Goal: Information Seeking & Learning: Check status

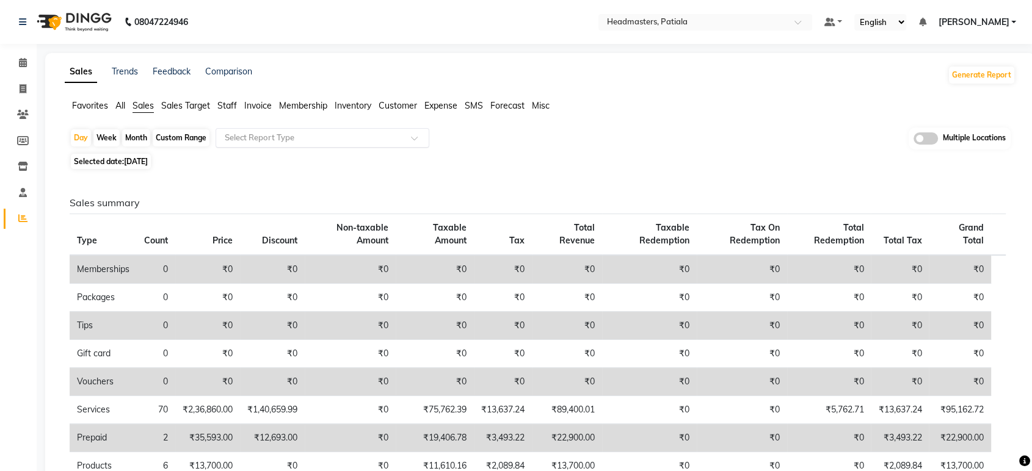
click at [293, 133] on input "text" at bounding box center [310, 138] width 176 height 12
click at [106, 103] on span "Favorites" at bounding box center [90, 105] width 36 height 11
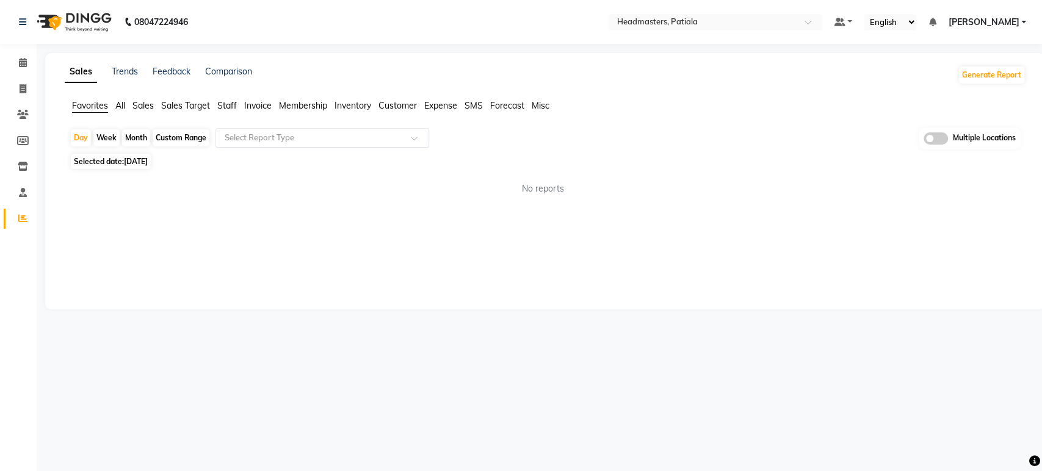
click at [298, 138] on input "text" at bounding box center [310, 138] width 176 height 12
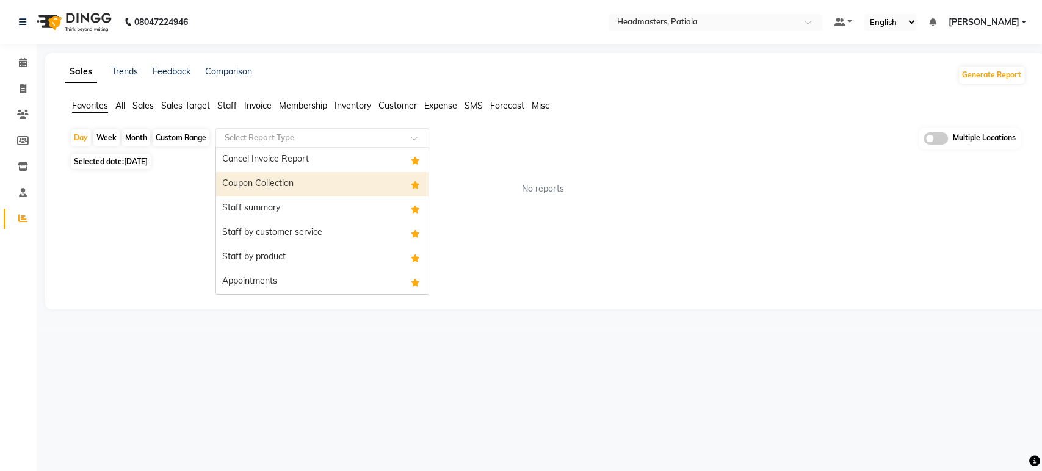
click at [313, 194] on div "Coupon Collection" at bounding box center [322, 184] width 212 height 24
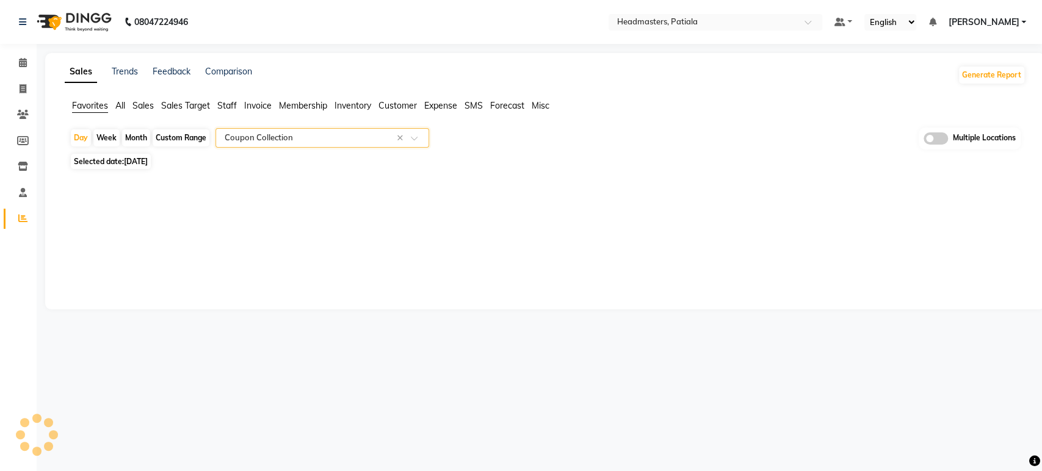
select select "full_report"
select select "csv"
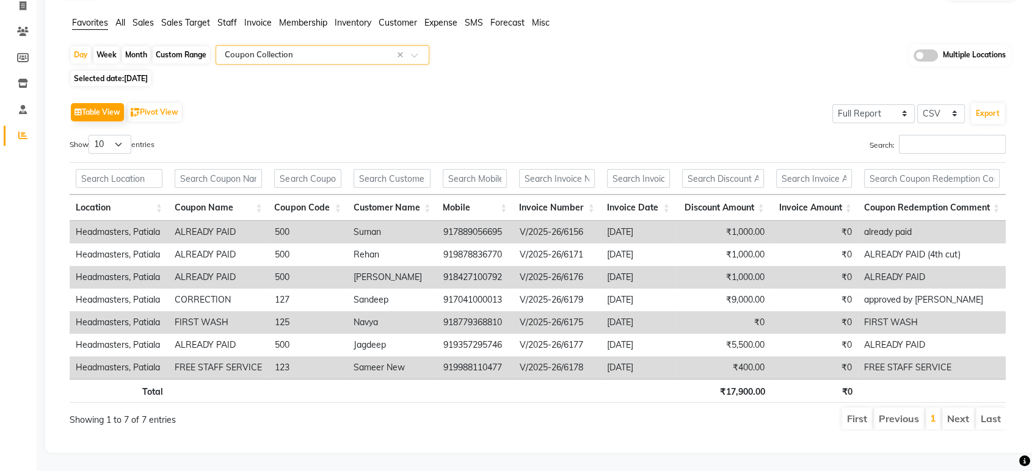
scroll to position [93, 0]
click at [264, 195] on th "Coupon Name" at bounding box center [219, 208] width 100 height 26
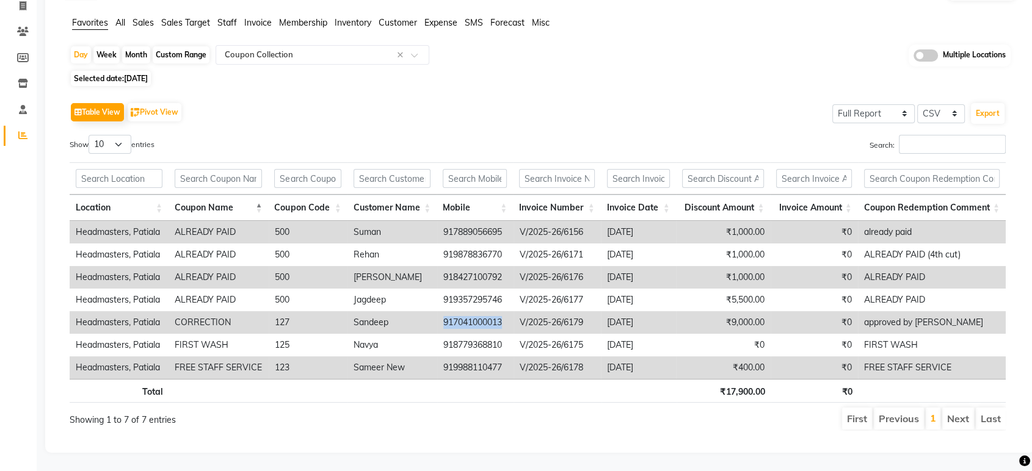
drag, startPoint x: 506, startPoint y: 311, endPoint x: 440, endPoint y: 318, distance: 66.9
click at [440, 318] on td "917041000013" at bounding box center [475, 322] width 76 height 23
copy td "917041000013"
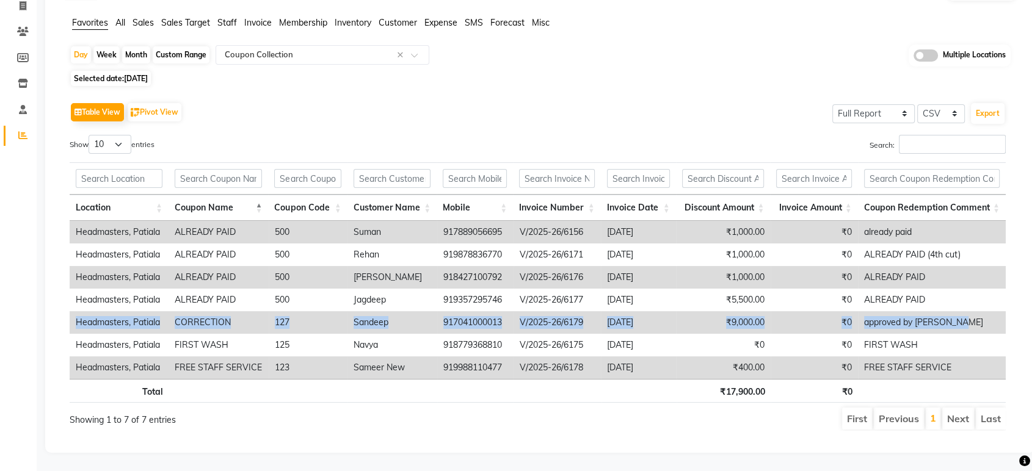
drag, startPoint x: 73, startPoint y: 311, endPoint x: 972, endPoint y: 306, distance: 898.7
click at [972, 311] on tr "Headmasters, Patiala CORRECTION 127 Sandeep 917041000013 V/2025-26/6179 2025-09…" at bounding box center [538, 322] width 936 height 23
copy tr "Headmasters, Patiala CORRECTION 127 Sandeep 917041000013 V/2025-26/6179 2025-09…"
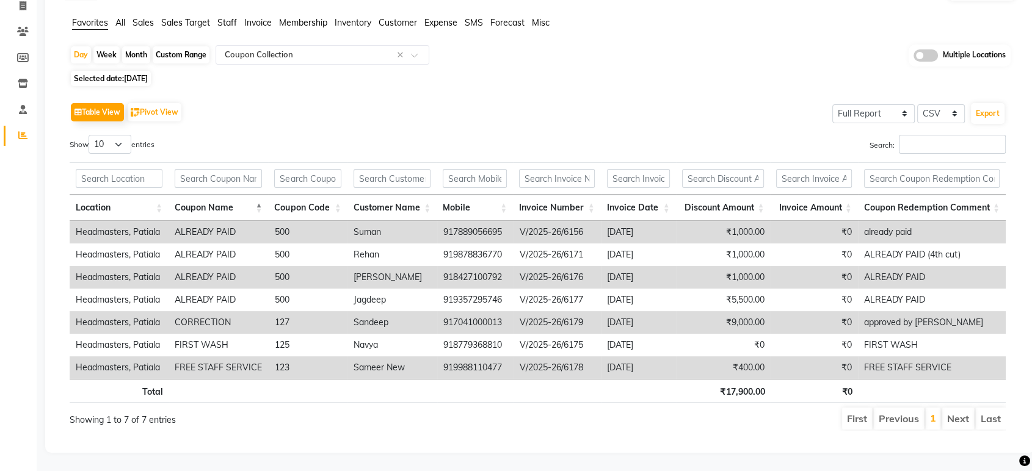
click at [362, 135] on div "Show 10 25 50 100 entries" at bounding box center [299, 147] width 459 height 24
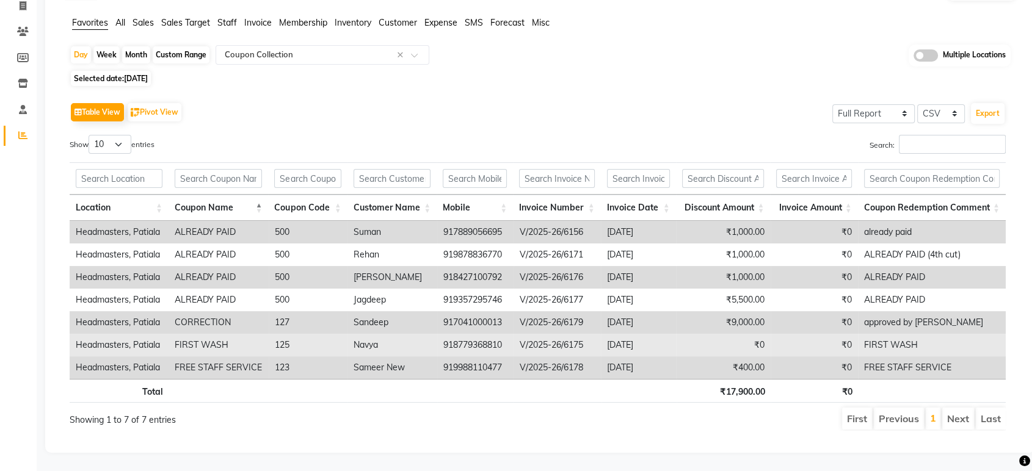
drag, startPoint x: 510, startPoint y: 331, endPoint x: 433, endPoint y: 336, distance: 77.1
click at [433, 336] on tr "Headmasters, Patiala FIRST WASH 125 Navya 918779368810 V/2025-26/6175 2025-09-0…" at bounding box center [538, 345] width 936 height 23
copy tr "918779368810"
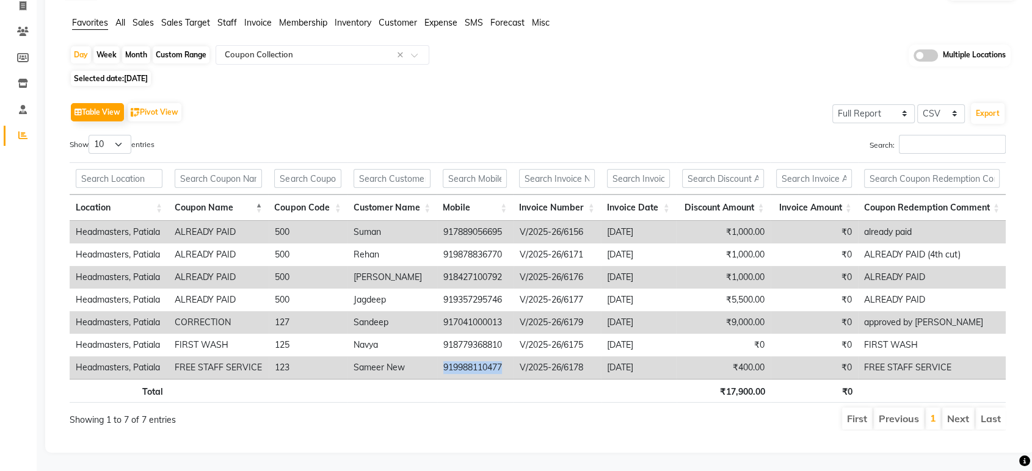
drag, startPoint x: 504, startPoint y: 357, endPoint x: 421, endPoint y: 363, distance: 83.3
click at [421, 363] on tr "Headmasters, Patiala FREE STAFF SERVICE 123 Sameer New 919988110477 V/2025-26/6…" at bounding box center [538, 368] width 936 height 23
copy tr "919988110477"
drag, startPoint x: 511, startPoint y: 219, endPoint x: 418, endPoint y: 233, distance: 94.5
click at [418, 233] on tr "Headmasters, Patiala ALREADY PAID 500 Suman 917889056695 V/2025-26/6156 2025-09…" at bounding box center [538, 232] width 936 height 23
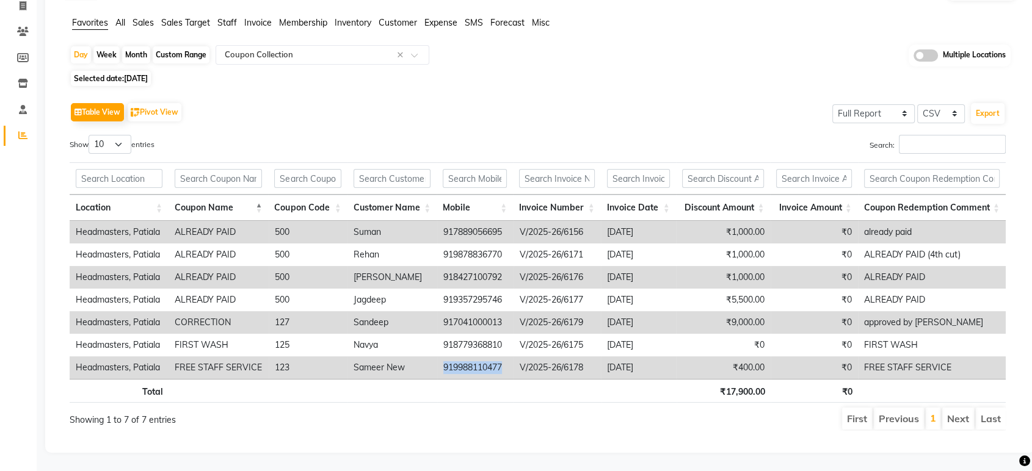
copy tr "917889056695"
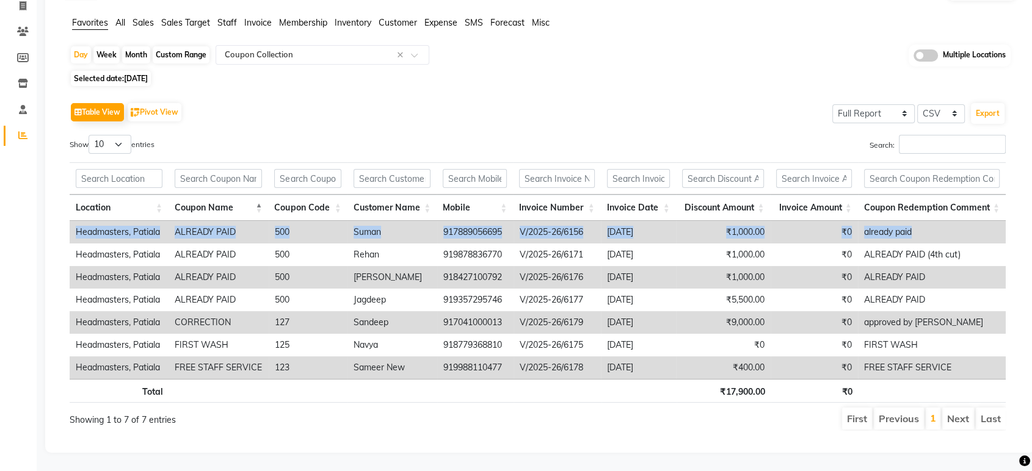
drag, startPoint x: 76, startPoint y: 220, endPoint x: 974, endPoint y: 219, distance: 898.7
click at [974, 221] on tr "Headmasters, Patiala ALREADY PAID 500 Suman 917889056695 V/2025-26/6156 2025-09…" at bounding box center [538, 232] width 936 height 23
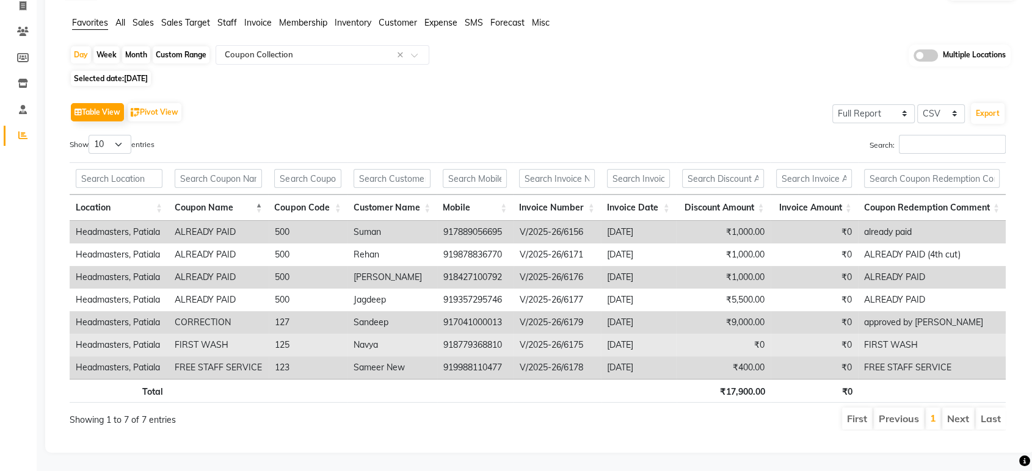
click at [811, 334] on td "₹0" at bounding box center [813, 345] width 87 height 23
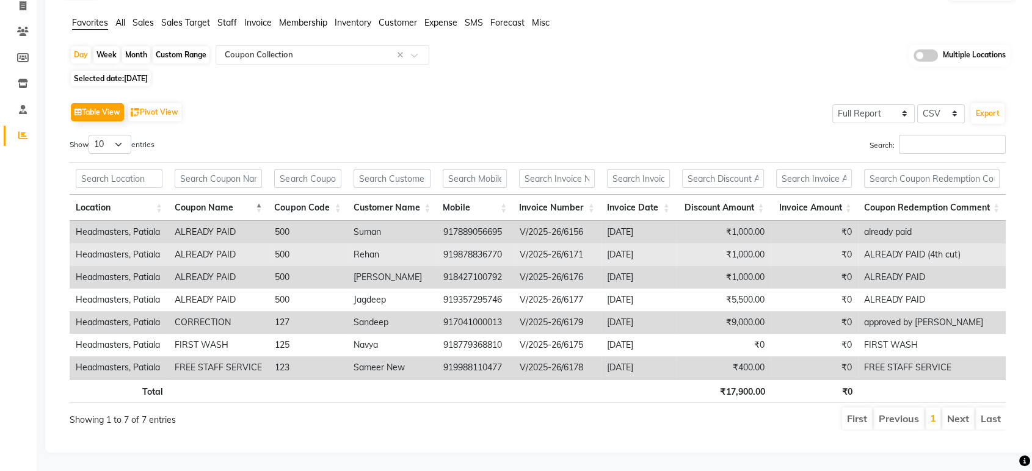
drag, startPoint x: 506, startPoint y: 242, endPoint x: 429, endPoint y: 240, distance: 76.3
click at [429, 244] on tr "Headmasters, Patiala ALREADY PAID 500 Rehan 919878836770 V/2025-26/6171 2025-09…" at bounding box center [538, 255] width 936 height 23
copy tr "919878836770"
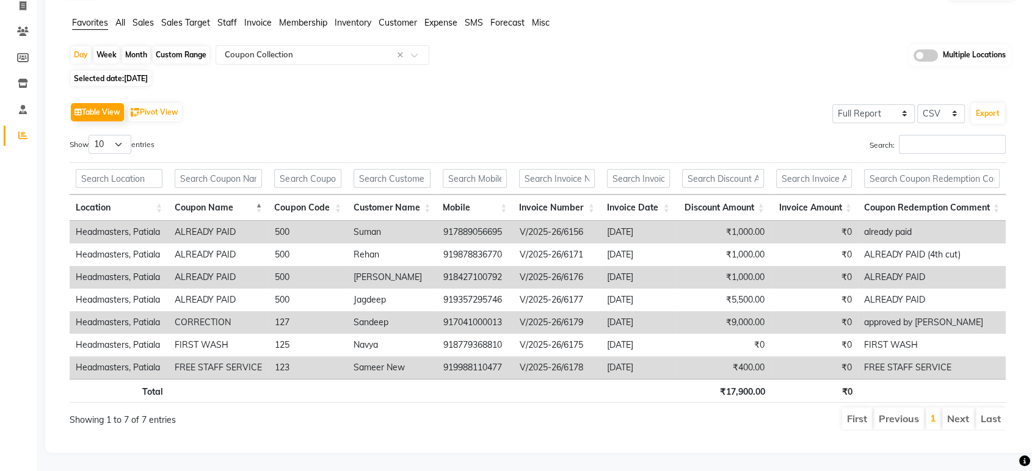
copy tr "919878836770"
drag, startPoint x: 504, startPoint y: 266, endPoint x: 429, endPoint y: 267, distance: 75.1
click at [429, 267] on tr "Headmasters, Patiala ALREADY PAID 500 Shimona 918427100792 V/2025-26/6176 2025-…" at bounding box center [538, 277] width 936 height 23
copy tr "918427100792"
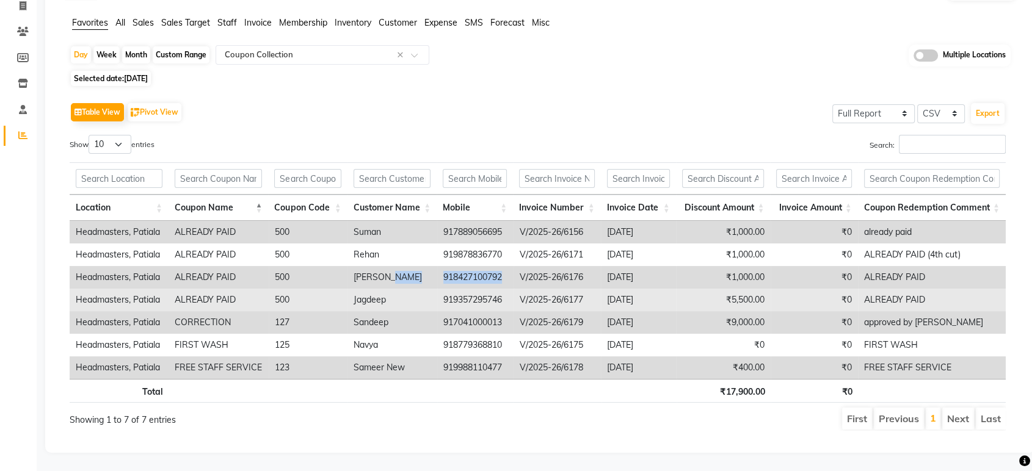
drag, startPoint x: 509, startPoint y: 287, endPoint x: 436, endPoint y: 287, distance: 73.3
click at [436, 289] on tr "Headmasters, Patiala ALREADY PAID 500 Jagdeep 919357295746 V/2025-26/6177 2025-…" at bounding box center [538, 300] width 936 height 23
copy tr "919357295746"
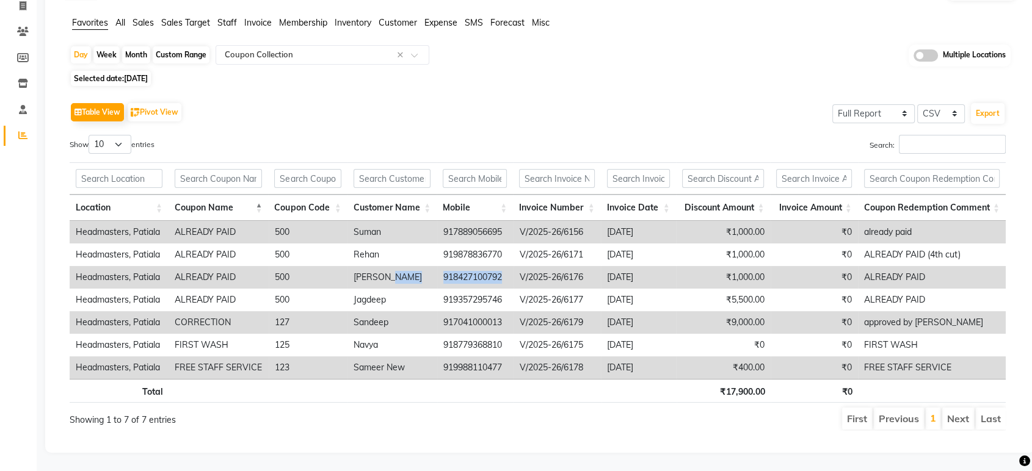
drag, startPoint x: 507, startPoint y: 222, endPoint x: 432, endPoint y: 221, distance: 75.1
click at [432, 221] on tr "Headmasters, Patiala ALREADY PAID 500 Suman 917889056695 V/2025-26/6156 2025-09…" at bounding box center [538, 232] width 936 height 23
copy tr "917889056695"
click at [504, 90] on div "Table View Pivot View Select Full Report Filtered Report Select CSV PDF Export …" at bounding box center [537, 265] width 955 height 351
drag, startPoint x: 506, startPoint y: 311, endPoint x: 421, endPoint y: 311, distance: 84.9
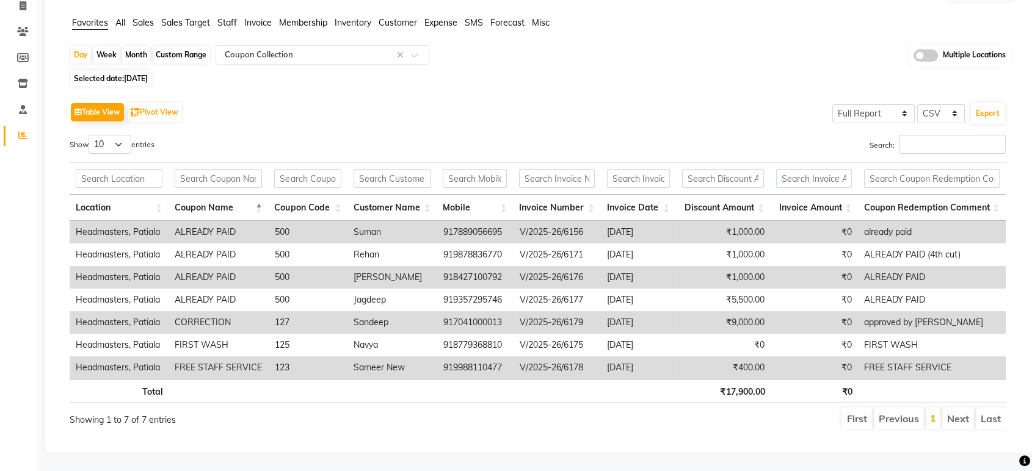
click at [421, 311] on tr "Headmasters, Patiala CORRECTION 127 Sandeep 917041000013 V/2025-26/6179 2025-09…" at bounding box center [538, 322] width 936 height 23
drag, startPoint x: 508, startPoint y: 221, endPoint x: 418, endPoint y: 222, distance: 89.7
click at [418, 222] on tr "Headmasters, Patiala ALREADY PAID 500 Suman 917889056695 V/2025-26/6156 2025-09…" at bounding box center [538, 232] width 936 height 23
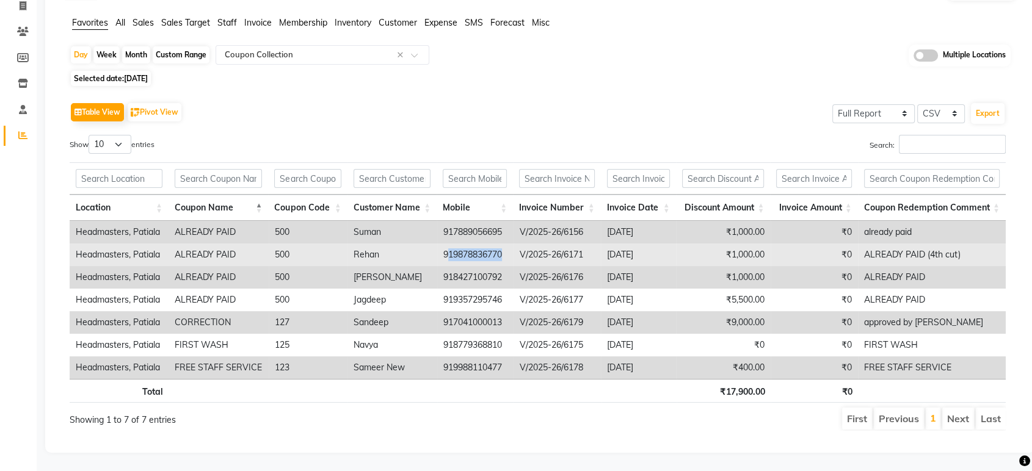
drag, startPoint x: 503, startPoint y: 243, endPoint x: 449, endPoint y: 248, distance: 54.6
click at [449, 248] on td "919878836770" at bounding box center [475, 255] width 76 height 23
drag, startPoint x: 432, startPoint y: 241, endPoint x: 444, endPoint y: 241, distance: 12.2
click at [444, 244] on tr "Headmasters, Patiala ALREADY PAID 500 Rehan 919878836770 V/2025-26/6171 2025-09…" at bounding box center [538, 255] width 936 height 23
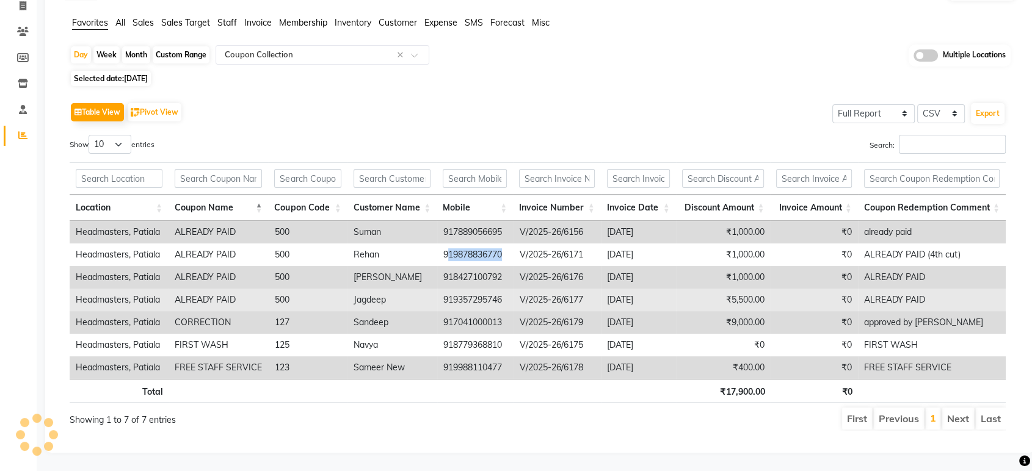
drag, startPoint x: 507, startPoint y: 289, endPoint x: 432, endPoint y: 287, distance: 74.5
click at [432, 289] on tr "Headmasters, Patiala ALREADY PAID 500 Jagdeep 919357295746 V/2025-26/6177 2025-…" at bounding box center [538, 300] width 936 height 23
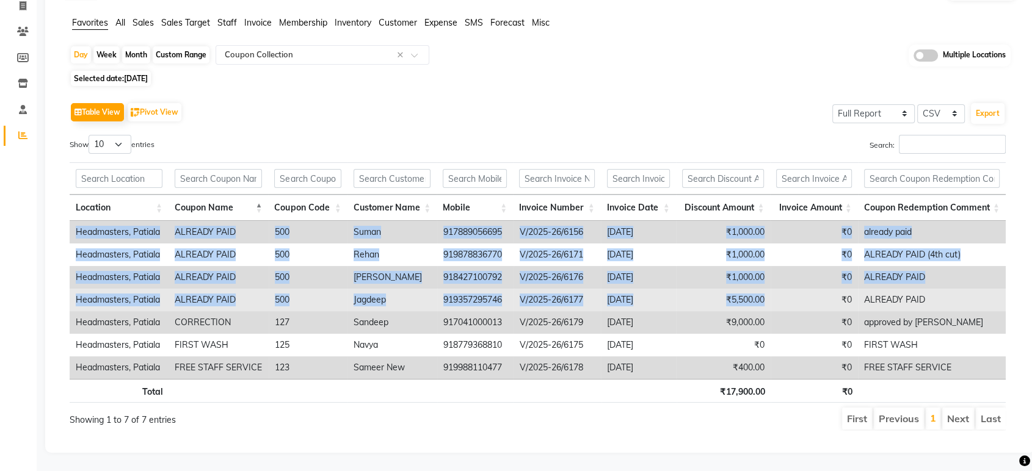
drag, startPoint x: 73, startPoint y: 219, endPoint x: 836, endPoint y: 296, distance: 766.4
click at [842, 294] on tbody "Headmasters, Patiala ALREADY PAID 500 Suman 917889056695 V/2025-26/6156 2025-09…" at bounding box center [538, 300] width 936 height 158
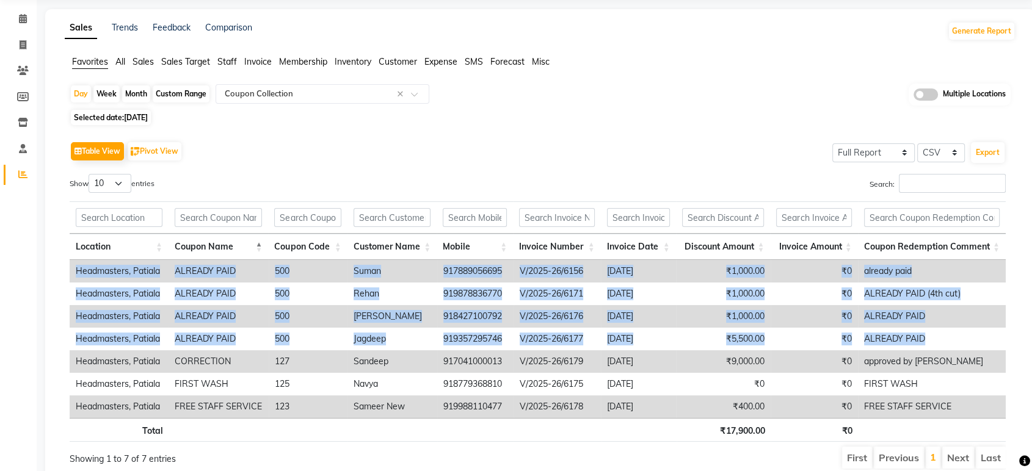
scroll to position [0, 0]
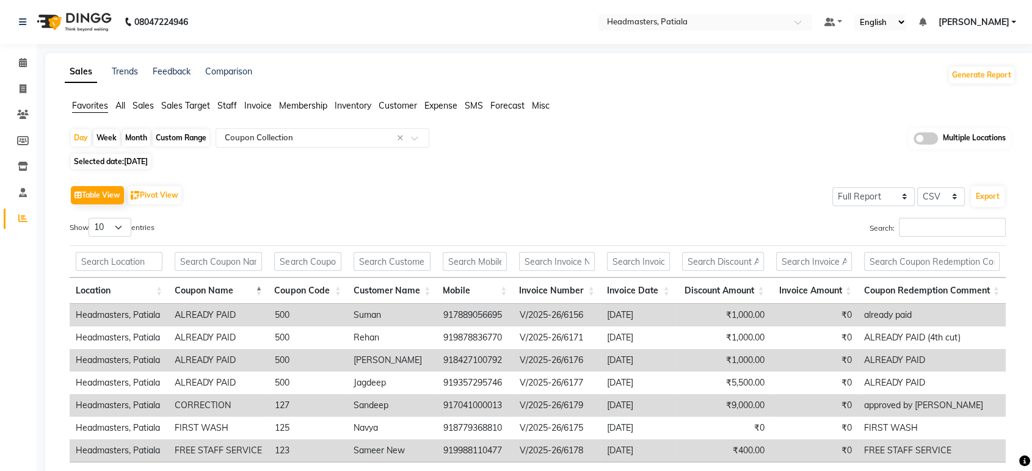
click at [638, 136] on div "Day Week Month Custom Range Select Report Type × Coupon Collection × Multiple L…" at bounding box center [540, 139] width 941 height 23
click at [701, 20] on input "text" at bounding box center [692, 23] width 177 height 12
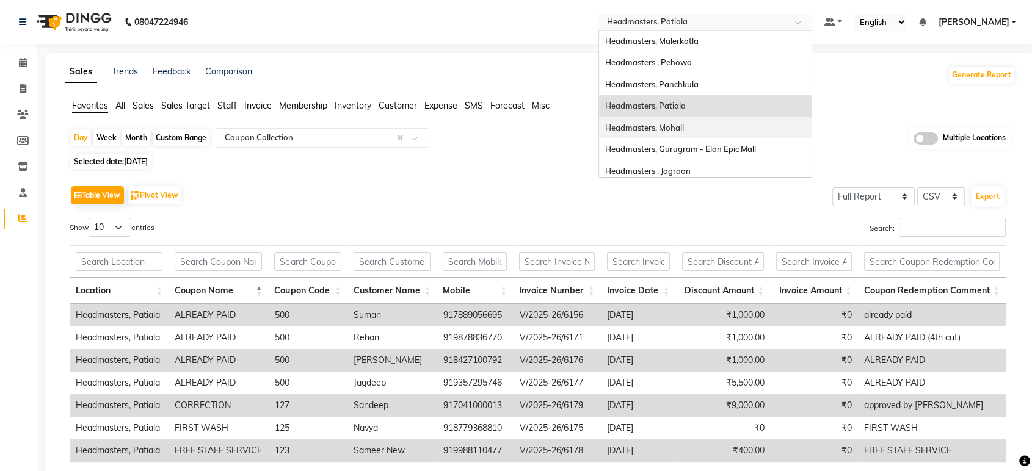
click at [738, 127] on div "Headmasters, Mohali" at bounding box center [705, 128] width 212 height 22
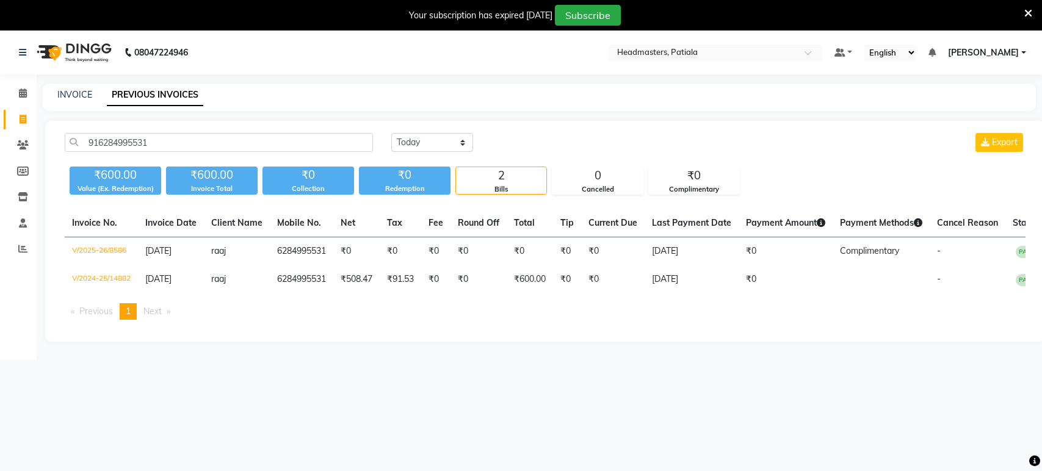
select select "yesterday"
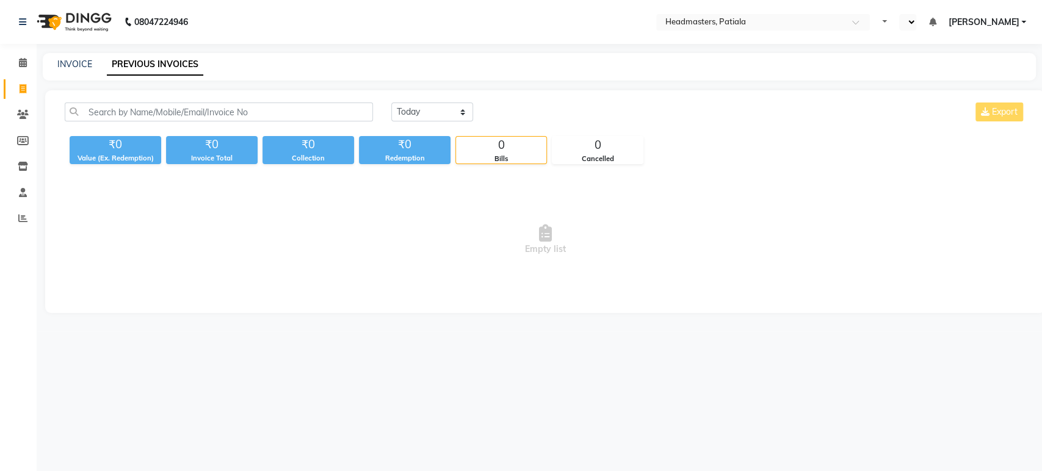
select select "en"
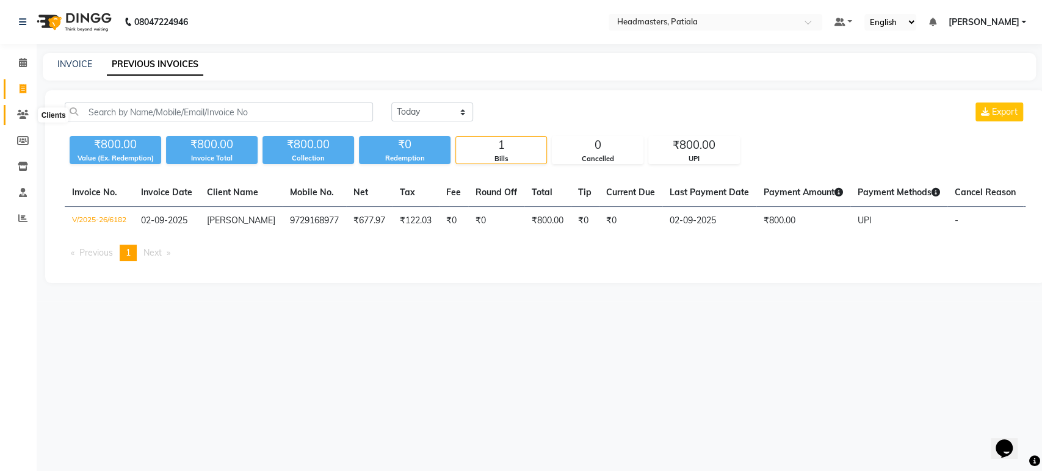
click at [29, 118] on span at bounding box center [22, 115] width 21 height 14
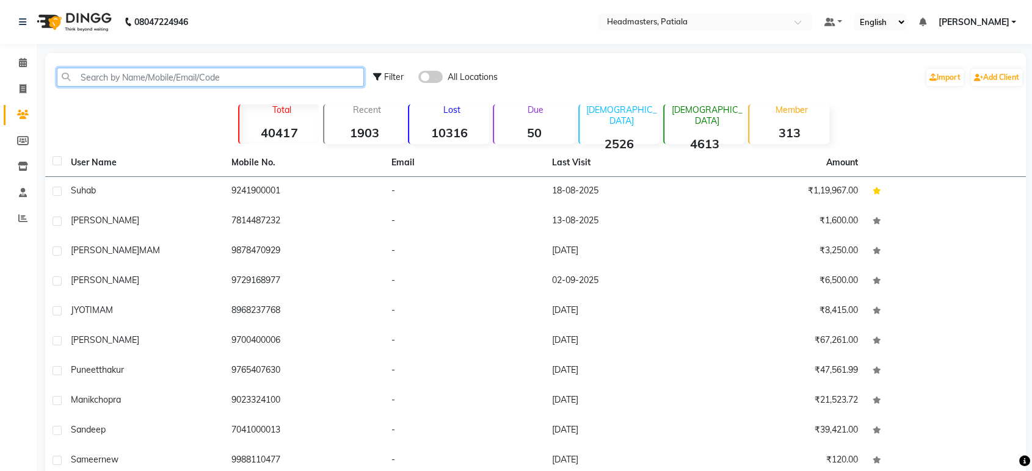
click at [112, 79] on input "text" at bounding box center [210, 77] width 307 height 19
paste input "917041000013"
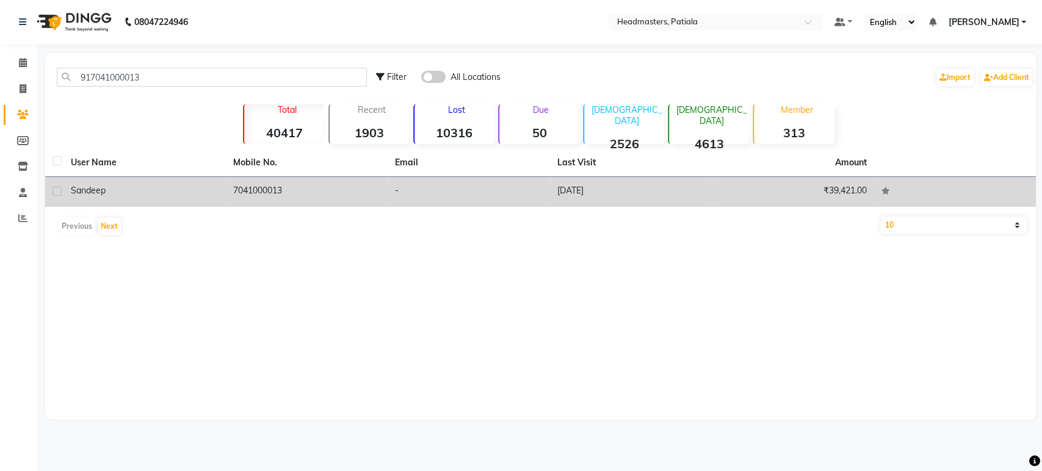
click at [145, 188] on div "sandeep" at bounding box center [145, 190] width 148 height 13
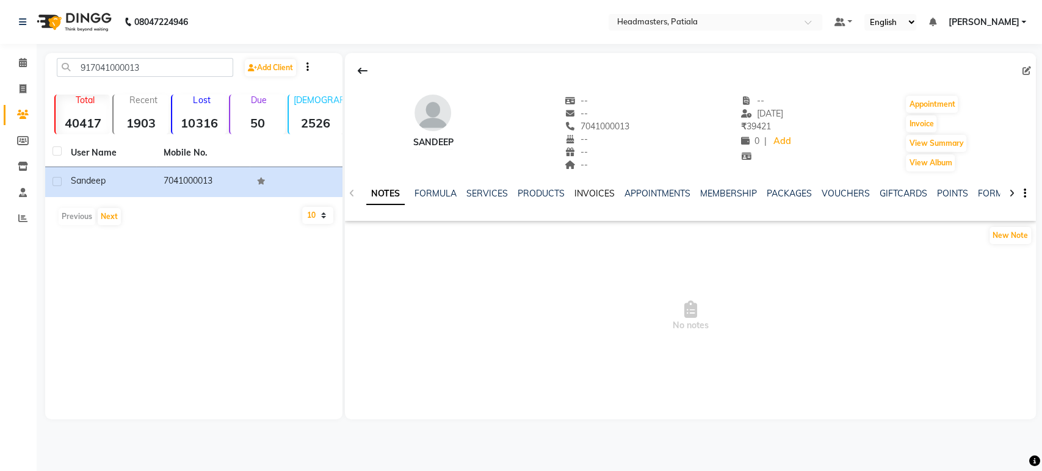
click at [608, 193] on link "INVOICES" at bounding box center [595, 193] width 40 height 11
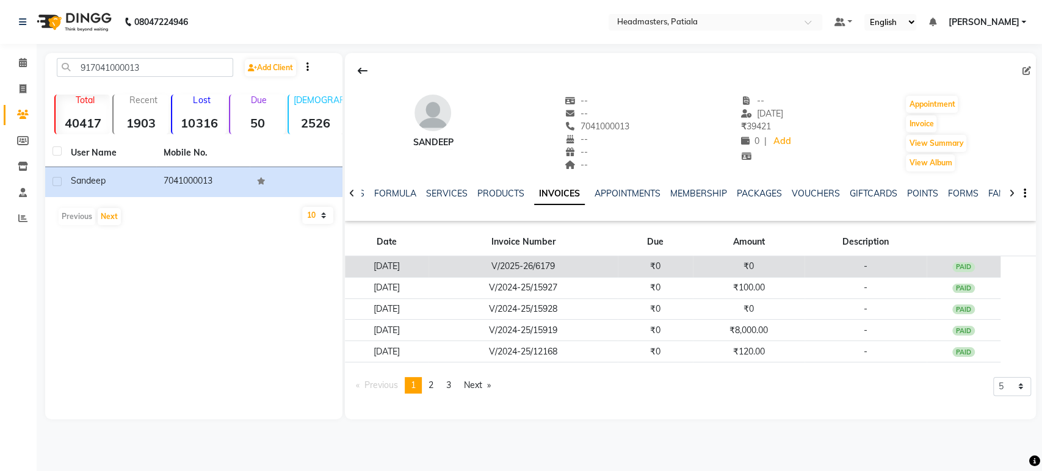
click at [615, 266] on td "V/2025-26/6179" at bounding box center [523, 266] width 189 height 21
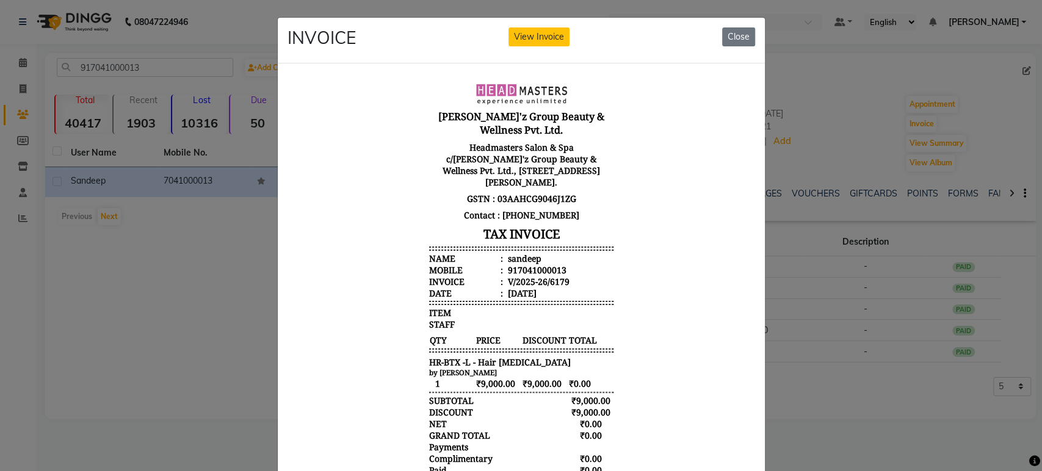
click at [816, 365] on ngb-modal-window "INVOICE View Invoice Close" at bounding box center [521, 235] width 1042 height 471
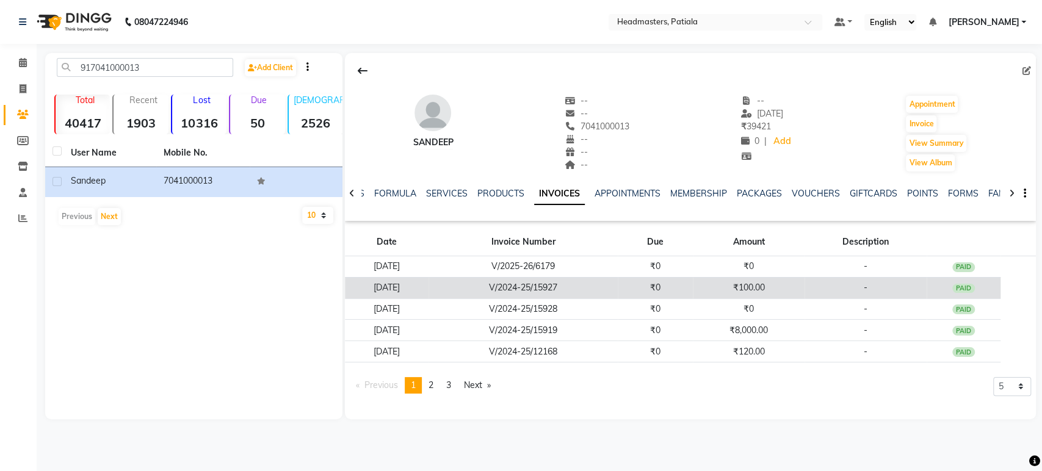
click at [575, 286] on td "V/2024-25/15927" at bounding box center [523, 287] width 189 height 21
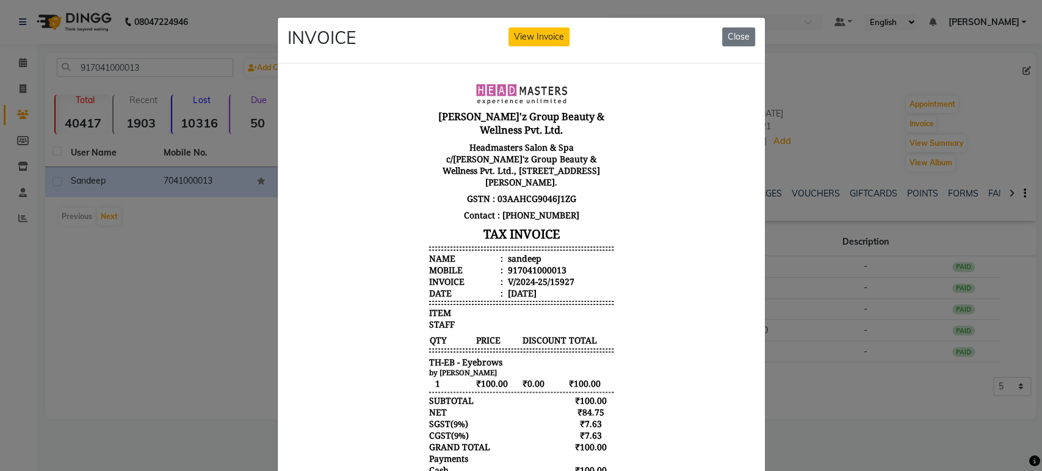
click at [838, 383] on ngb-modal-window "INVOICE View Invoice Close" at bounding box center [521, 235] width 1042 height 471
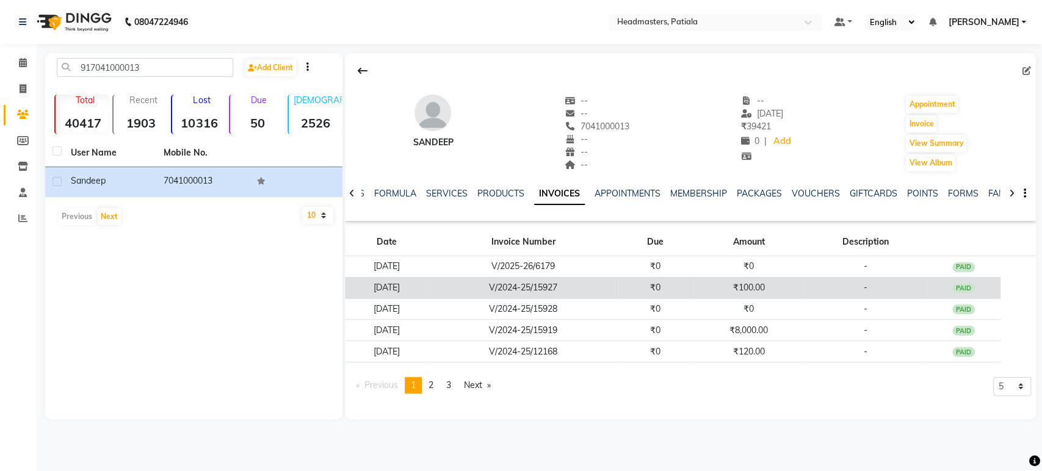
click at [477, 295] on td "V/2024-25/15927" at bounding box center [523, 287] width 189 height 21
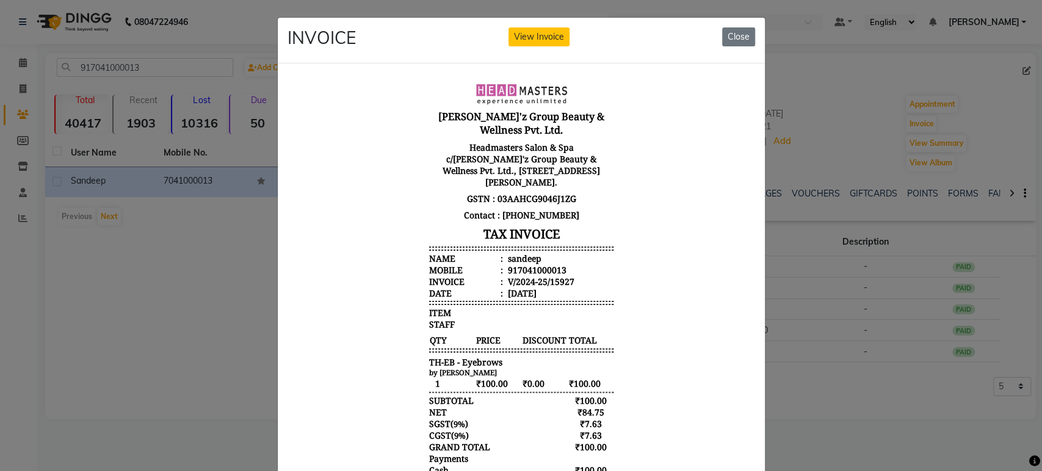
click at [850, 346] on ngb-modal-window "INVOICE View Invoice Close" at bounding box center [521, 235] width 1042 height 471
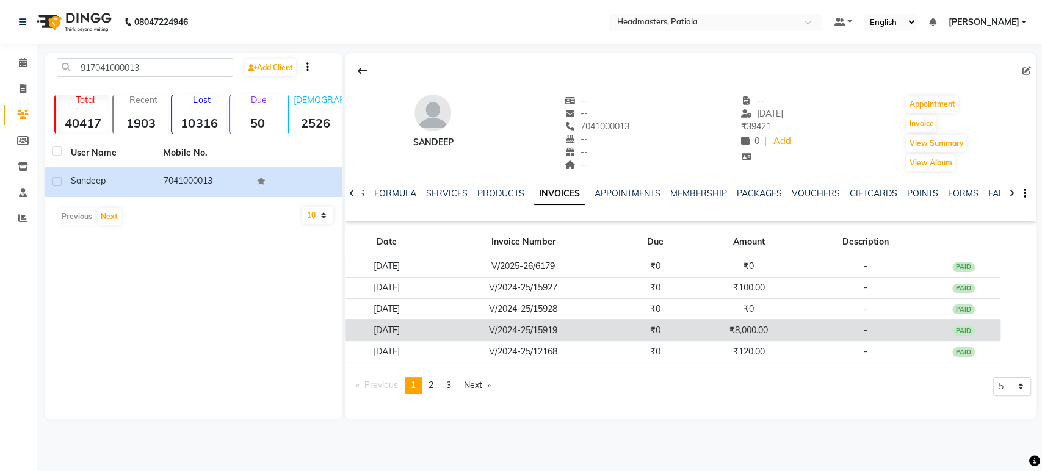
click at [778, 330] on td "₹8,000.00" at bounding box center [749, 330] width 112 height 21
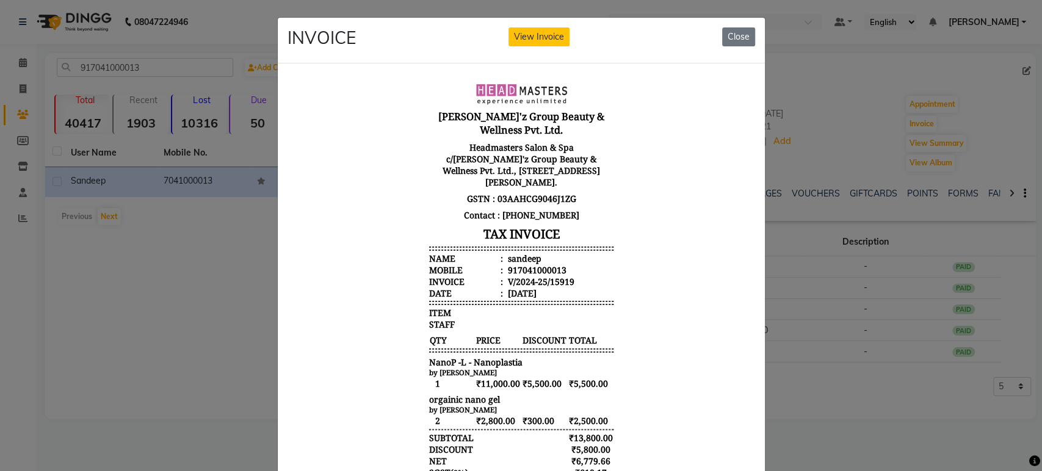
click at [859, 416] on ngb-modal-window "INVOICE View Invoice Close" at bounding box center [521, 235] width 1042 height 471
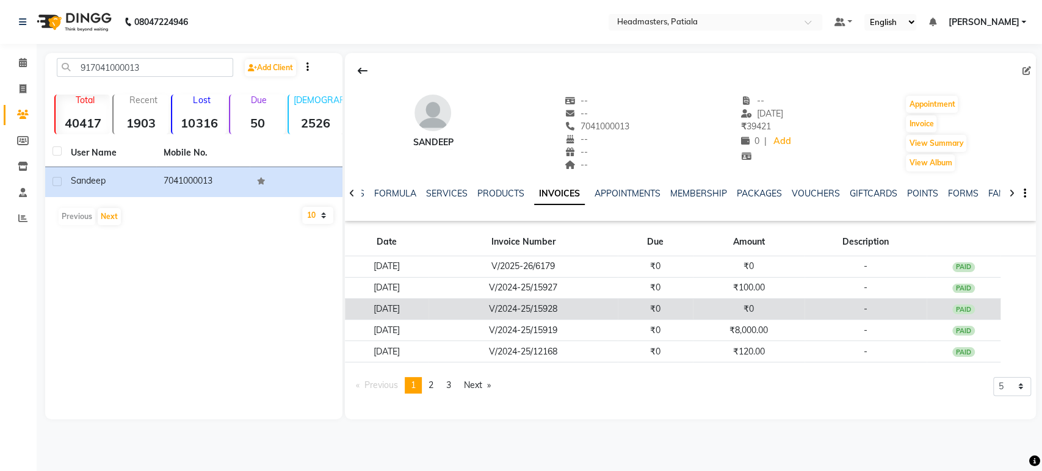
click at [777, 315] on td "₹0" at bounding box center [749, 309] width 112 height 21
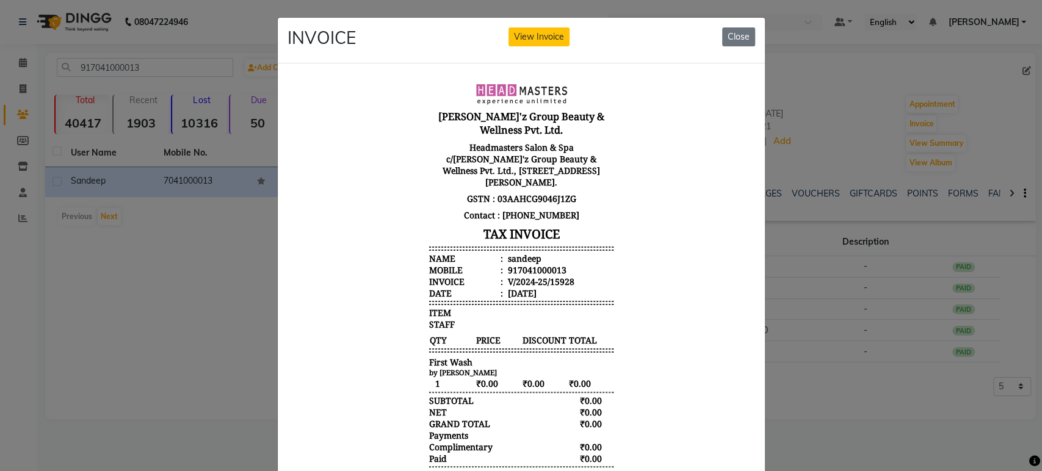
click at [841, 377] on ngb-modal-window "INVOICE View Invoice Close" at bounding box center [521, 235] width 1042 height 471
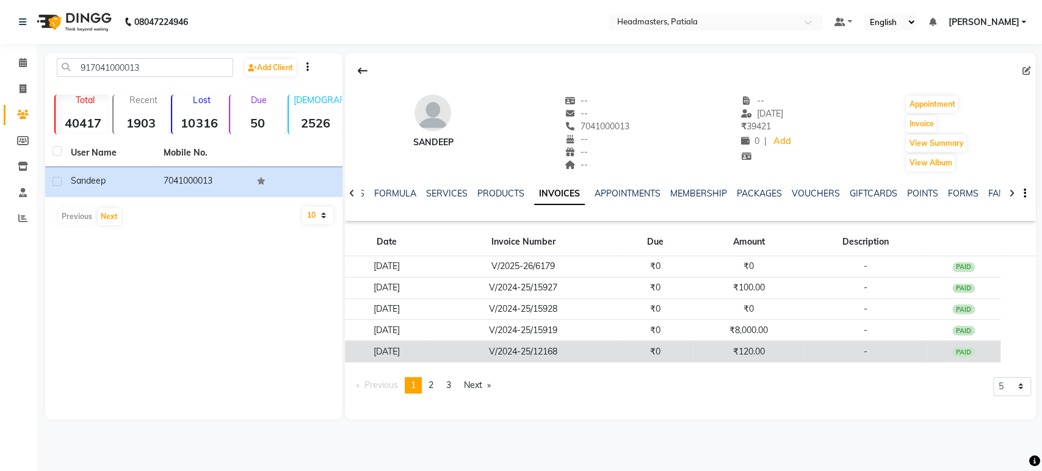
click at [751, 353] on td "₹120.00" at bounding box center [749, 351] width 112 height 21
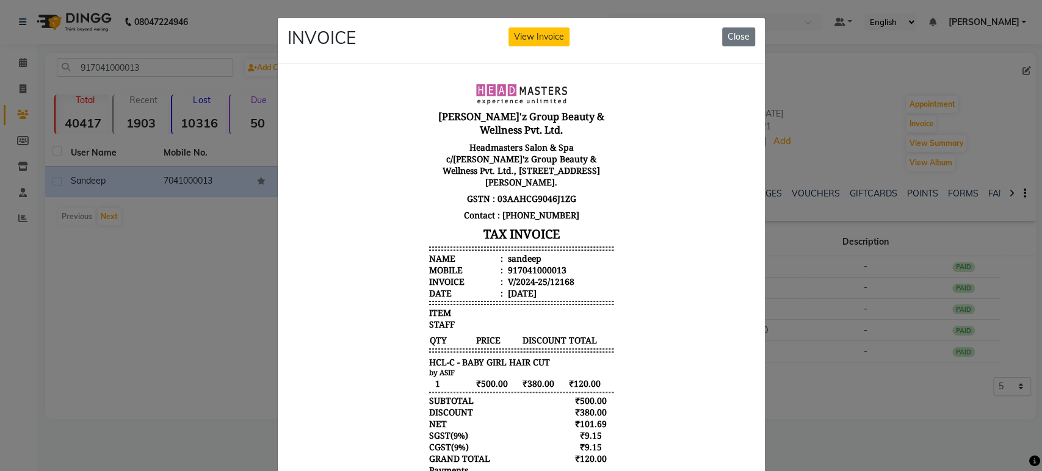
click at [854, 380] on ngb-modal-window "INVOICE View Invoice Close" at bounding box center [521, 235] width 1042 height 471
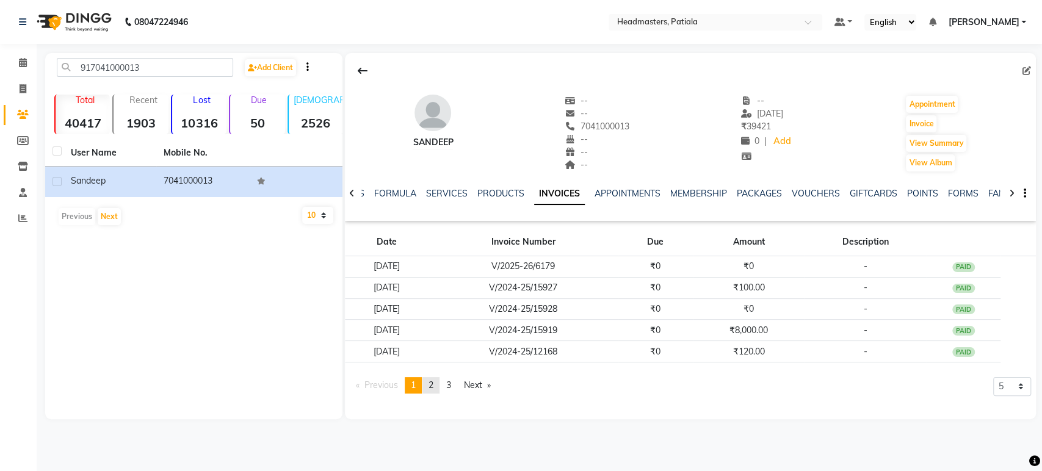
click at [440, 388] on link "page 2" at bounding box center [430, 385] width 17 height 16
click at [410, 382] on link "page 1" at bounding box center [413, 385] width 17 height 16
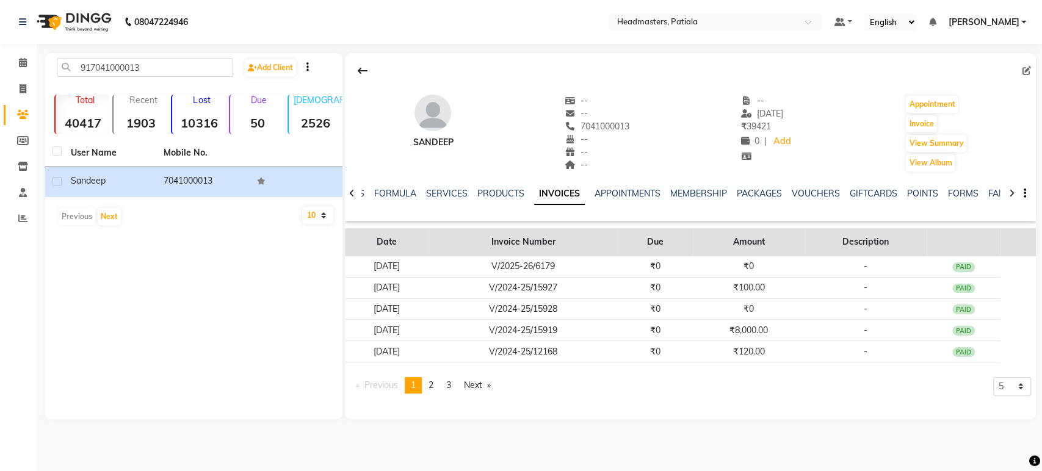
click at [524, 253] on th "Invoice Number" at bounding box center [523, 242] width 189 height 28
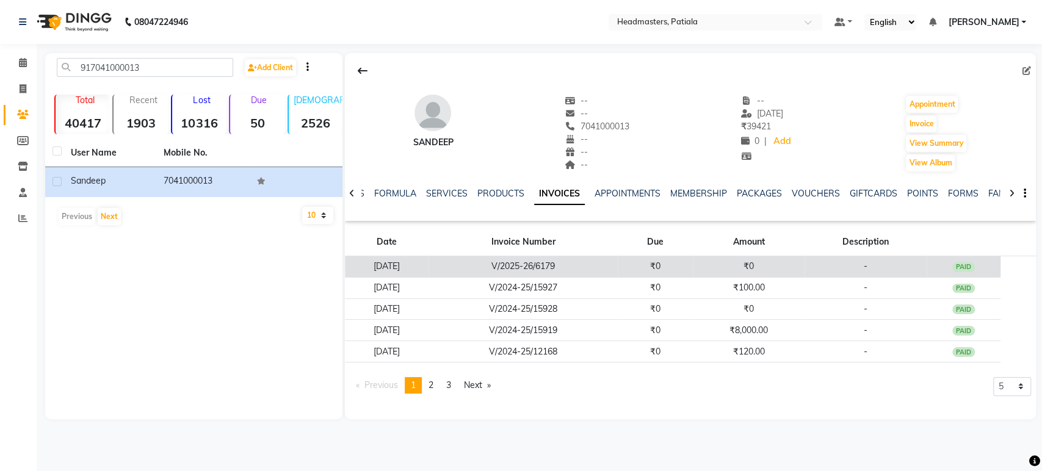
click at [513, 276] on td "V/2025-26/6179" at bounding box center [523, 266] width 189 height 21
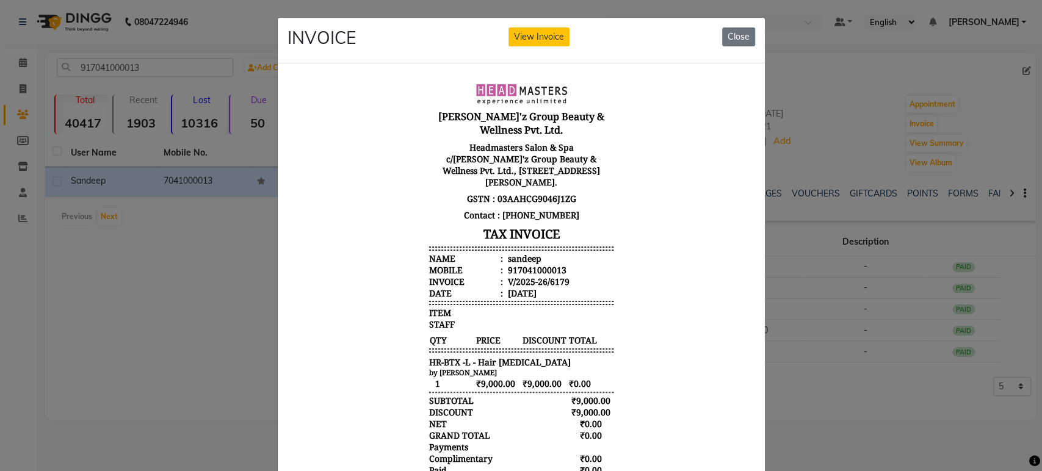
click at [874, 375] on ngb-modal-window "INVOICE View Invoice Close" at bounding box center [521, 235] width 1042 height 471
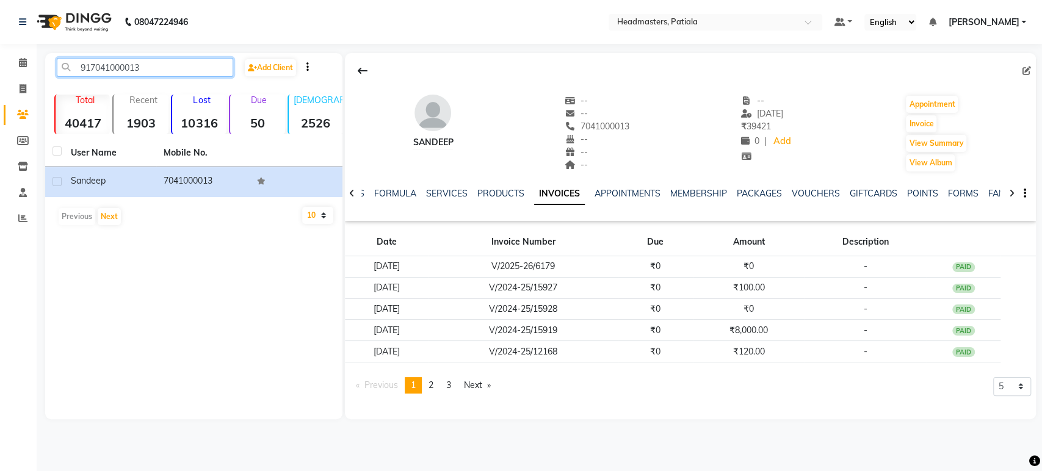
drag, startPoint x: 149, startPoint y: 72, endPoint x: 0, endPoint y: 72, distance: 149.0
click at [0, 72] on app-home "08047224946 Select Location × Headmasters, Patiala Default Panel My Panel Engli…" at bounding box center [521, 219] width 1042 height 438
paste input "918779368810"
click at [95, 65] on input "918779368810" at bounding box center [145, 67] width 176 height 19
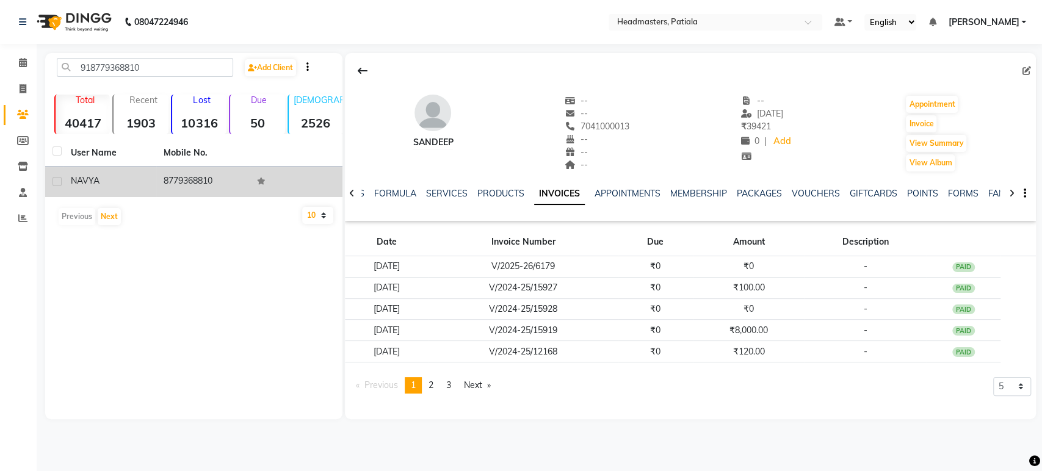
click at [136, 170] on td "NAVYA" at bounding box center [109, 182] width 93 height 30
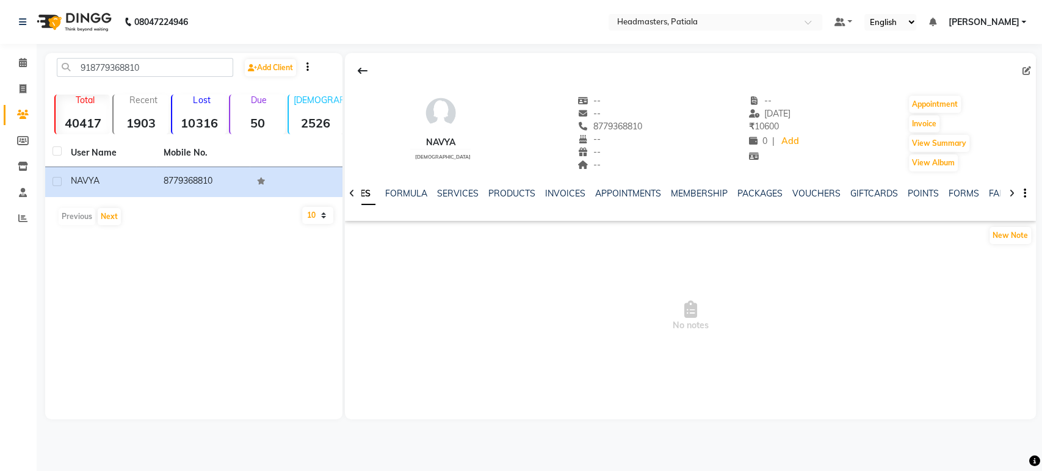
click at [581, 189] on ul "NOTES FORMULA SERVICES PRODUCTS INVOICES APPOINTMENTS MEMBERSHIP PACKAGES VOUCH…" at bounding box center [724, 193] width 775 height 13
click at [565, 192] on link "INVOICES" at bounding box center [565, 193] width 40 height 11
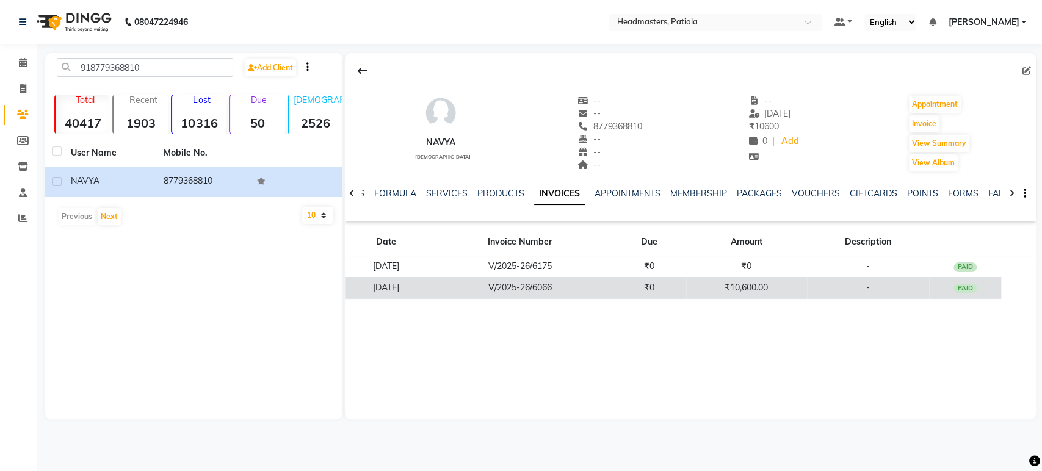
click at [719, 293] on td "₹10,600.00" at bounding box center [746, 287] width 121 height 21
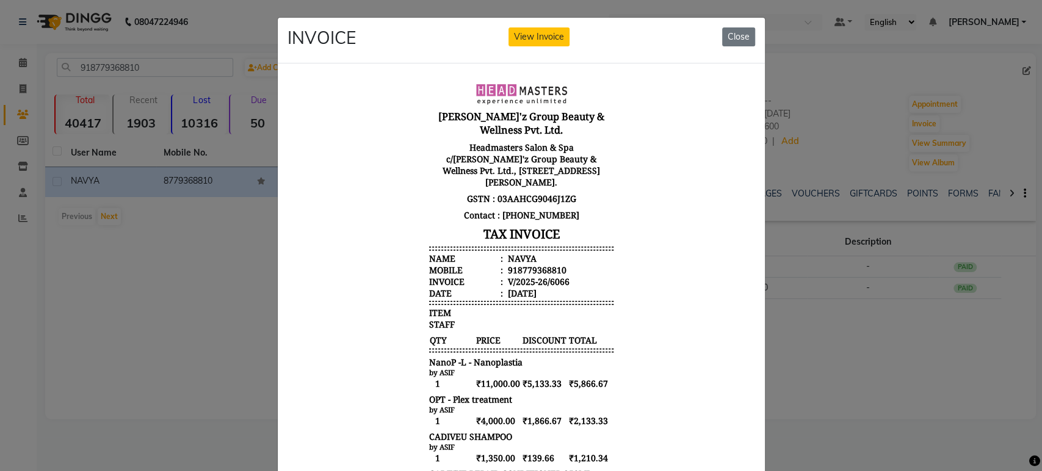
click at [777, 352] on ngb-modal-window "INVOICE View Invoice Close" at bounding box center [521, 235] width 1042 height 471
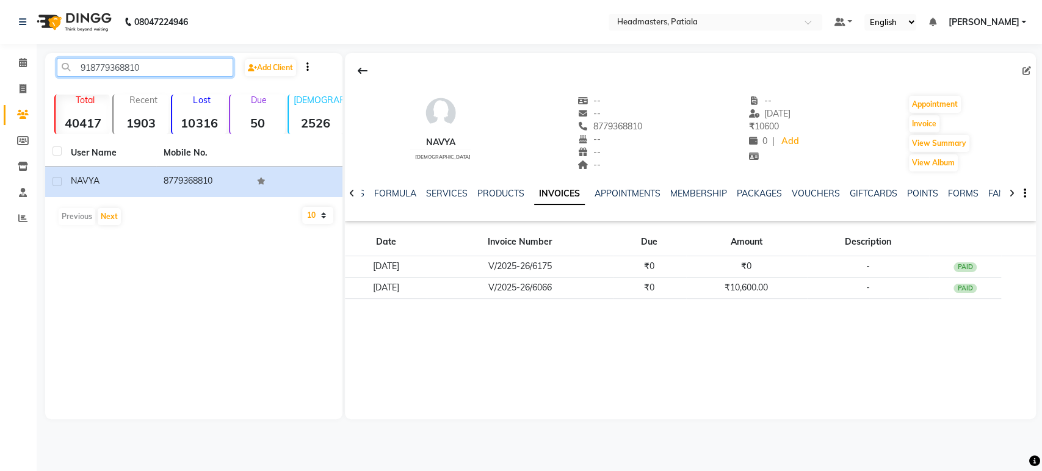
drag, startPoint x: 153, startPoint y: 72, endPoint x: 0, endPoint y: 87, distance: 153.9
click at [0, 87] on app-home "08047224946 Select Location × Headmasters, Patiala Default Panel My Panel Engli…" at bounding box center [521, 219] width 1042 height 438
paste input "919988110477"
click at [93, 65] on input "919988110477" at bounding box center [145, 67] width 176 height 19
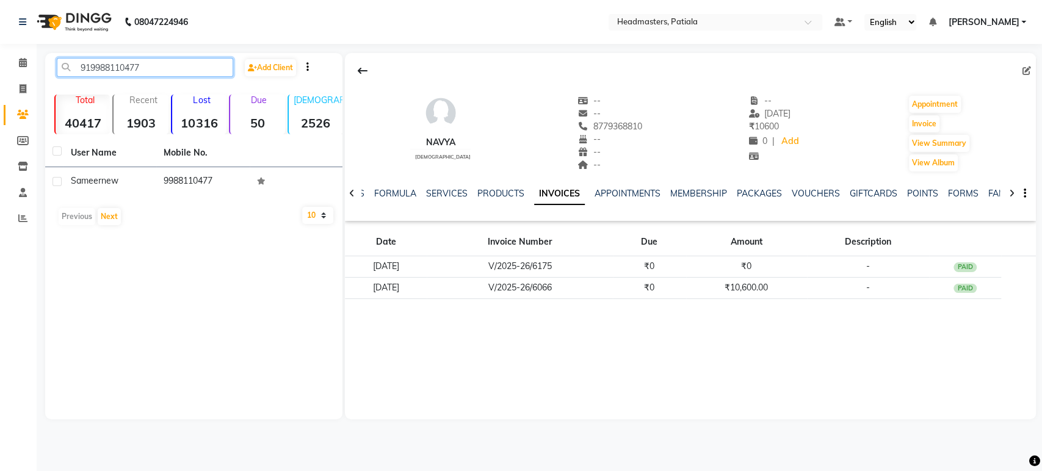
type input "919988110477"
click at [118, 177] on span "new" at bounding box center [109, 180] width 17 height 11
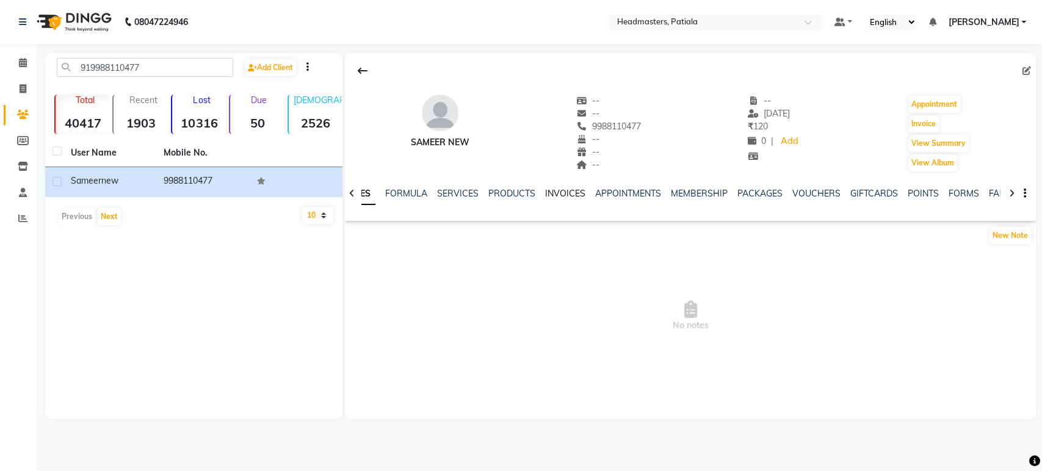
click at [561, 192] on link "INVOICES" at bounding box center [565, 193] width 40 height 11
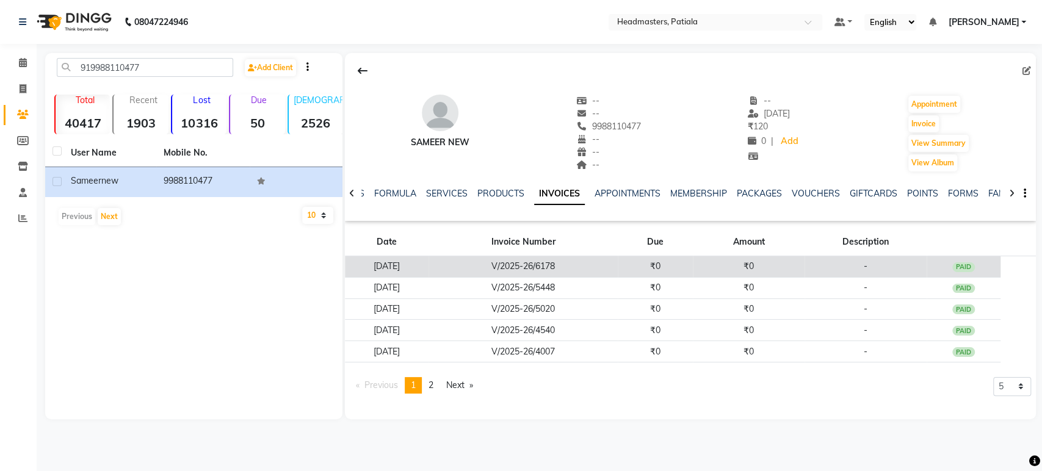
click at [524, 270] on td "V/2025-26/6178" at bounding box center [523, 266] width 189 height 21
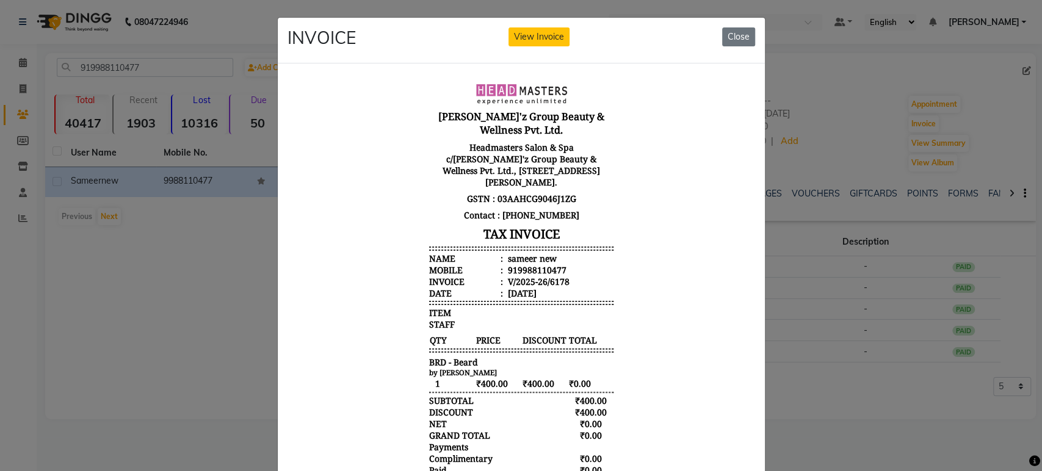
drag, startPoint x: 476, startPoint y: 363, endPoint x: 567, endPoint y: 446, distance: 122.7
click at [287, 372] on html "Gill'z Group Beauty & Wellness Pvt. Ltd. Headmasters Salon & Spa c/o Gill'z Gro…" at bounding box center [521, 294] width 468 height 442
click at [435, 375] on small "by Gramy" at bounding box center [463, 372] width 68 height 9
drag, startPoint x: 411, startPoint y: 364, endPoint x: 480, endPoint y: 363, distance: 69.0
click at [480, 363] on body "Gill'z Group Beauty & Wellness Pvt. Ltd. Headmasters Salon & Spa c/o Gill'z Gro…" at bounding box center [521, 294] width 458 height 432
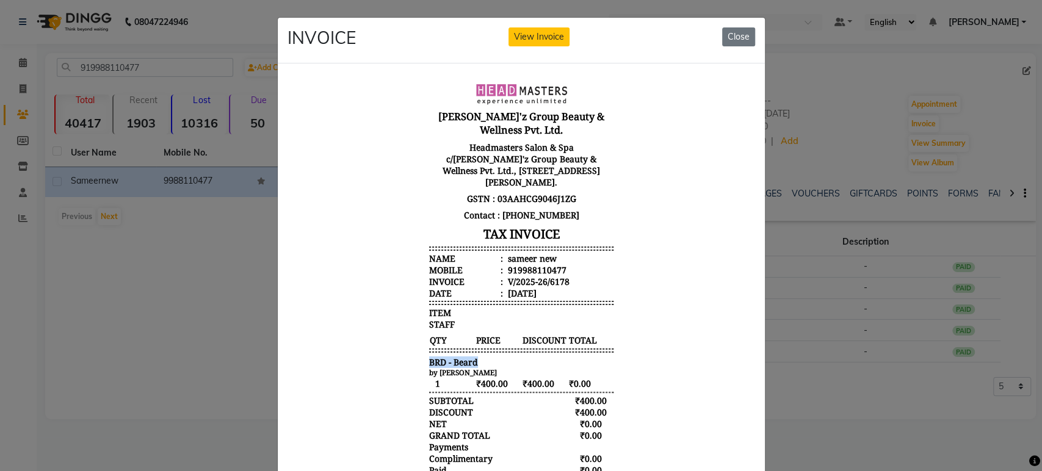
copy span "BRD - Beard"
click at [192, 31] on ngb-modal-window "INVOICE View Invoice Close" at bounding box center [521, 235] width 1042 height 471
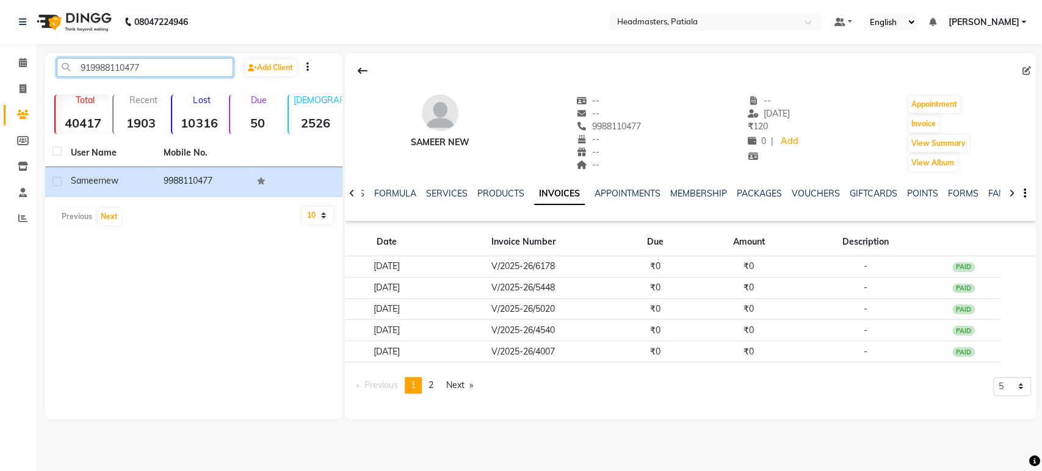
drag, startPoint x: 154, startPoint y: 70, endPoint x: 0, endPoint y: 77, distance: 154.6
click at [0, 77] on app-home "08047224946 Select Location × Headmasters, Patiala Default Panel My Panel Engli…" at bounding box center [521, 219] width 1042 height 438
paste input "917889056695"
click at [99, 60] on input "917889056695" at bounding box center [145, 67] width 176 height 19
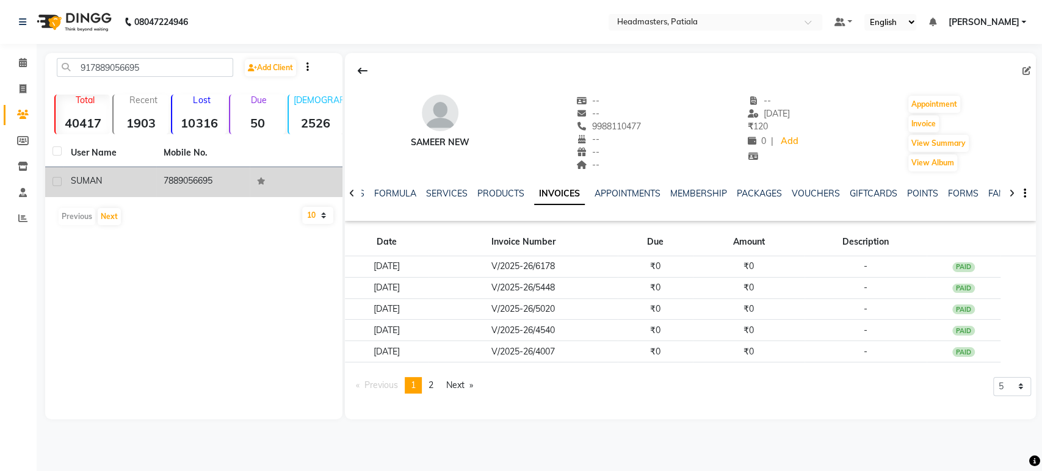
click at [114, 178] on div "SUMAN" at bounding box center [110, 181] width 78 height 13
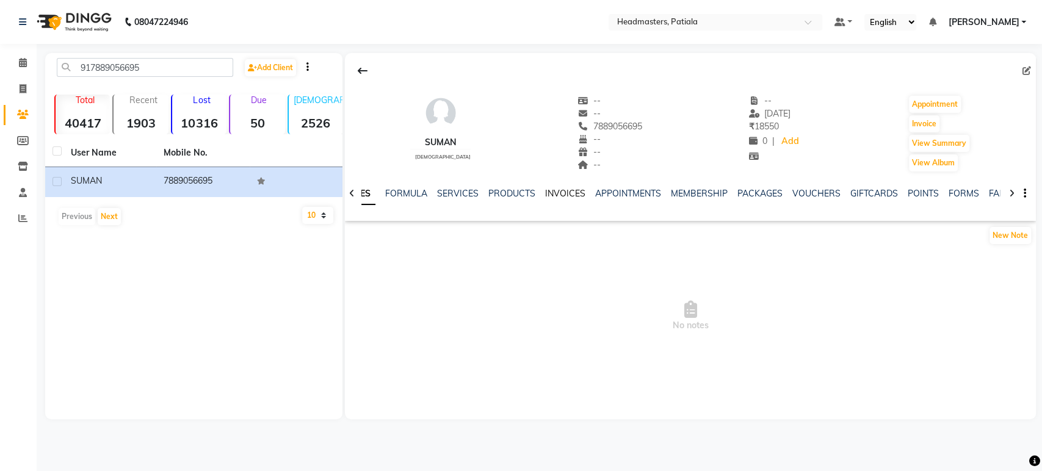
click at [570, 188] on link "INVOICES" at bounding box center [565, 193] width 40 height 11
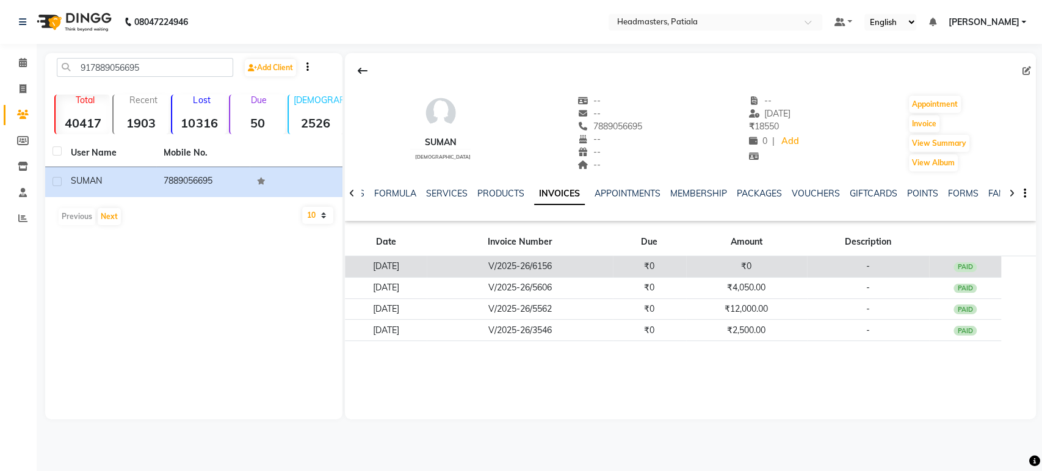
click at [647, 272] on td "₹0" at bounding box center [649, 266] width 73 height 21
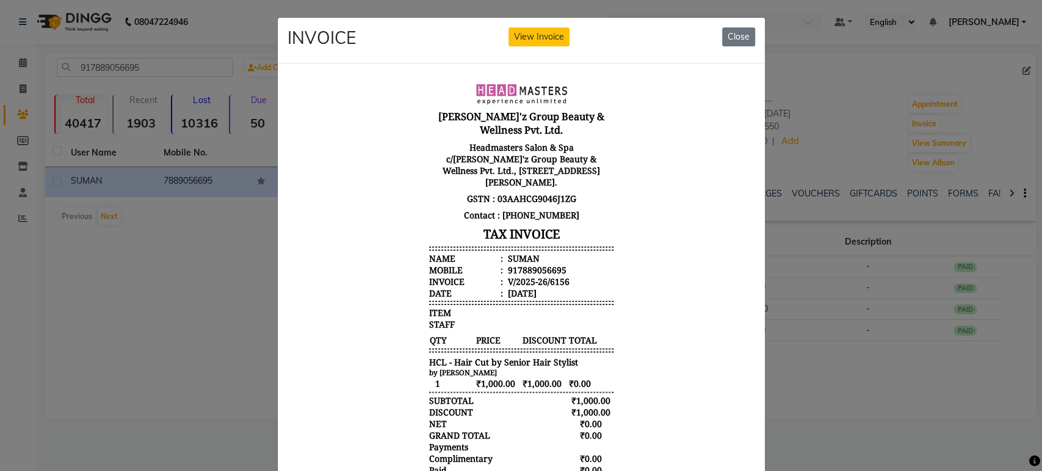
click at [897, 371] on ngb-modal-window "INVOICE View Invoice Close" at bounding box center [521, 235] width 1042 height 471
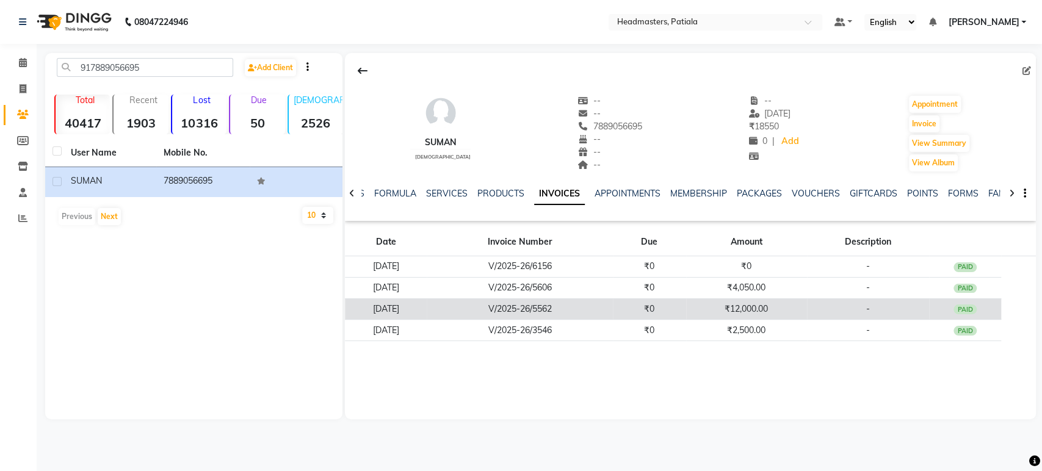
click at [805, 299] on td "₹12,000.00" at bounding box center [746, 309] width 121 height 21
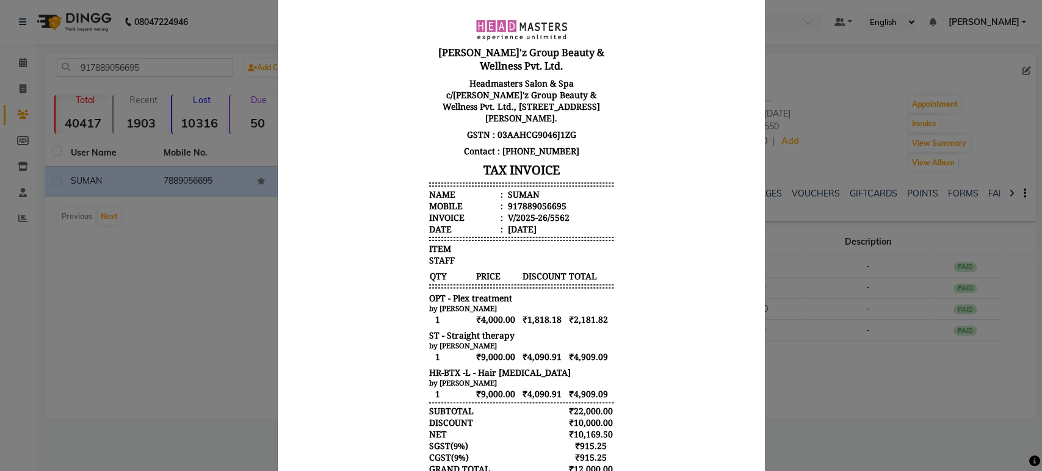
scroll to position [183, 0]
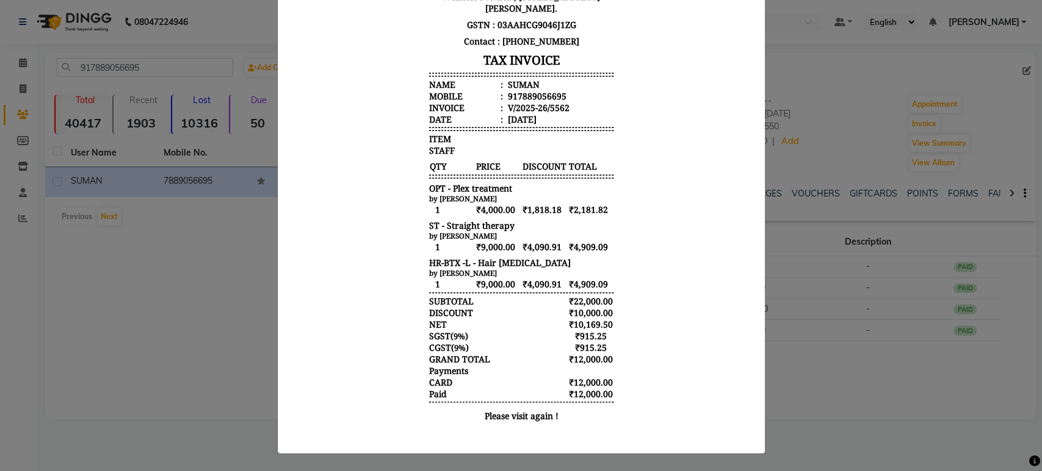
click at [836, 366] on ngb-modal-window "INVOICE View Invoice Close" at bounding box center [521, 235] width 1042 height 471
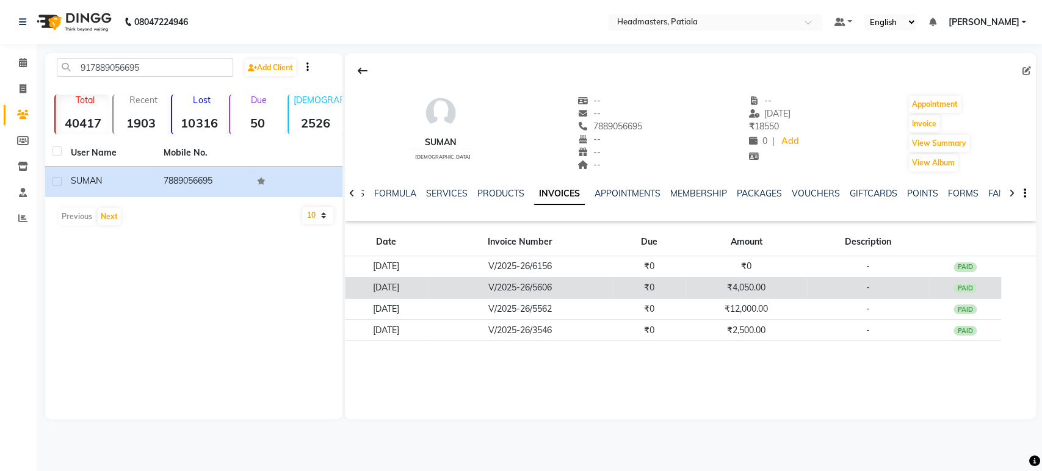
click at [787, 294] on td "₹4,050.00" at bounding box center [746, 287] width 121 height 21
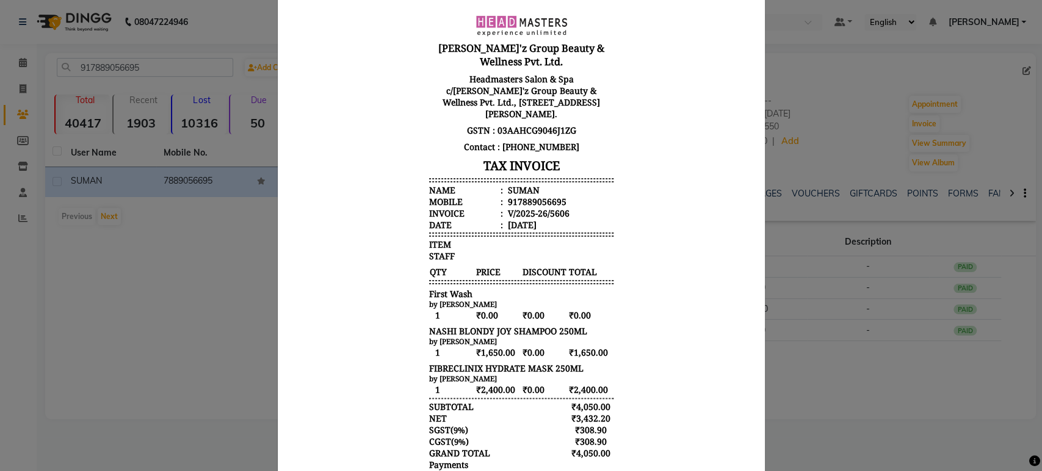
scroll to position [172, 0]
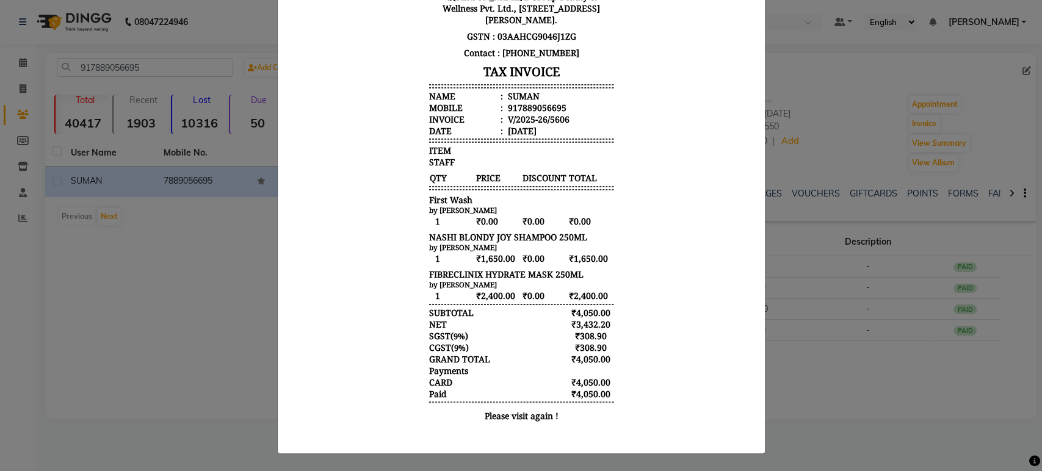
click at [814, 365] on ngb-modal-window "INVOICE View Invoice Close" at bounding box center [521, 235] width 1042 height 471
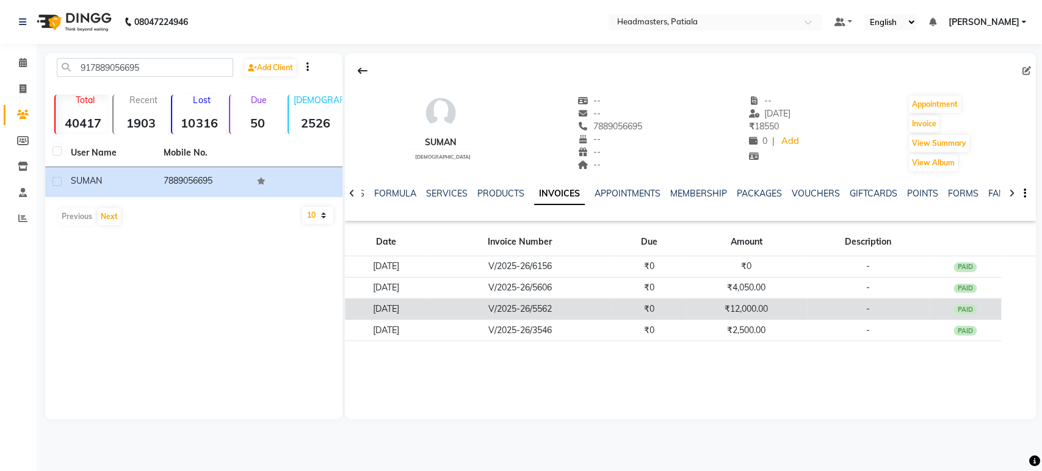
click at [774, 311] on td "₹12,000.00" at bounding box center [746, 309] width 121 height 21
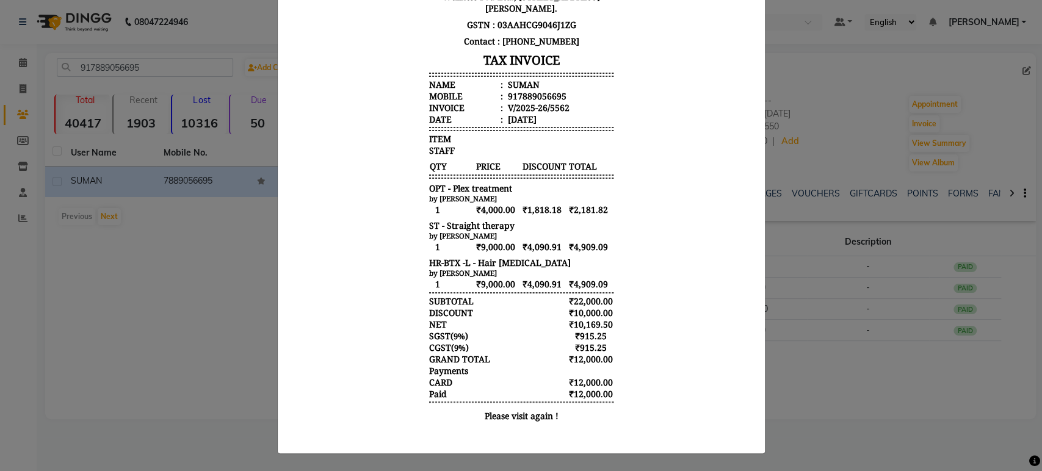
scroll to position [183, 0]
click at [832, 374] on ngb-modal-window "INVOICE View Invoice Close" at bounding box center [521, 235] width 1042 height 471
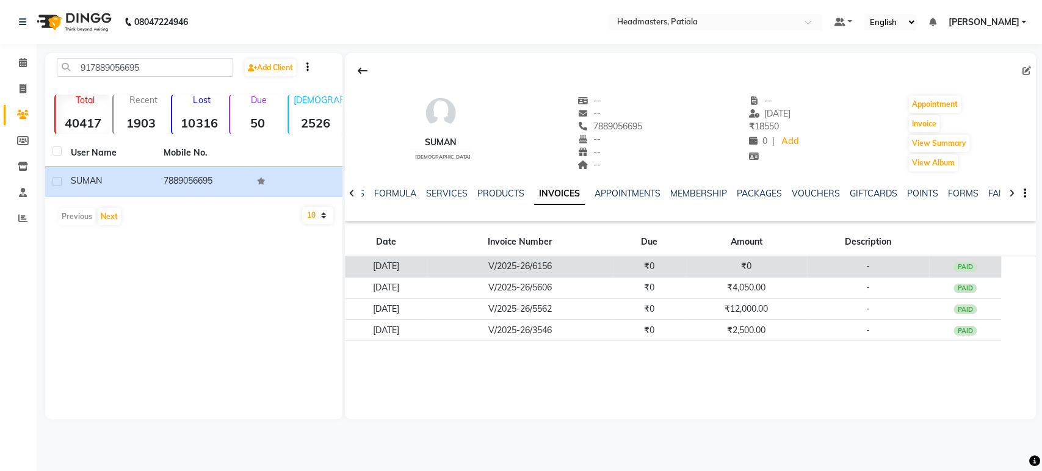
click at [781, 263] on td "₹0" at bounding box center [746, 266] width 121 height 21
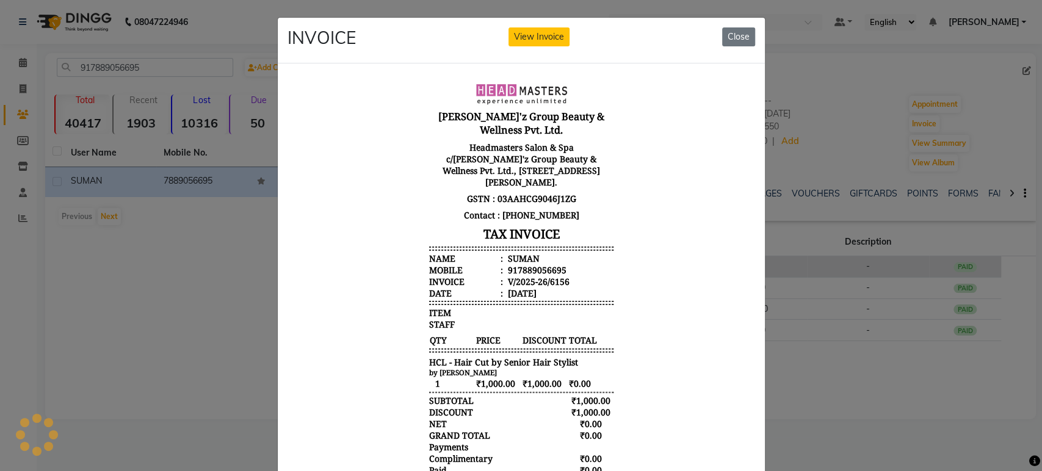
scroll to position [0, 0]
click at [858, 393] on ngb-modal-window "INVOICE View Invoice Close" at bounding box center [521, 235] width 1042 height 471
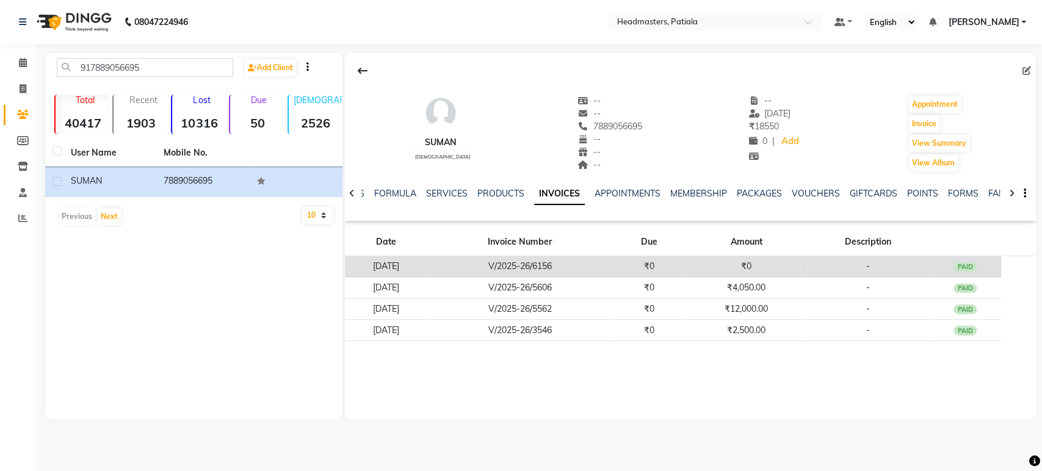
click at [767, 264] on td "₹0" at bounding box center [746, 266] width 121 height 21
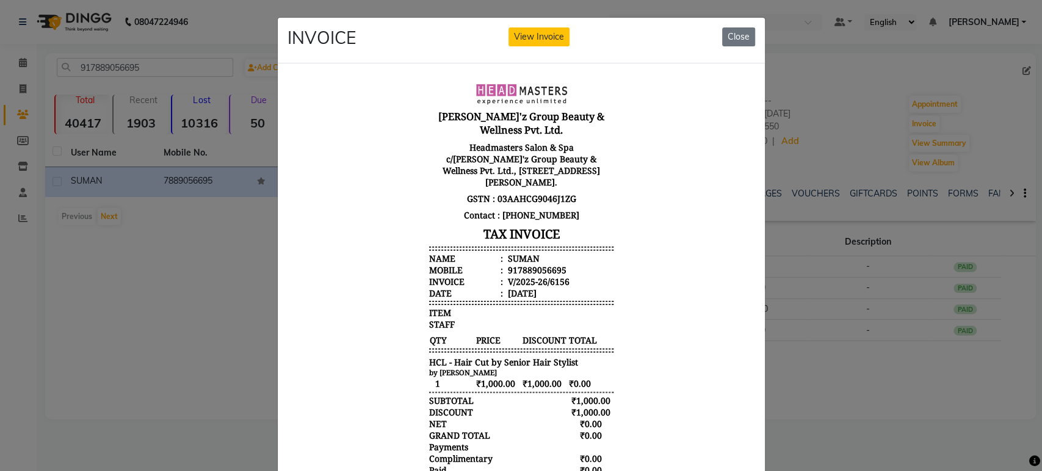
click at [834, 393] on ngb-modal-window "INVOICE View Invoice Close" at bounding box center [521, 235] width 1042 height 471
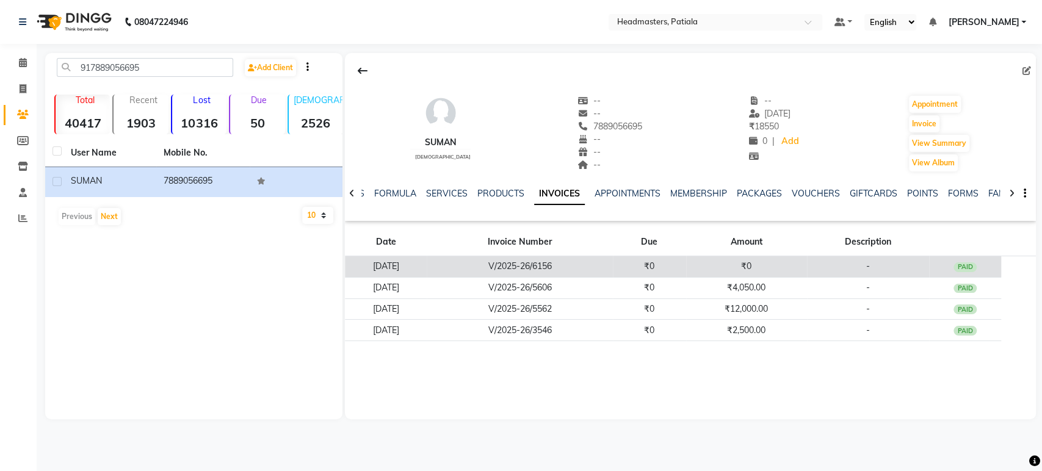
click at [711, 261] on td "₹0" at bounding box center [746, 266] width 121 height 21
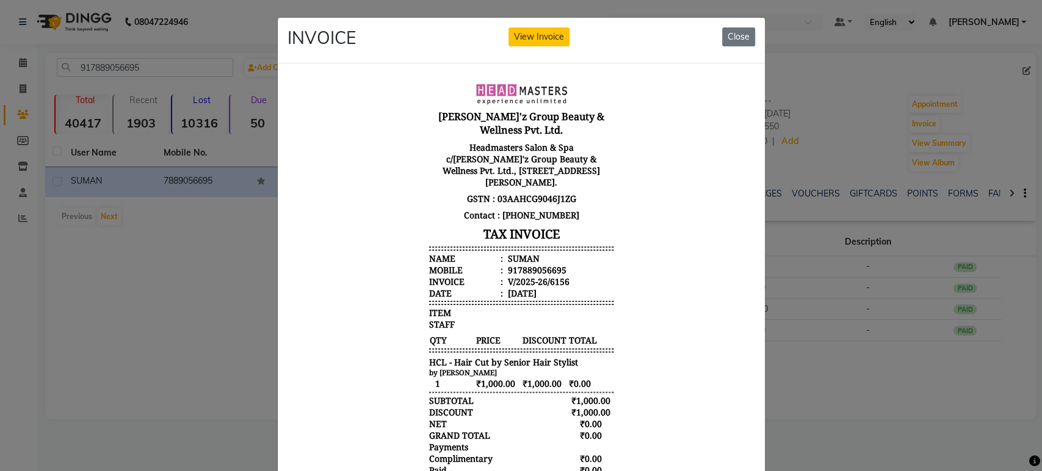
click at [851, 352] on ngb-modal-window "INVOICE View Invoice Close" at bounding box center [521, 235] width 1042 height 471
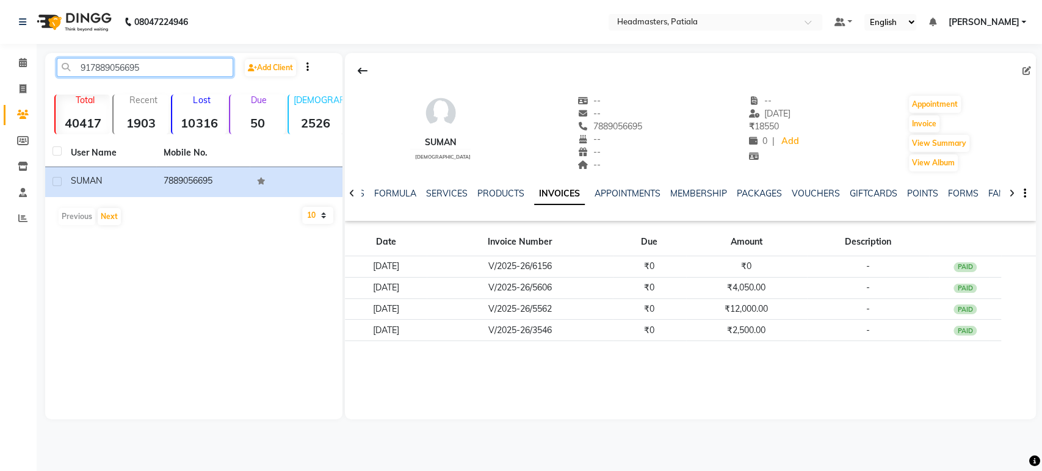
drag, startPoint x: 151, startPoint y: 59, endPoint x: 0, endPoint y: 80, distance: 152.2
click at [0, 80] on app-home "08047224946 Select Location × Headmasters, Patiala Default Panel My Panel Engli…" at bounding box center [521, 219] width 1042 height 438
paste input "919878836770"
click at [96, 62] on input "919878836770" at bounding box center [145, 67] width 176 height 19
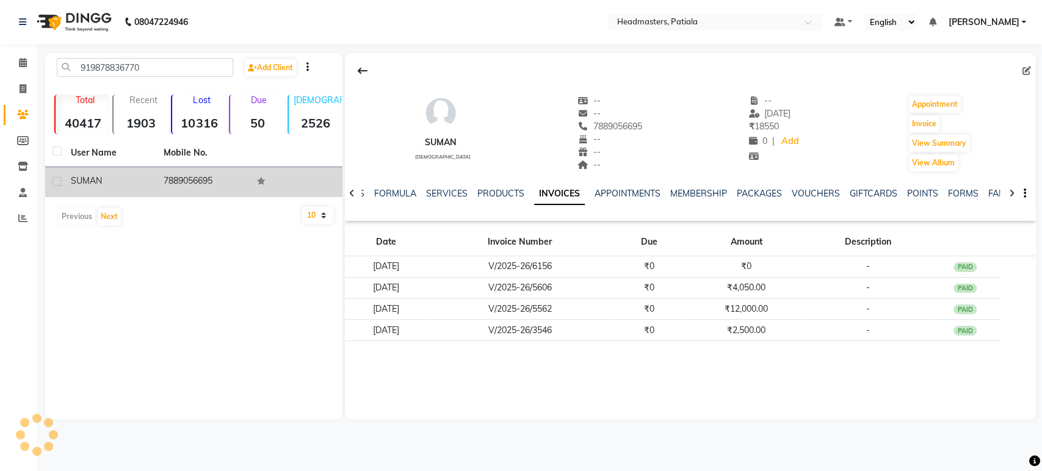
click at [132, 184] on div "SUMAN" at bounding box center [110, 181] width 78 height 13
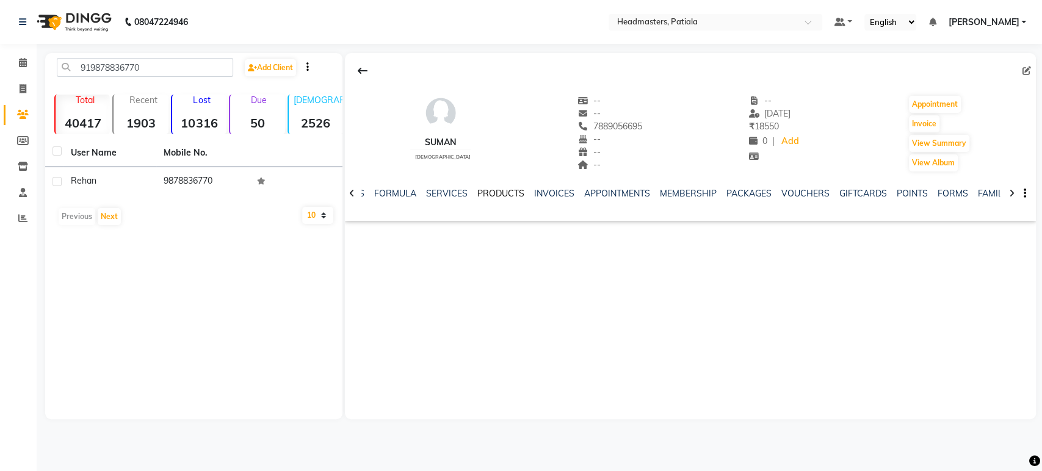
click at [495, 197] on link "PRODUCTS" at bounding box center [500, 193] width 47 height 11
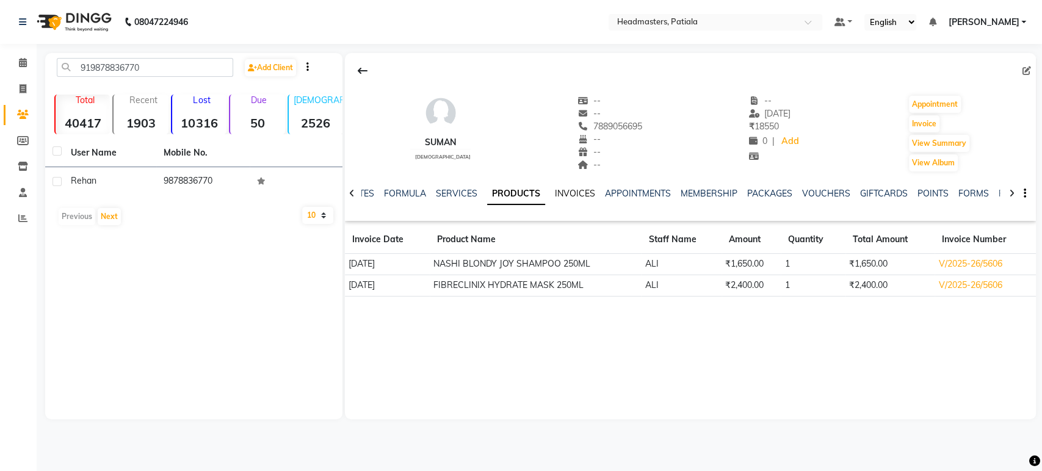
click at [569, 193] on link "INVOICES" at bounding box center [575, 193] width 40 height 11
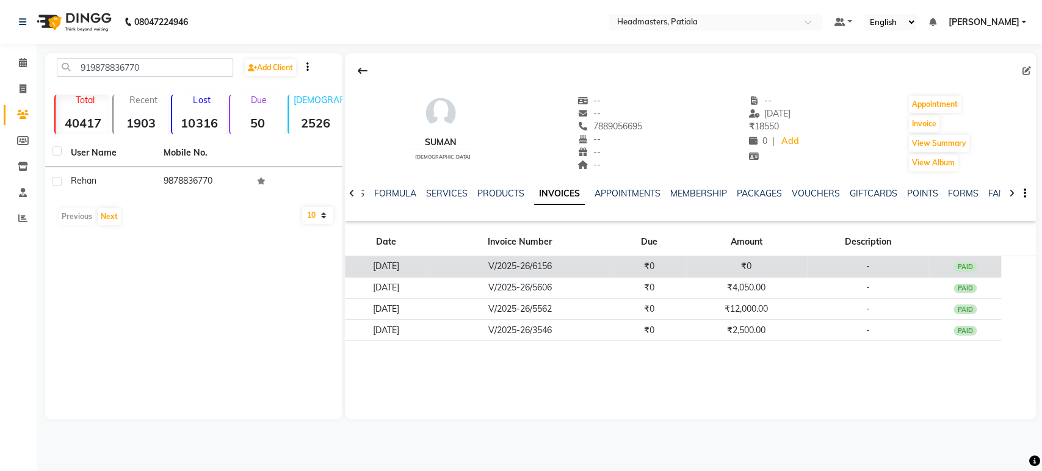
click at [645, 259] on td "₹0" at bounding box center [649, 266] width 73 height 21
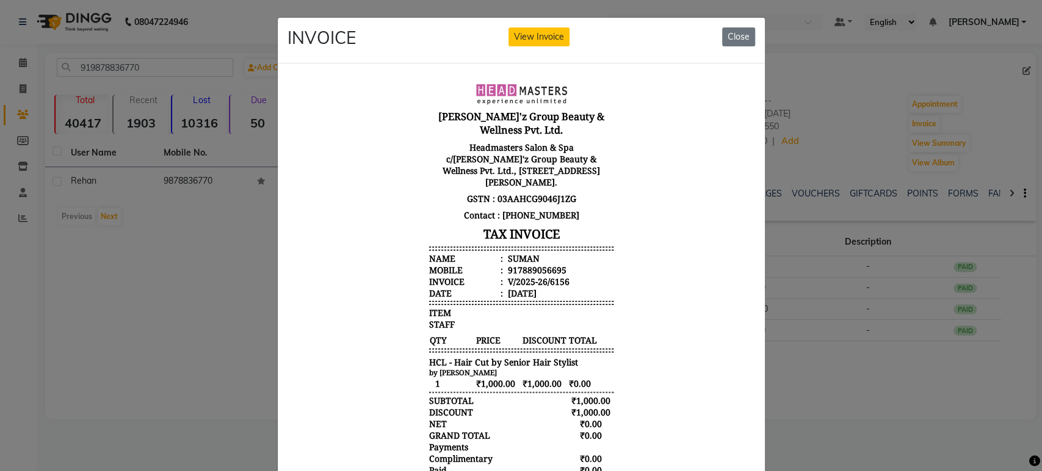
click at [954, 372] on ngb-modal-window "INVOICE View Invoice Close" at bounding box center [521, 235] width 1042 height 471
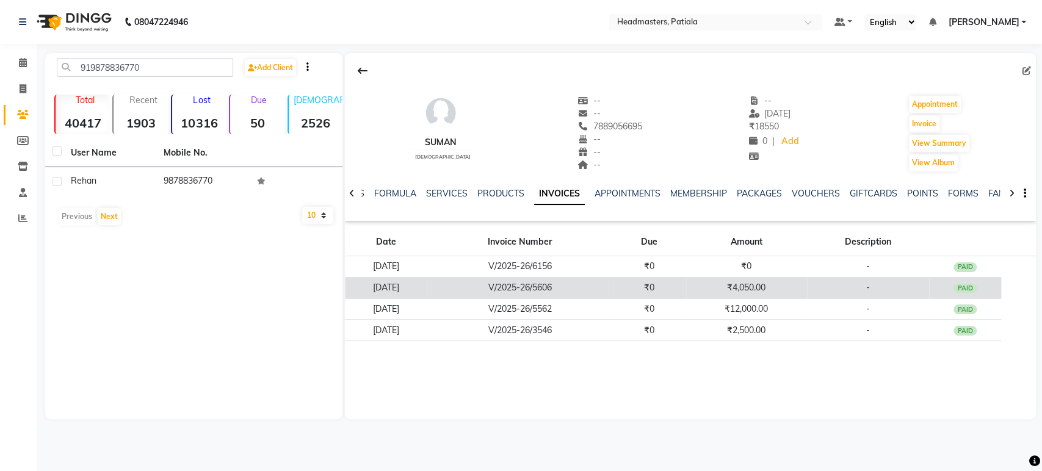
click at [786, 289] on td "₹4,050.00" at bounding box center [746, 287] width 121 height 21
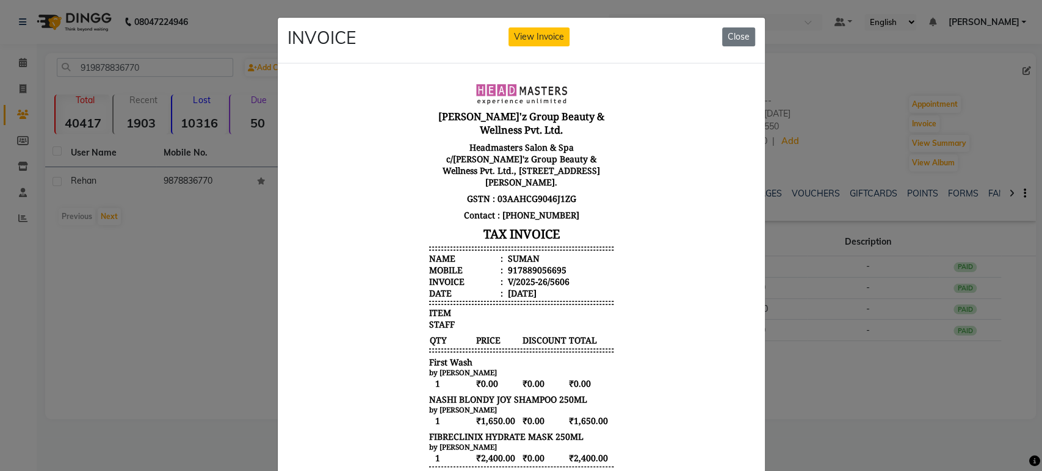
click at [871, 362] on ngb-modal-window "INVOICE View Invoice Close" at bounding box center [521, 235] width 1042 height 471
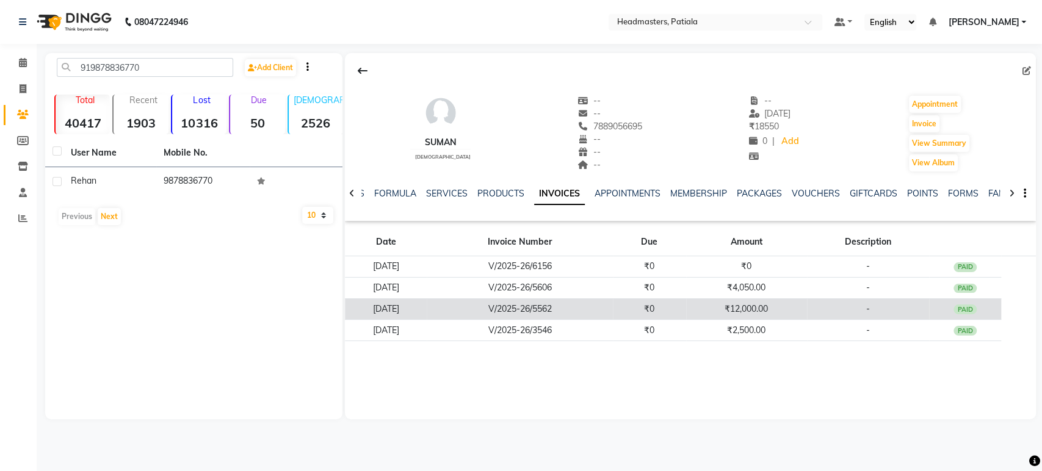
click at [806, 317] on td "₹12,000.00" at bounding box center [746, 309] width 121 height 21
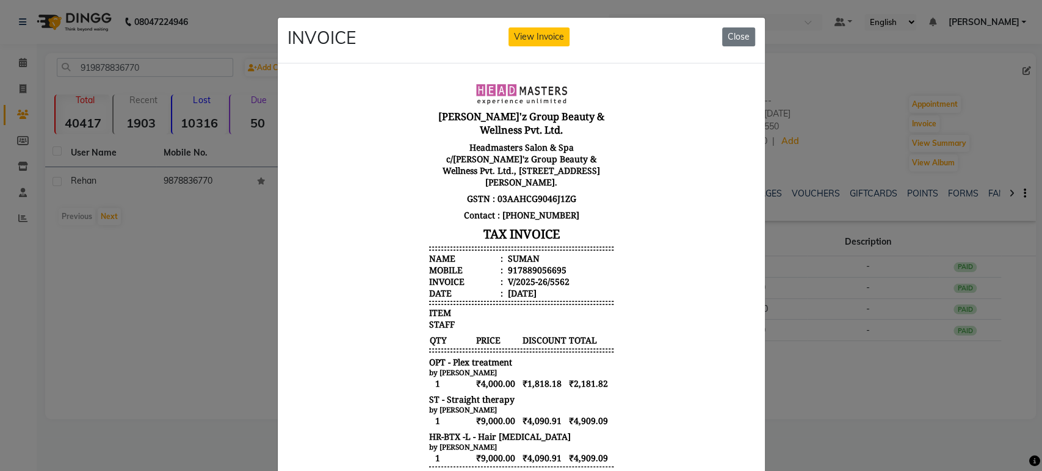
click at [835, 380] on ngb-modal-window "INVOICE View Invoice Close" at bounding box center [521, 235] width 1042 height 471
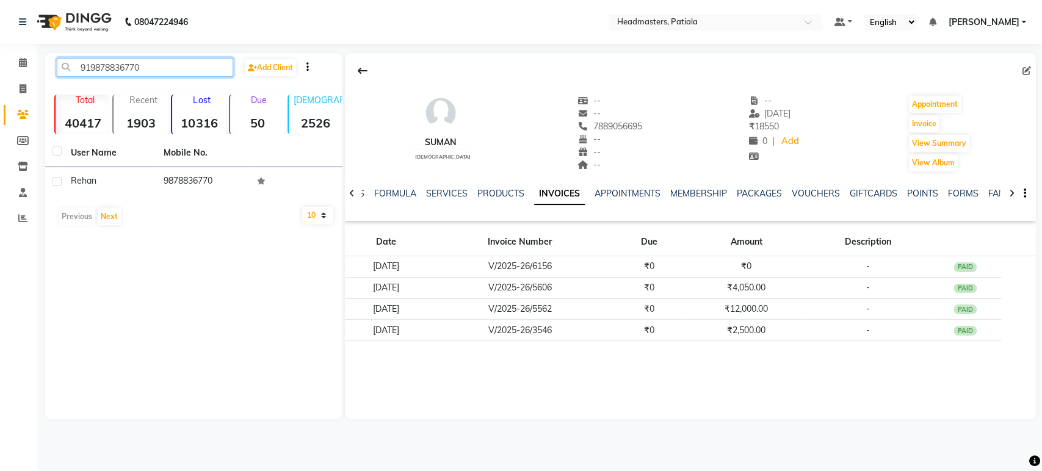
drag, startPoint x: 70, startPoint y: 67, endPoint x: 0, endPoint y: 69, distance: 70.2
click at [0, 69] on app-home "08047224946 Select Location × Headmasters, Patiala Default Panel My Panel Engli…" at bounding box center [521, 219] width 1042 height 438
paste input "918427100792"
click at [98, 71] on input "918427100792" at bounding box center [145, 67] width 176 height 19
click at [134, 178] on div "shimona" at bounding box center [110, 181] width 78 height 13
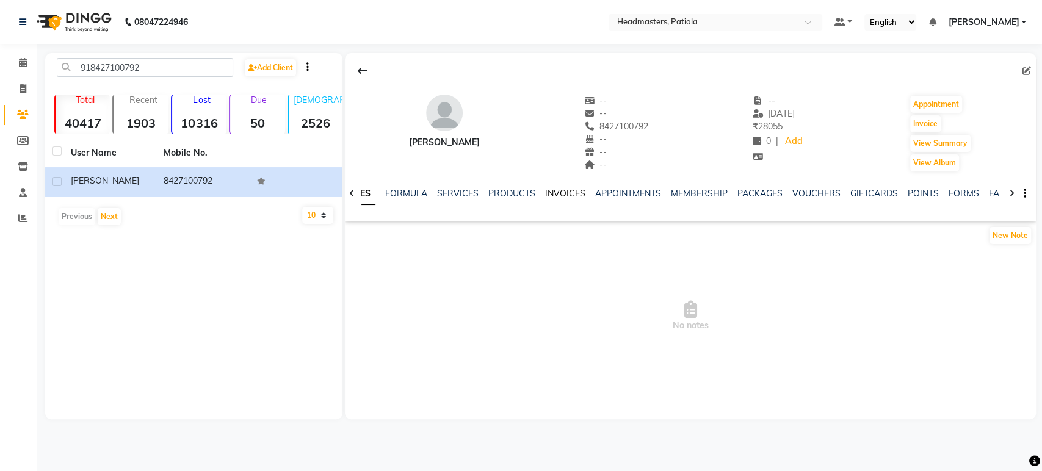
click at [570, 192] on link "INVOICES" at bounding box center [565, 193] width 40 height 11
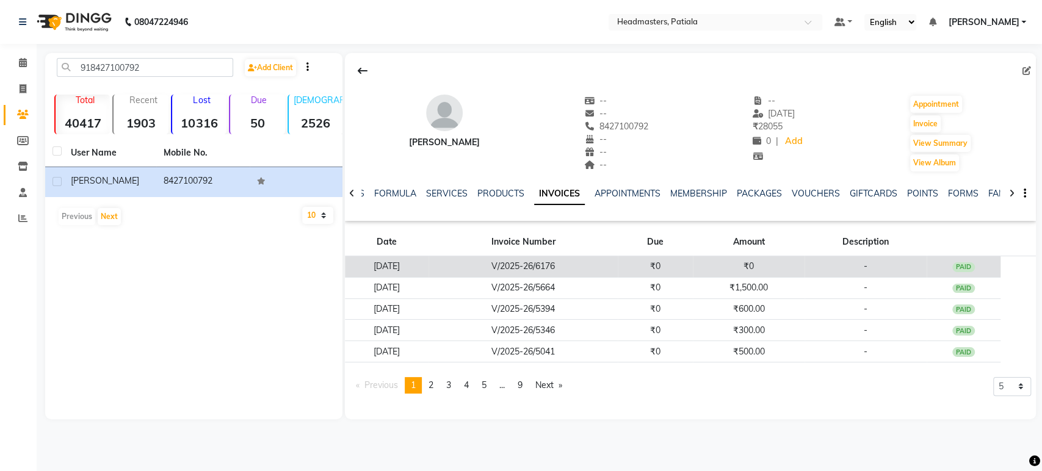
click at [681, 267] on td "₹0" at bounding box center [655, 266] width 75 height 21
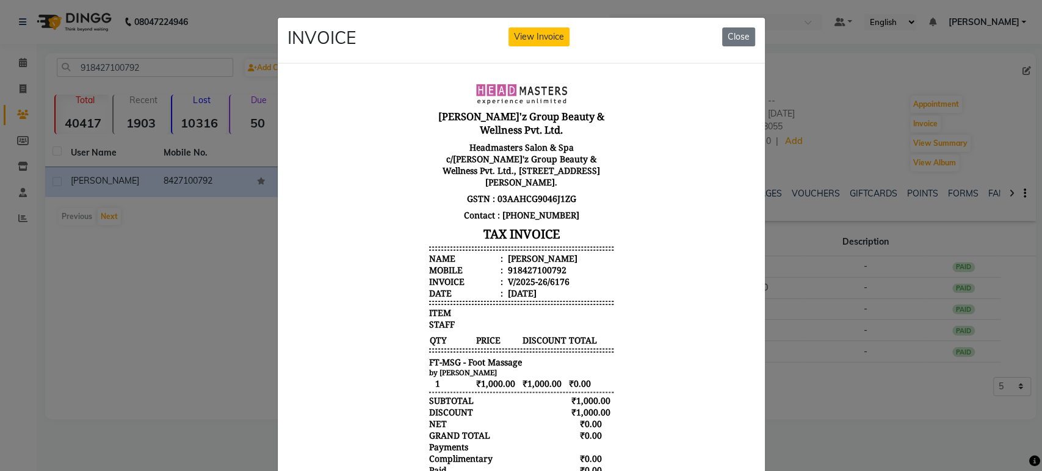
click at [796, 370] on ngb-modal-window "INVOICE View Invoice Close" at bounding box center [521, 235] width 1042 height 471
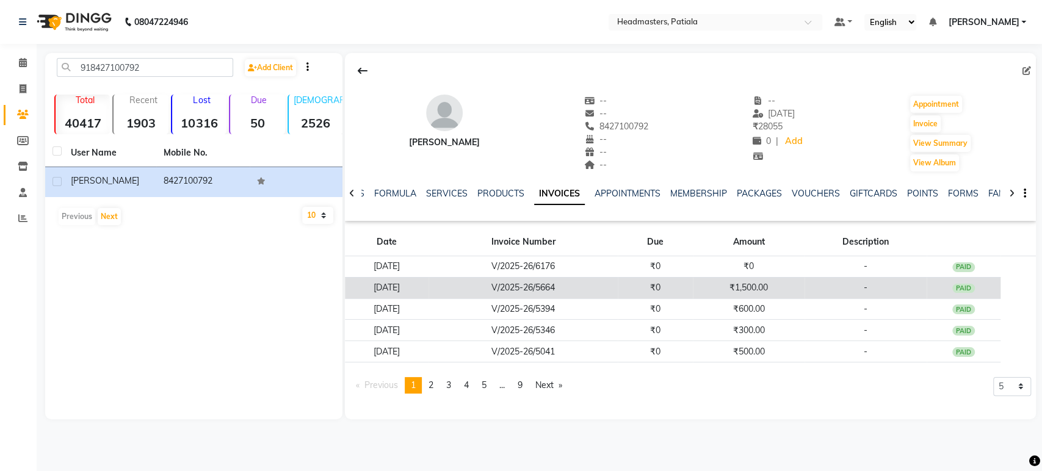
click at [779, 292] on td "₹1,500.00" at bounding box center [749, 287] width 112 height 21
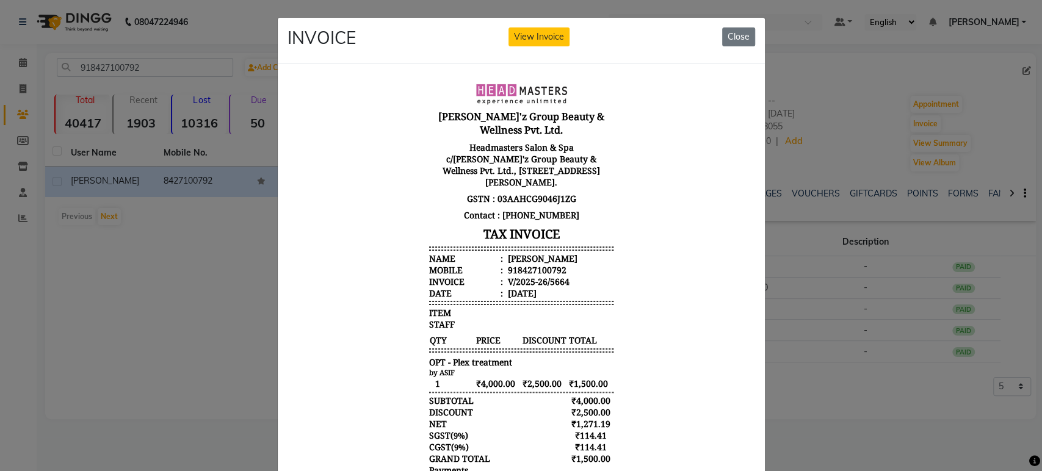
click at [825, 379] on ngb-modal-window "INVOICE View Invoice Close" at bounding box center [521, 235] width 1042 height 471
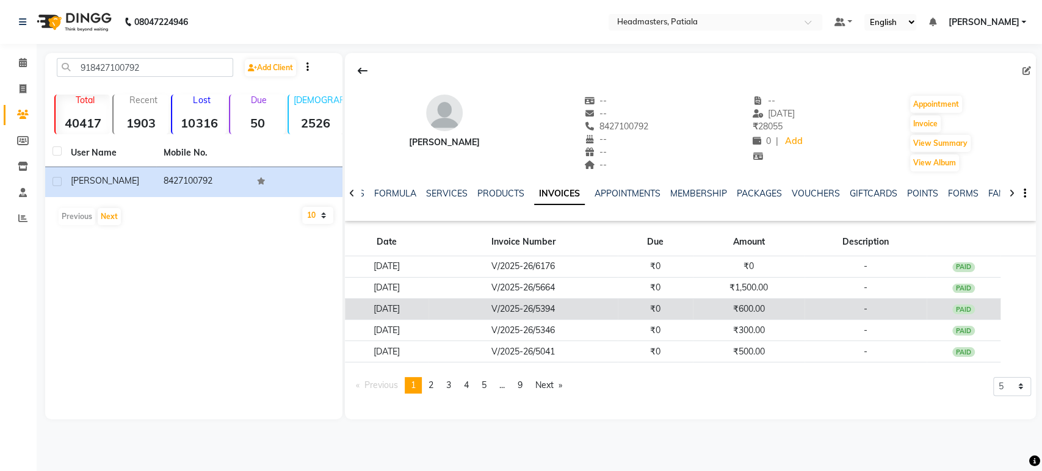
click at [783, 308] on td "₹600.00" at bounding box center [749, 309] width 112 height 21
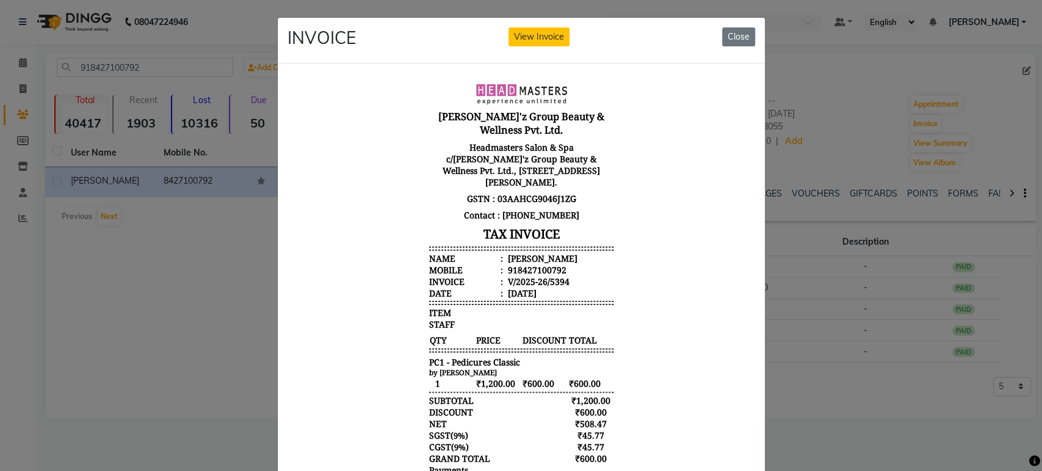
click at [791, 356] on ngb-modal-window "INVOICE View Invoice Close" at bounding box center [521, 235] width 1042 height 471
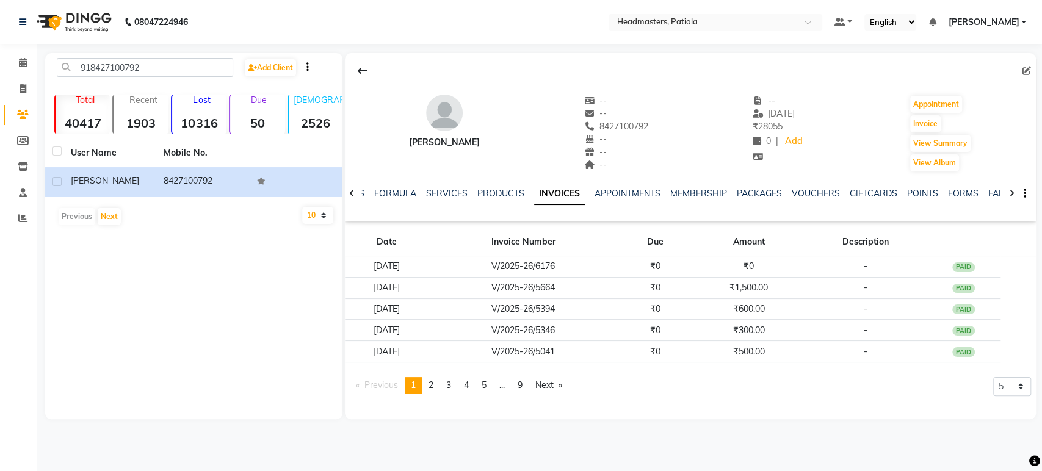
click at [786, 322] on td "₹300.00" at bounding box center [749, 330] width 112 height 21
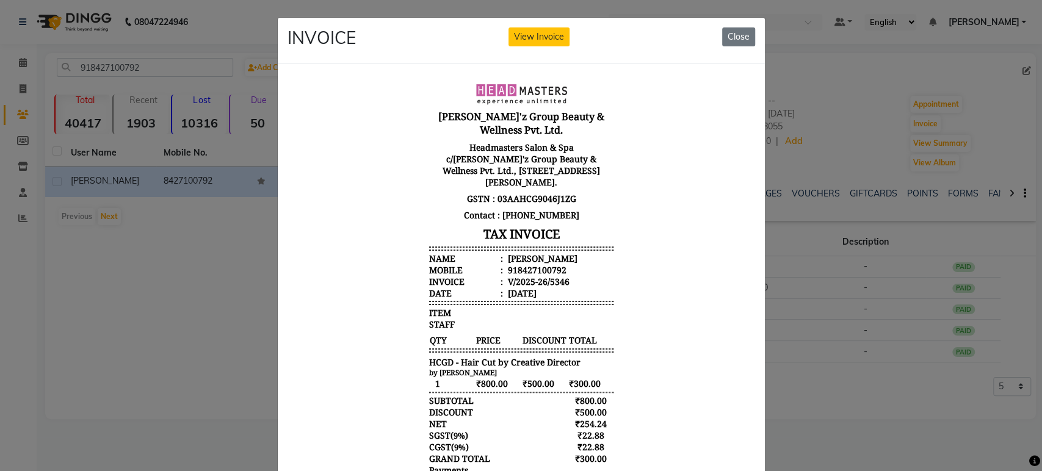
click at [798, 374] on ngb-modal-window "INVOICE View Invoice Close" at bounding box center [521, 235] width 1042 height 471
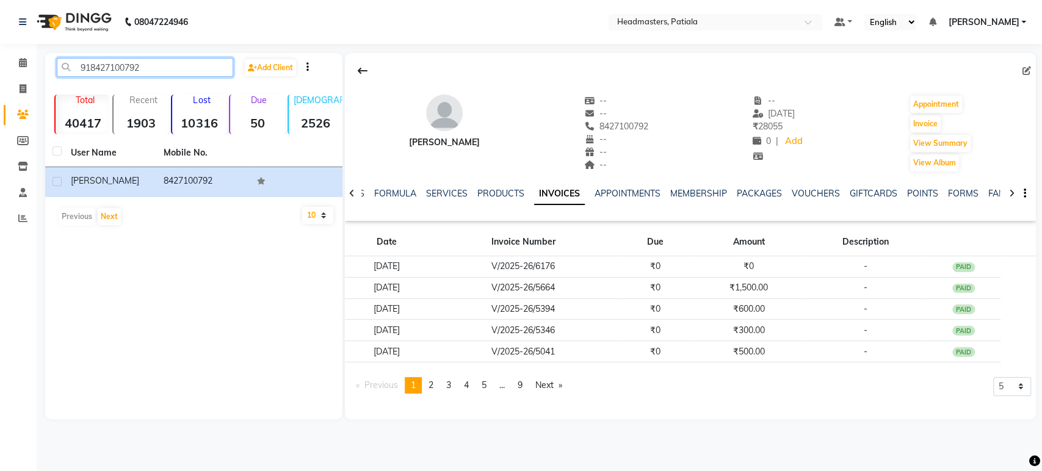
drag, startPoint x: 142, startPoint y: 63, endPoint x: 0, endPoint y: 67, distance: 141.7
click at [0, 67] on app-home "08047224946 Select Location × Headmasters, Patiala Default Panel My Panel Engli…" at bounding box center [521, 219] width 1042 height 438
paste input "919357295746"
click at [92, 67] on input "919357295746" at bounding box center [145, 67] width 176 height 19
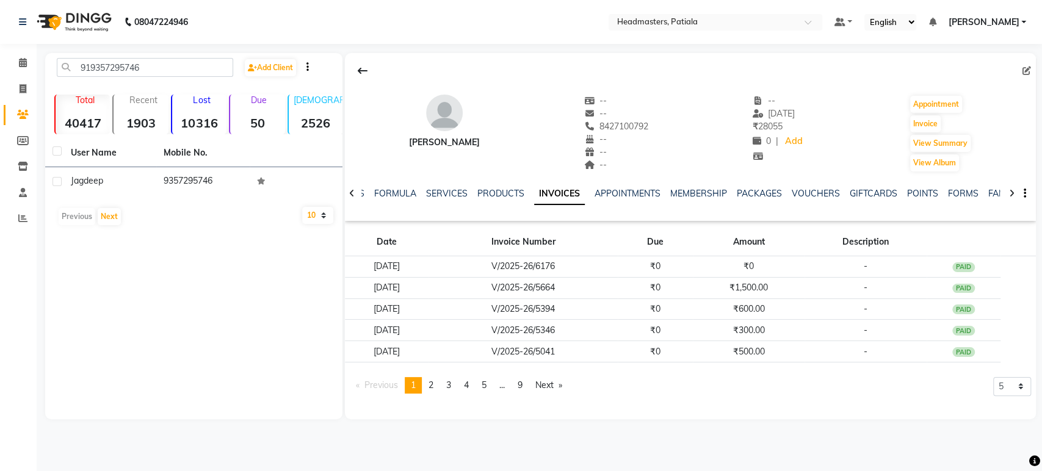
click at [134, 178] on div "Jagdeep" at bounding box center [110, 181] width 78 height 13
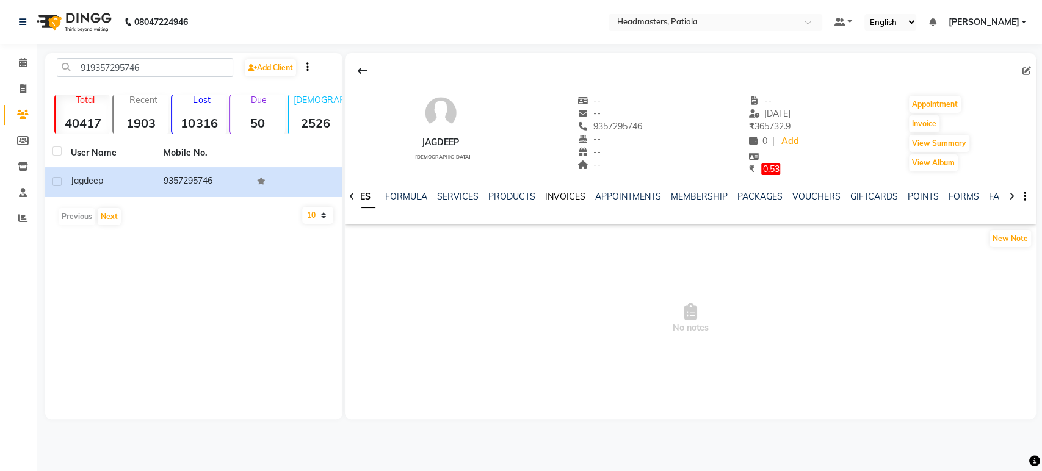
click at [575, 200] on link "INVOICES" at bounding box center [565, 196] width 40 height 11
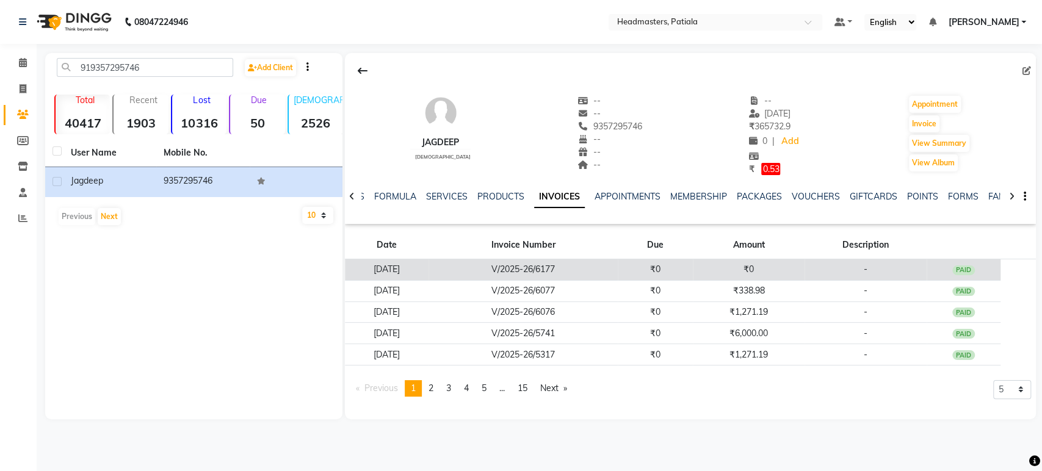
click at [667, 270] on td "₹0" at bounding box center [655, 269] width 75 height 21
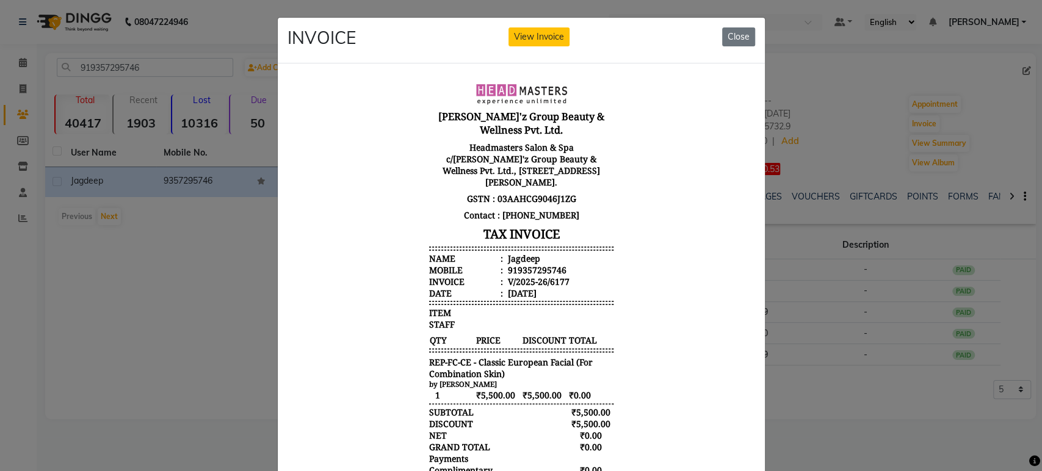
click at [813, 379] on ngb-modal-window "INVOICE View Invoice Close" at bounding box center [521, 235] width 1042 height 471
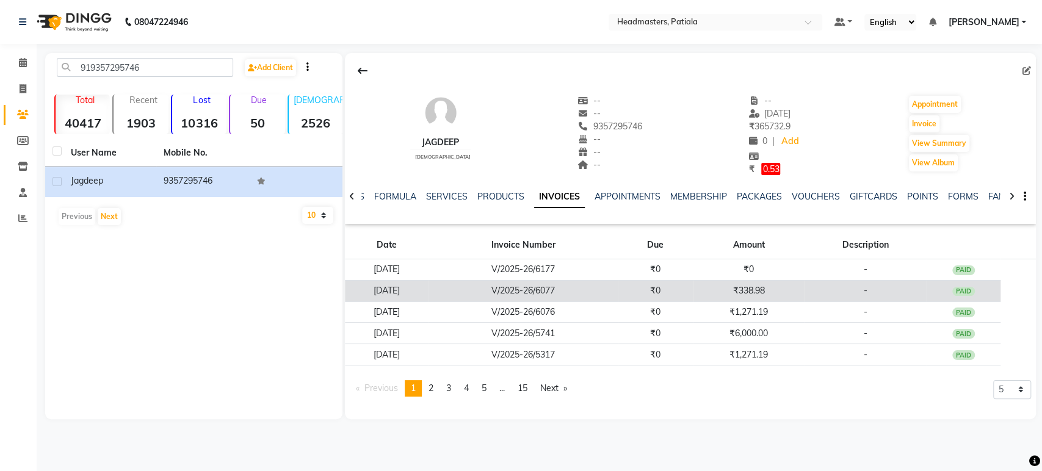
click at [796, 300] on td "₹338.98" at bounding box center [749, 290] width 112 height 21
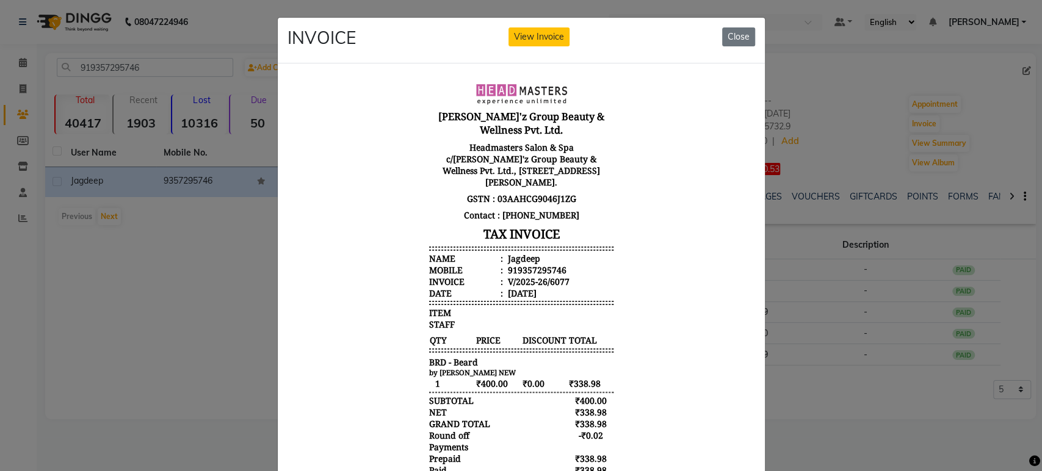
drag, startPoint x: 828, startPoint y: 370, endPoint x: 828, endPoint y: 357, distance: 12.8
click at [829, 370] on ngb-modal-window "INVOICE View Invoice Close" at bounding box center [521, 235] width 1042 height 471
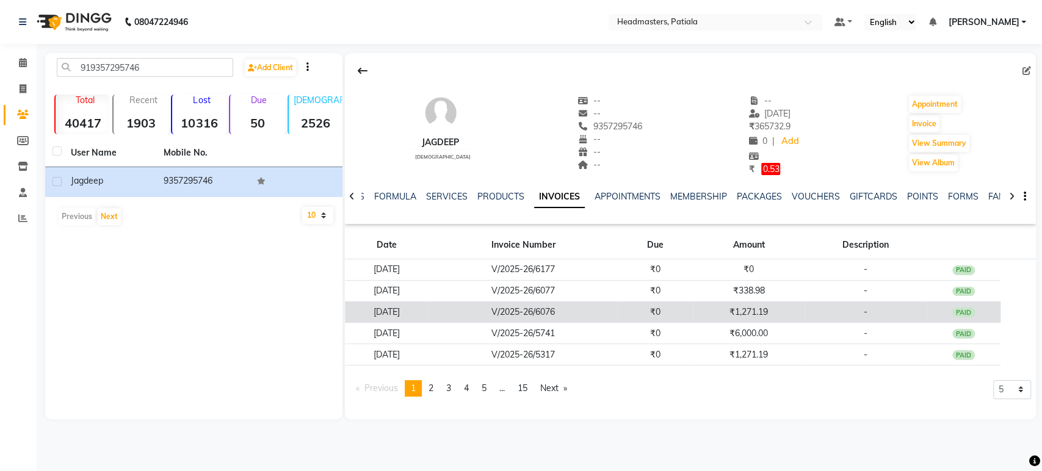
click at [799, 307] on td "₹1,271.19" at bounding box center [749, 312] width 112 height 21
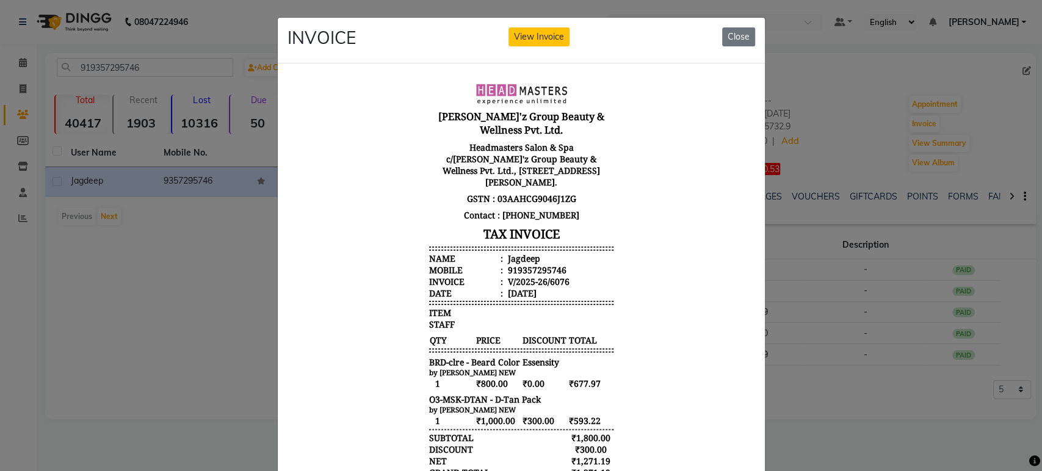
click at [833, 362] on ngb-modal-window "INVOICE View Invoice Close" at bounding box center [521, 235] width 1042 height 471
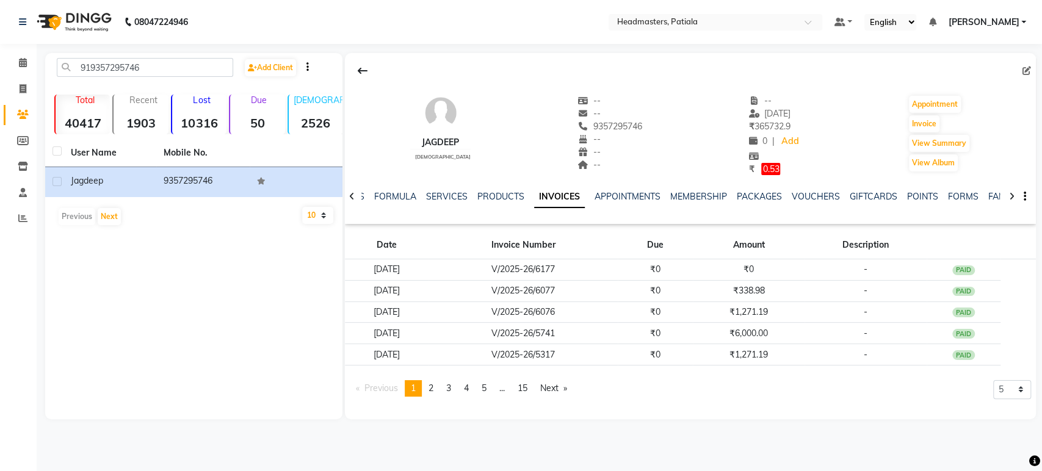
click at [799, 338] on td "₹6,000.00" at bounding box center [749, 333] width 112 height 21
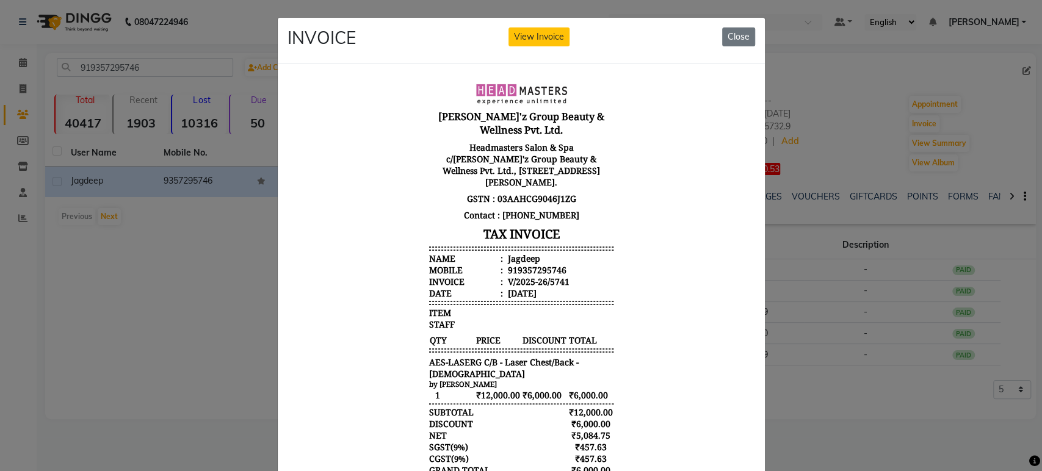
click at [817, 394] on ngb-modal-window "INVOICE View Invoice Close" at bounding box center [521, 235] width 1042 height 471
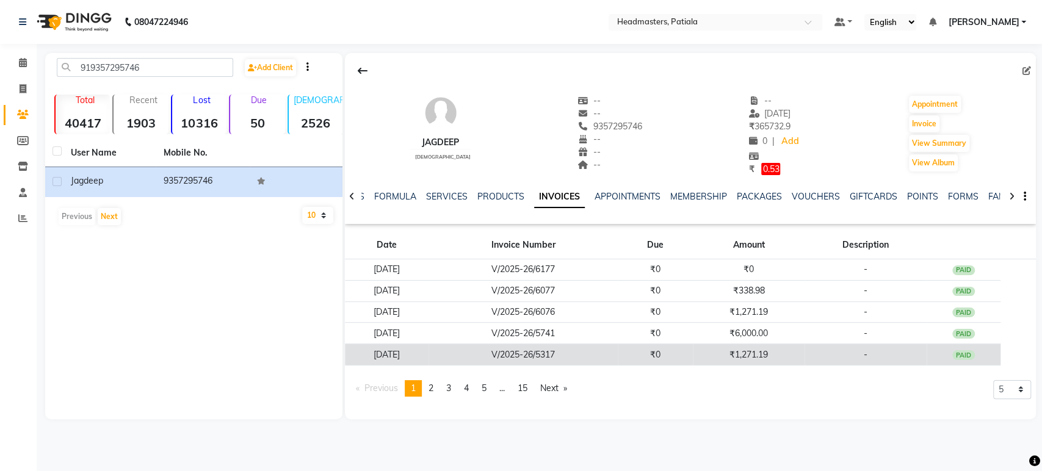
click at [796, 349] on td "₹1,271.19" at bounding box center [749, 354] width 112 height 21
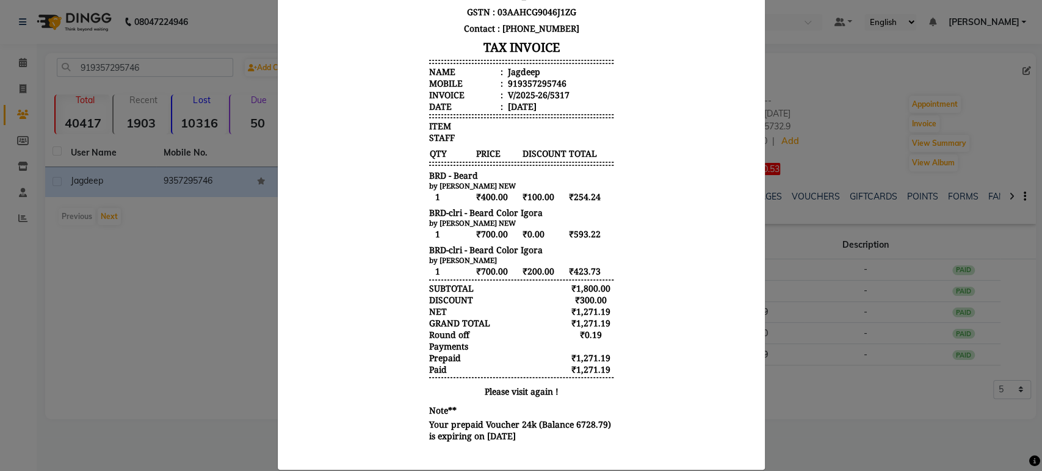
scroll to position [212, 0]
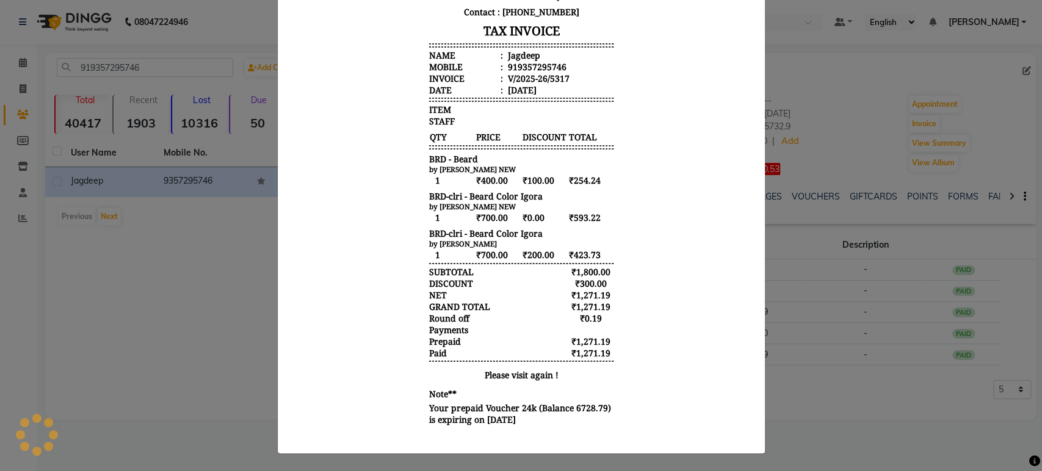
click at [829, 391] on ngb-modal-window "INVOICE View Invoice Close" at bounding box center [521, 235] width 1042 height 471
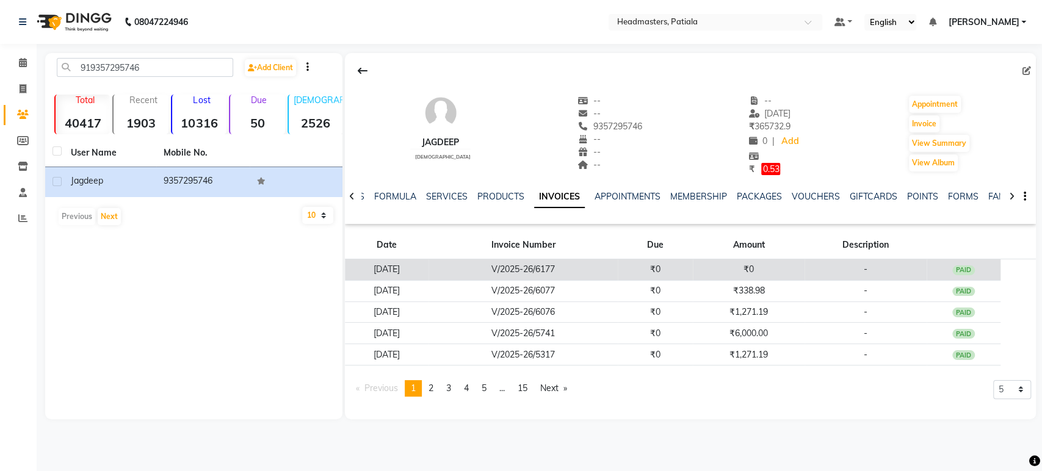
click at [762, 265] on td "₹0" at bounding box center [749, 269] width 112 height 21
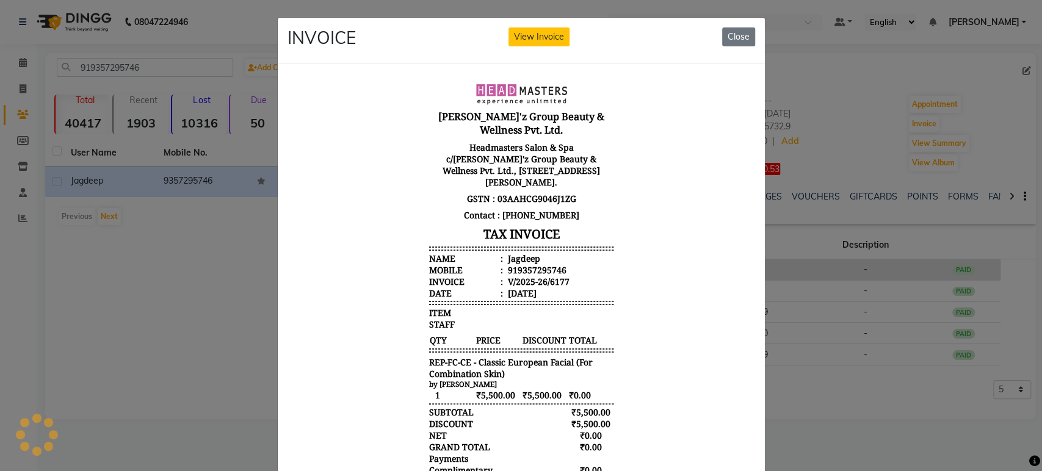
scroll to position [0, 0]
click at [799, 390] on ngb-modal-window "INVOICE View Invoice Close" at bounding box center [521, 235] width 1042 height 471
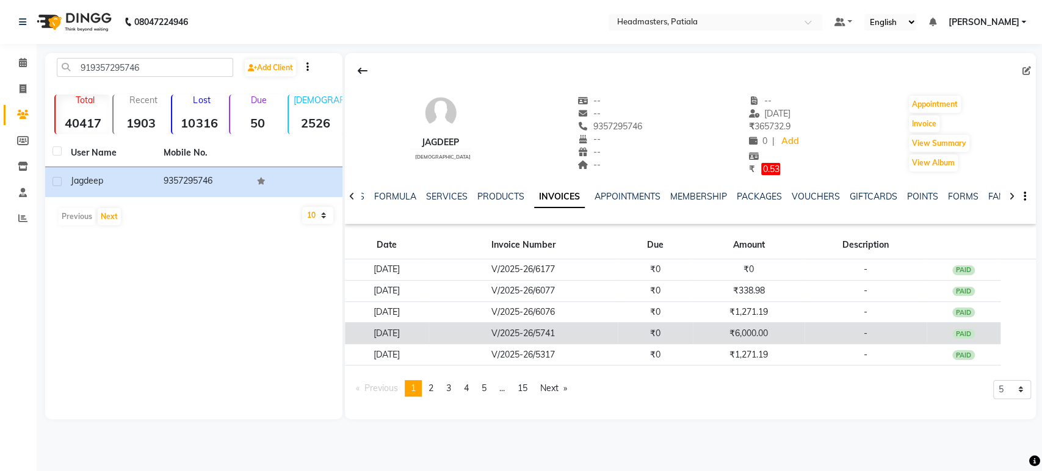
click at [796, 336] on td "₹6,000.00" at bounding box center [749, 333] width 112 height 21
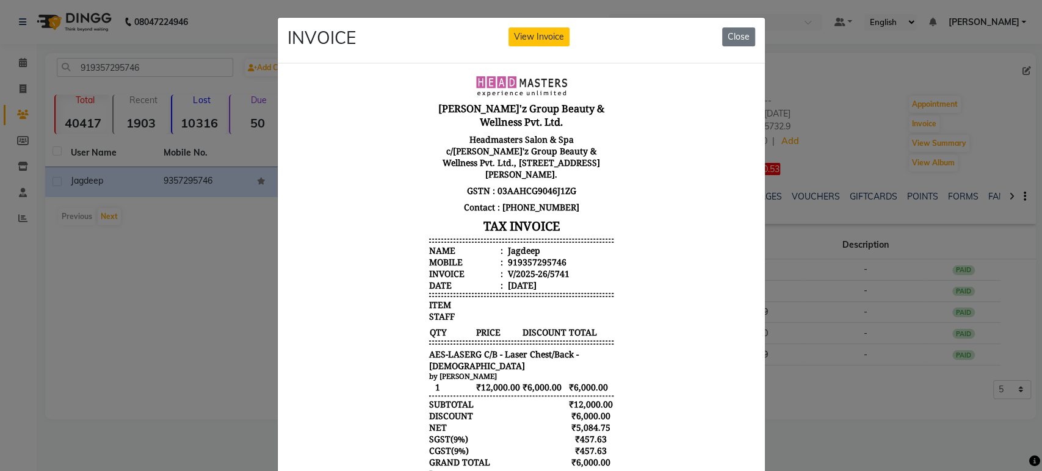
scroll to position [10, 0]
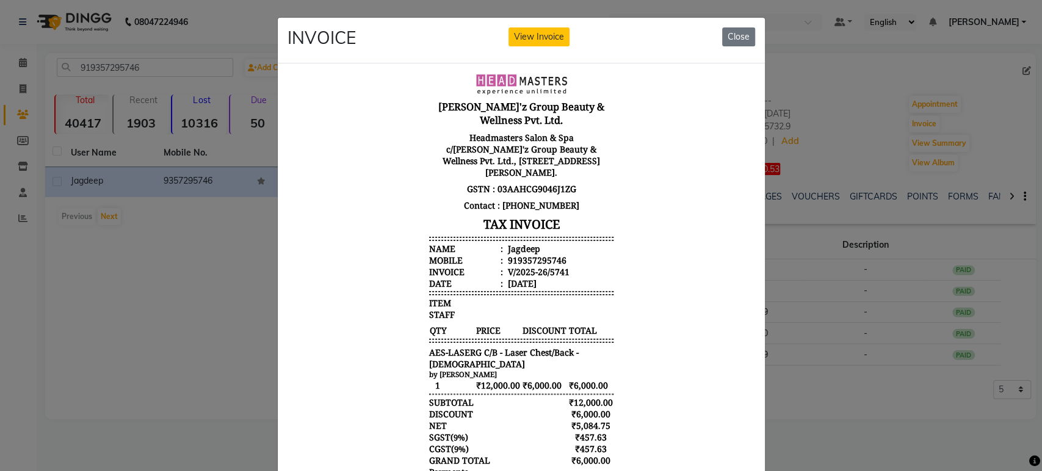
click at [821, 390] on ngb-modal-window "INVOICE View Invoice Close" at bounding box center [521, 235] width 1042 height 471
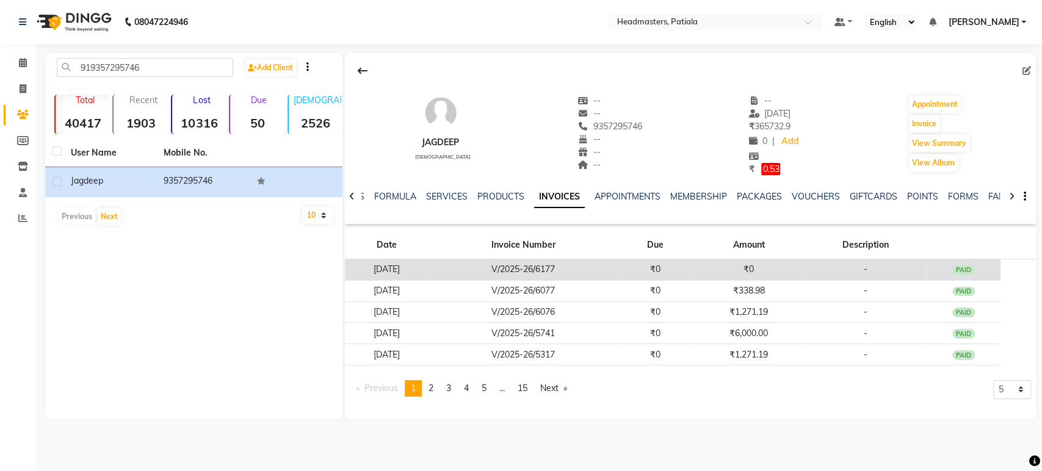
click at [793, 272] on td "₹0" at bounding box center [749, 269] width 112 height 21
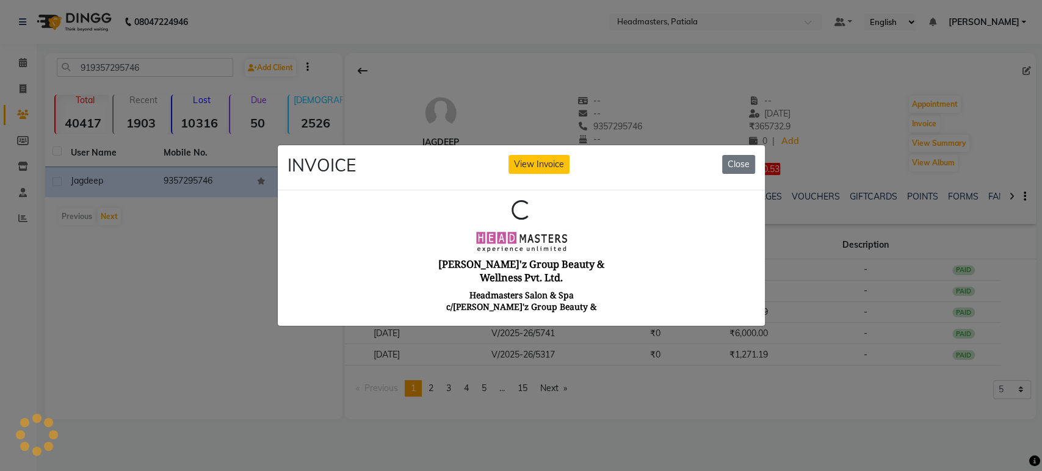
scroll to position [0, 0]
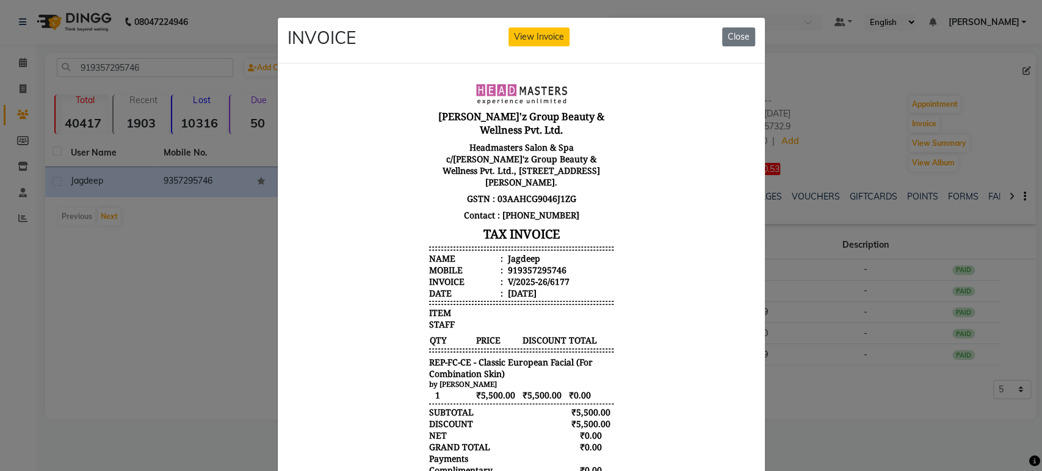
click at [810, 385] on ngb-modal-window "INVOICE View Invoice Close" at bounding box center [521, 235] width 1042 height 471
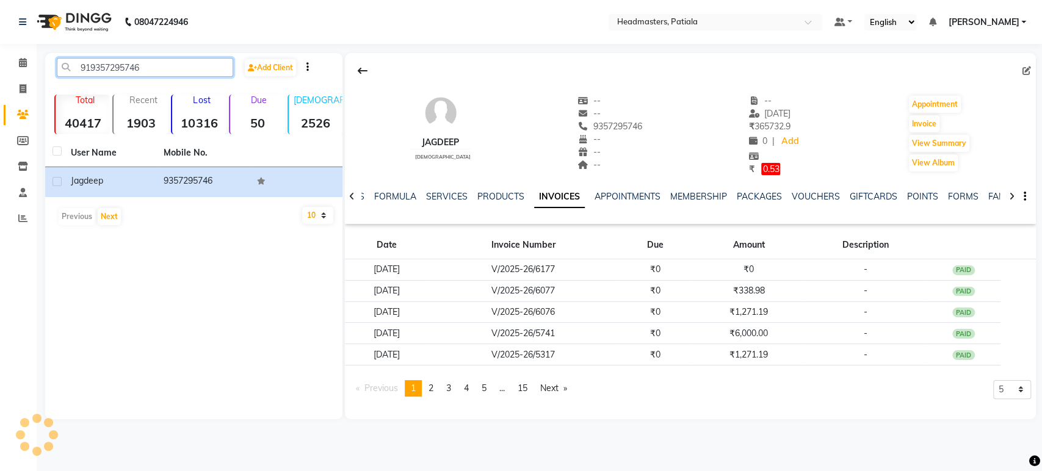
drag, startPoint x: 153, startPoint y: 67, endPoint x: 0, endPoint y: 70, distance: 152.7
click at [0, 70] on app-home "08047224946 Select Location × Headmasters, Patiala Default Panel My Panel Engli…" at bounding box center [521, 219] width 1042 height 438
paste input "917889056695"
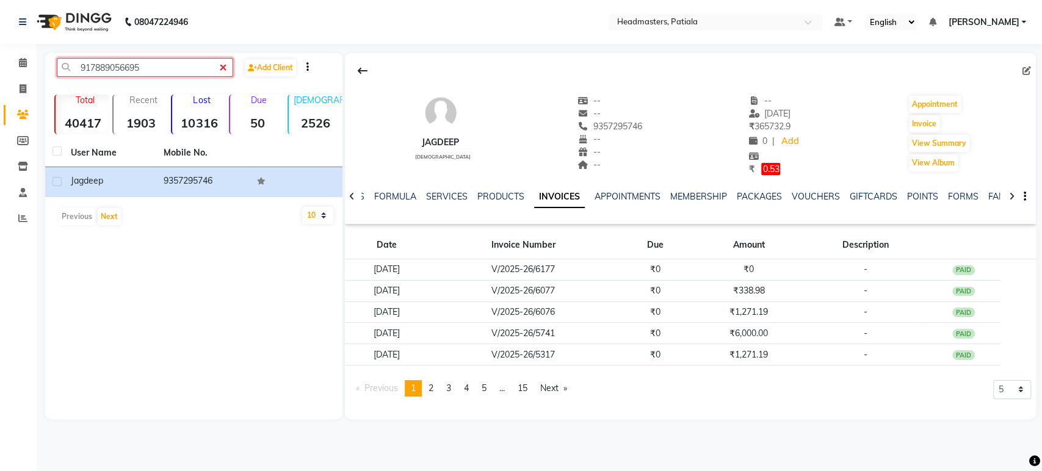
click at [94, 65] on input "917889056695" at bounding box center [145, 67] width 176 height 19
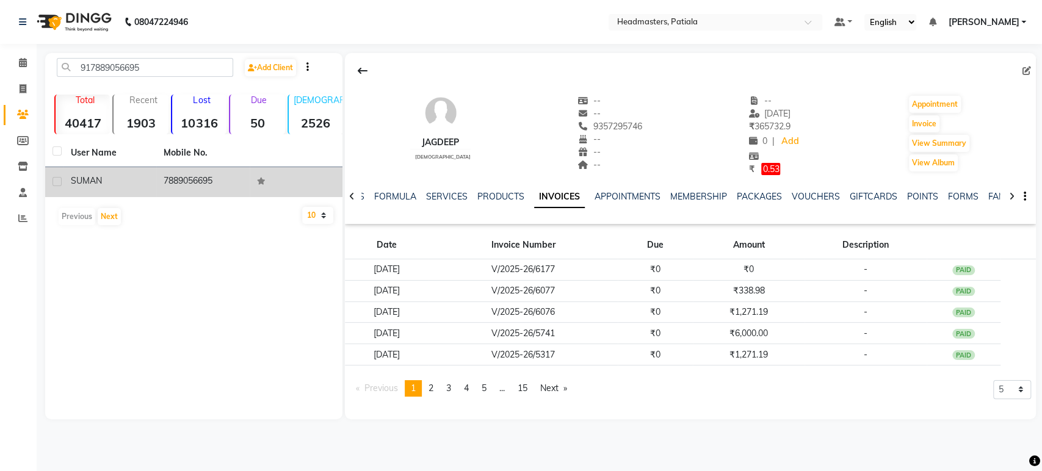
click at [142, 189] on td "SUMAN" at bounding box center [109, 182] width 93 height 30
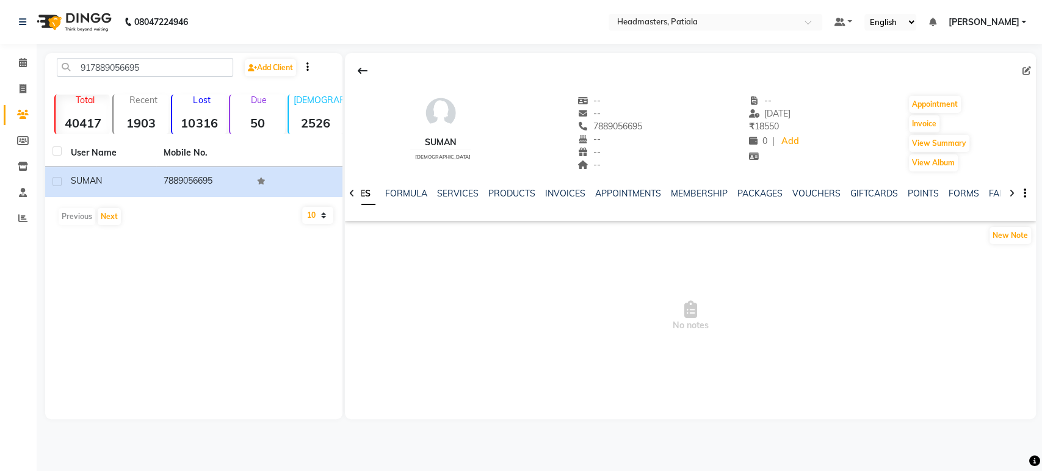
click at [589, 187] on ul "NOTES FORMULA SERVICES PRODUCTS INVOICES APPOINTMENTS MEMBERSHIP PACKAGES VOUCH…" at bounding box center [724, 193] width 775 height 13
click at [571, 194] on link "INVOICES" at bounding box center [565, 193] width 40 height 11
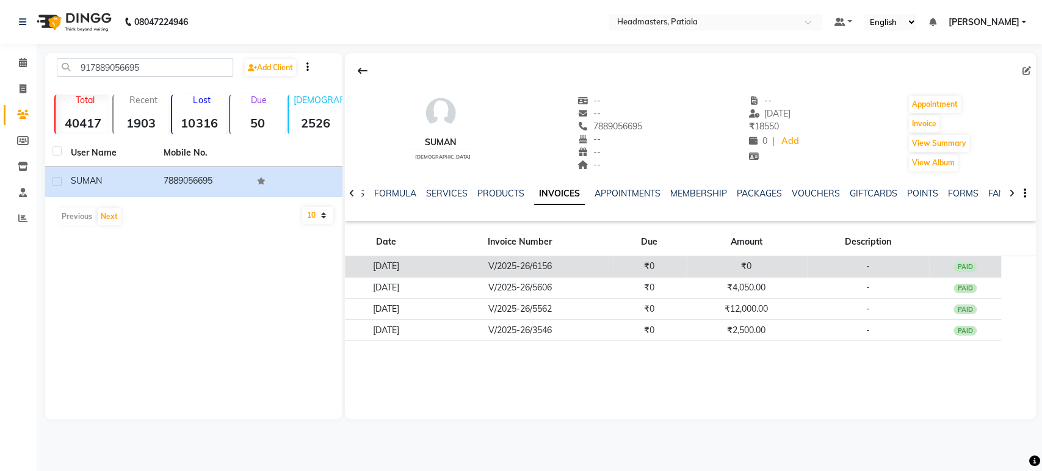
click at [686, 260] on td "₹0" at bounding box center [649, 266] width 73 height 21
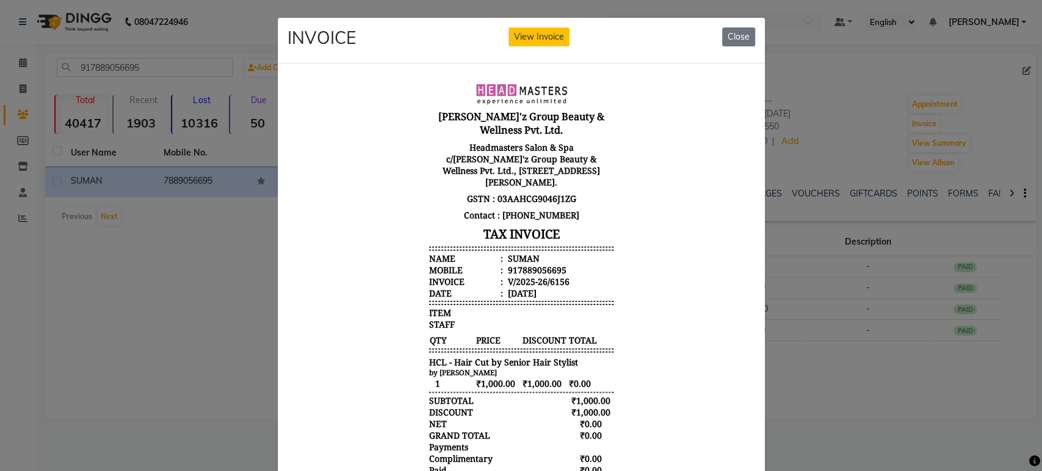
click at [928, 337] on ngb-modal-window "INVOICE View Invoice Close" at bounding box center [521, 235] width 1042 height 471
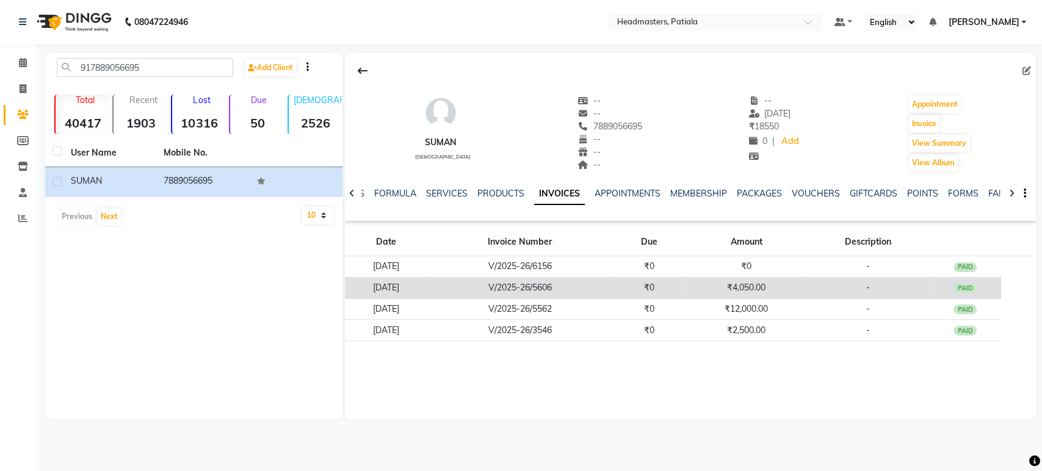
click at [807, 289] on td "₹4,050.00" at bounding box center [746, 287] width 121 height 21
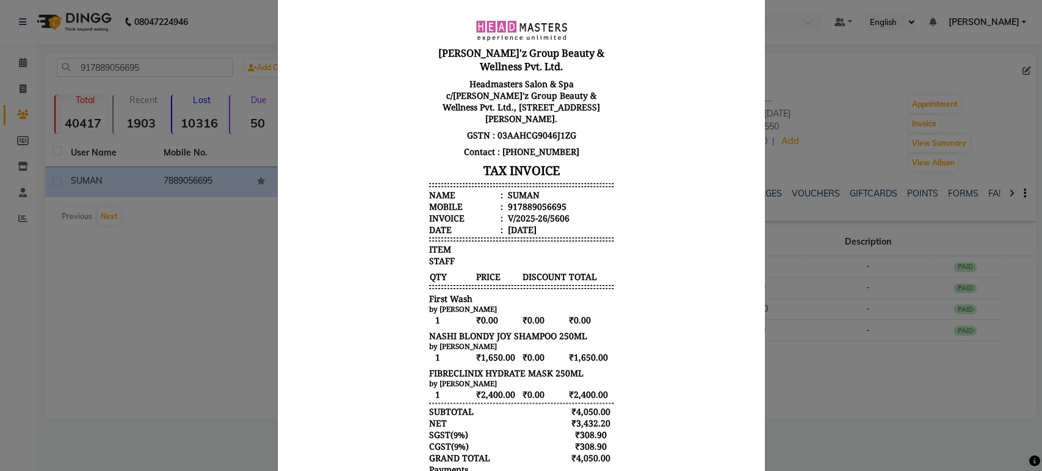
scroll to position [172, 0]
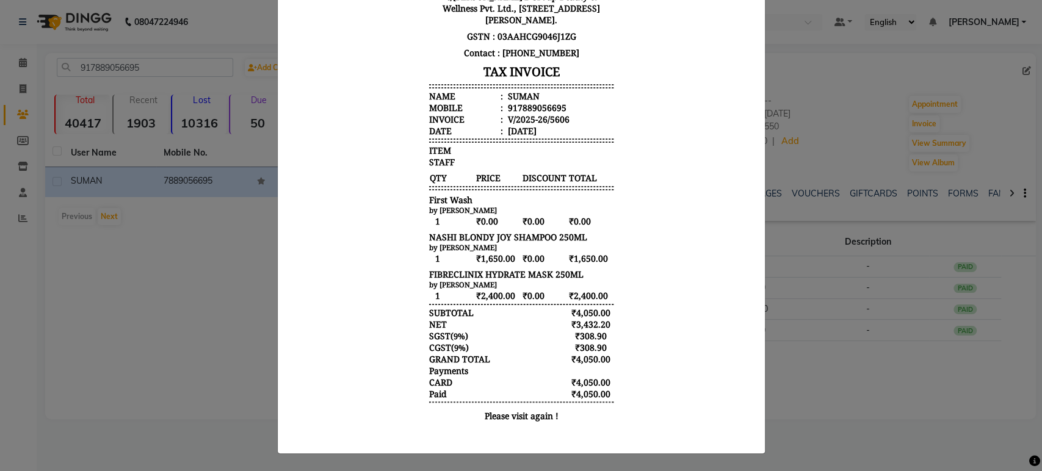
click at [870, 363] on ngb-modal-window "INVOICE View Invoice Close" at bounding box center [521, 235] width 1042 height 471
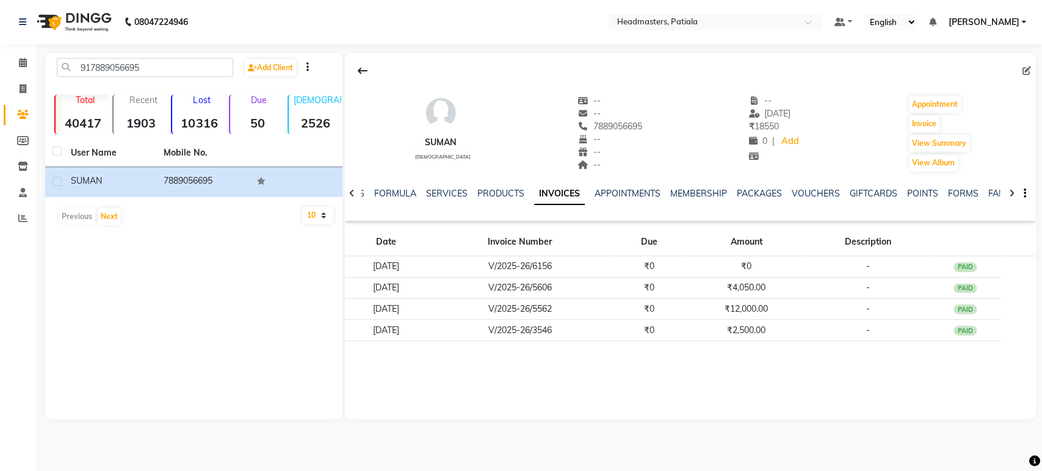
click at [786, 301] on td "₹12,000.00" at bounding box center [746, 309] width 121 height 21
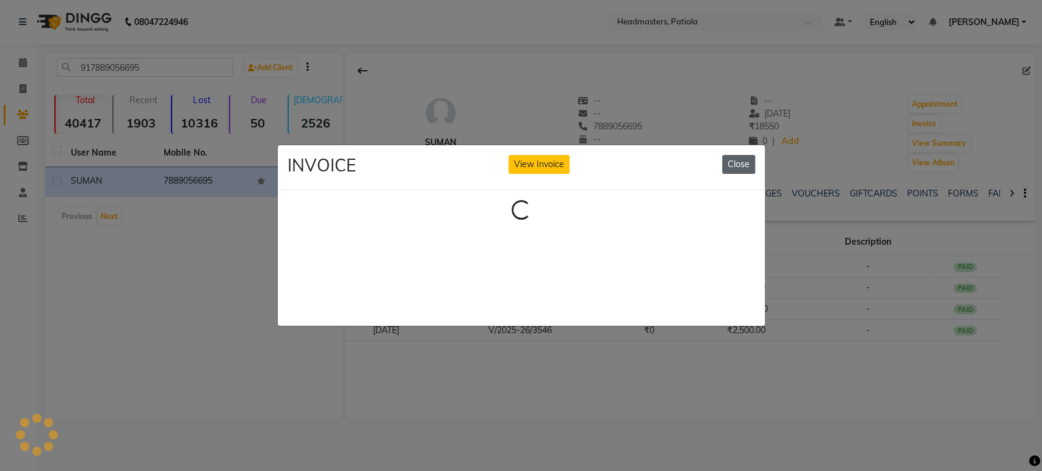
click at [738, 166] on button "Close" at bounding box center [738, 164] width 33 height 19
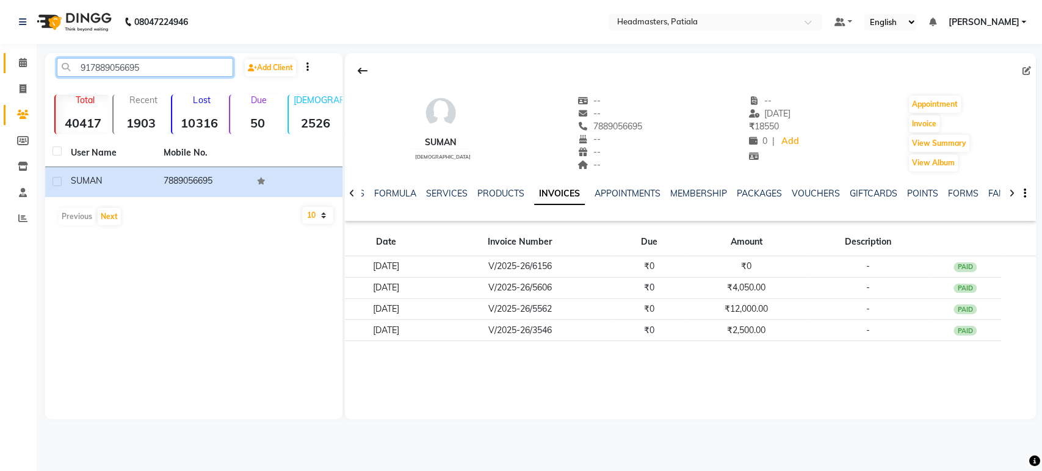
drag, startPoint x: 148, startPoint y: 67, endPoint x: 7, endPoint y: 67, distance: 140.4
click at [7, 67] on app-home "08047224946 Select Location × Headmasters, Patiala Default Panel My Panel Engli…" at bounding box center [521, 219] width 1042 height 438
paste input "917041000013"
click at [98, 65] on input "917041000013" at bounding box center [145, 67] width 176 height 19
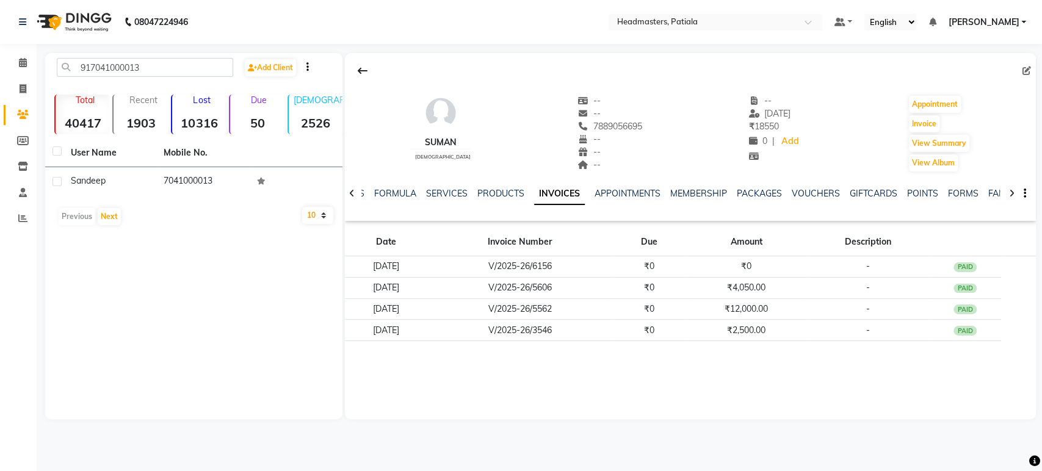
click at [137, 180] on div "sandeep" at bounding box center [110, 181] width 78 height 13
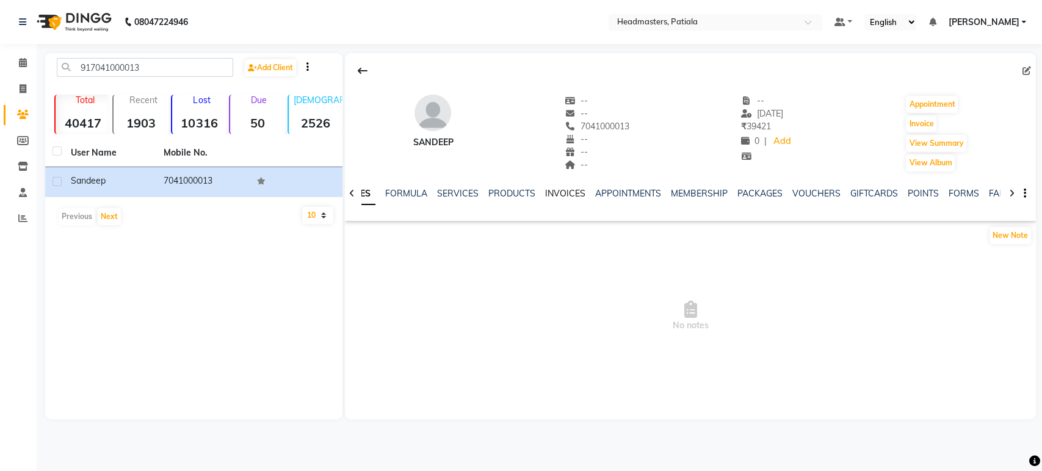
click at [560, 192] on link "INVOICES" at bounding box center [565, 193] width 40 height 11
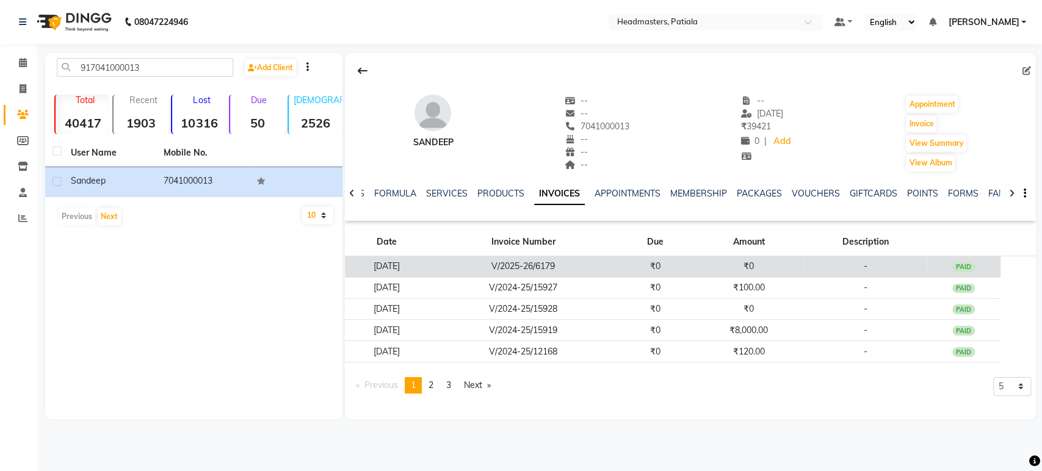
click at [669, 274] on td "₹0" at bounding box center [655, 266] width 75 height 21
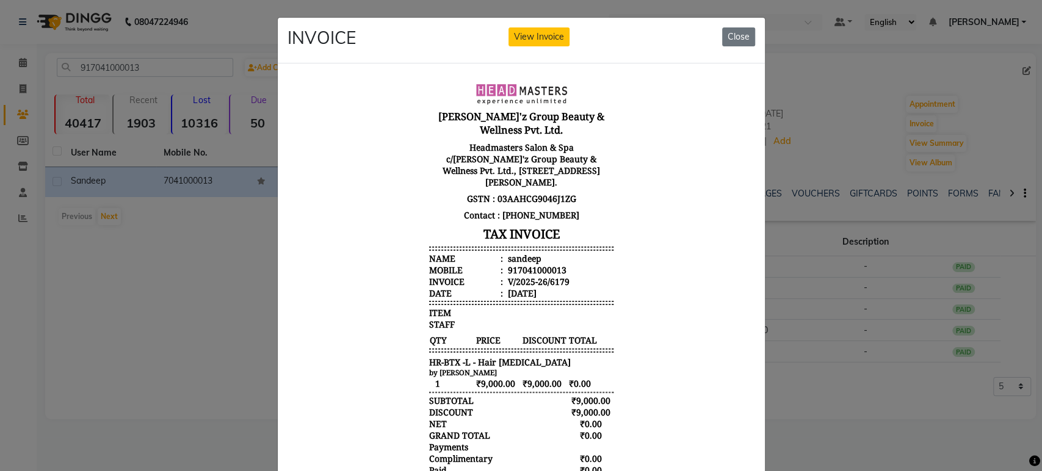
click at [814, 365] on ngb-modal-window "INVOICE View Invoice Close" at bounding box center [521, 235] width 1042 height 471
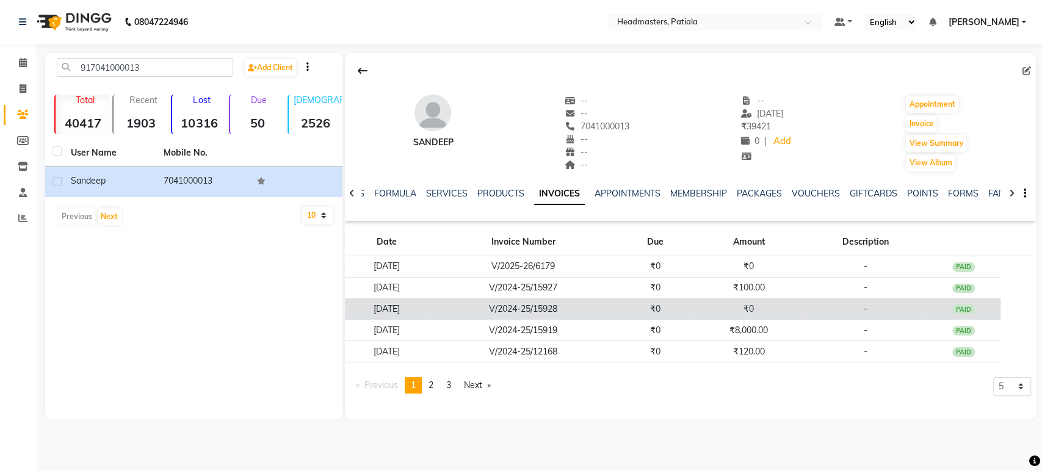
click at [717, 303] on td "₹0" at bounding box center [749, 309] width 112 height 21
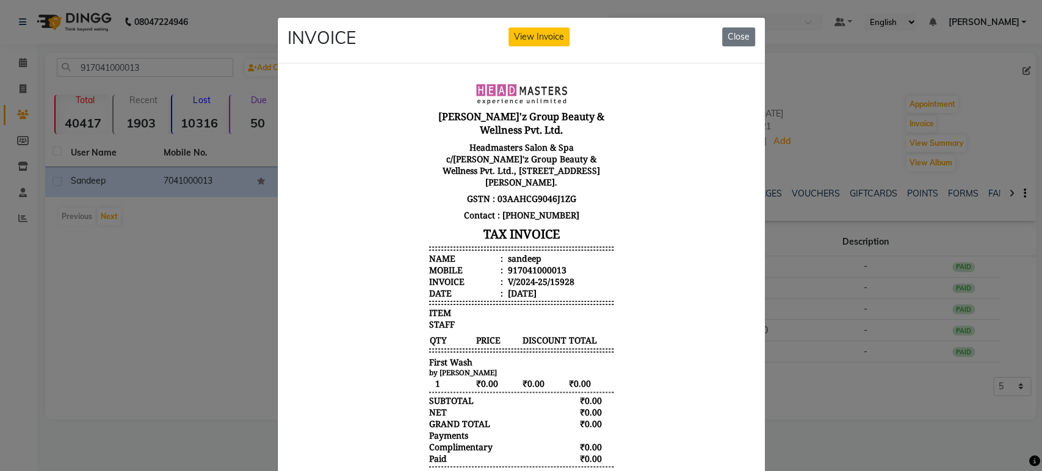
click at [872, 389] on ngb-modal-window "INVOICE View Invoice Close" at bounding box center [521, 235] width 1042 height 471
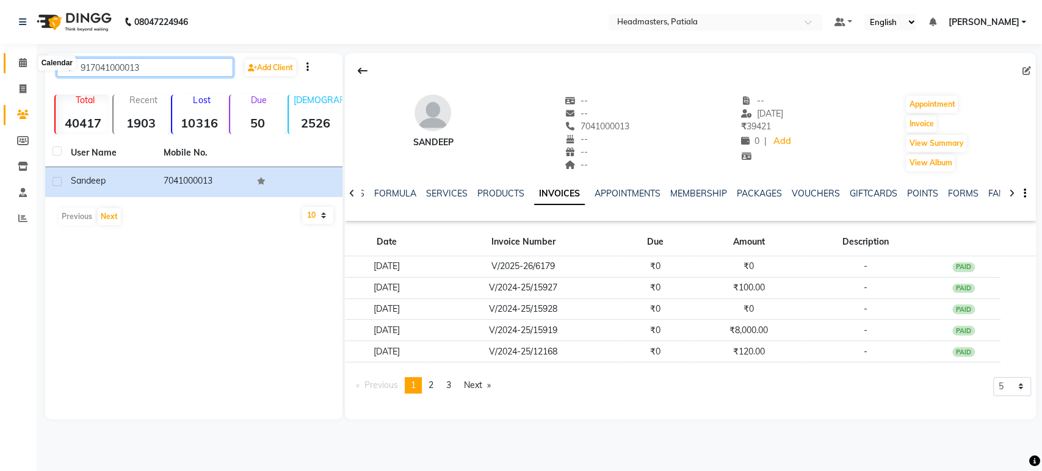
drag, startPoint x: 147, startPoint y: 67, endPoint x: 18, endPoint y: 65, distance: 128.8
click at [18, 65] on app-home "08047224946 Select Location × Headmasters, Patiala Default Panel My Panel Engli…" at bounding box center [521, 219] width 1042 height 438
paste input "917889056695"
click at [94, 63] on input "917889056695" at bounding box center [145, 67] width 176 height 19
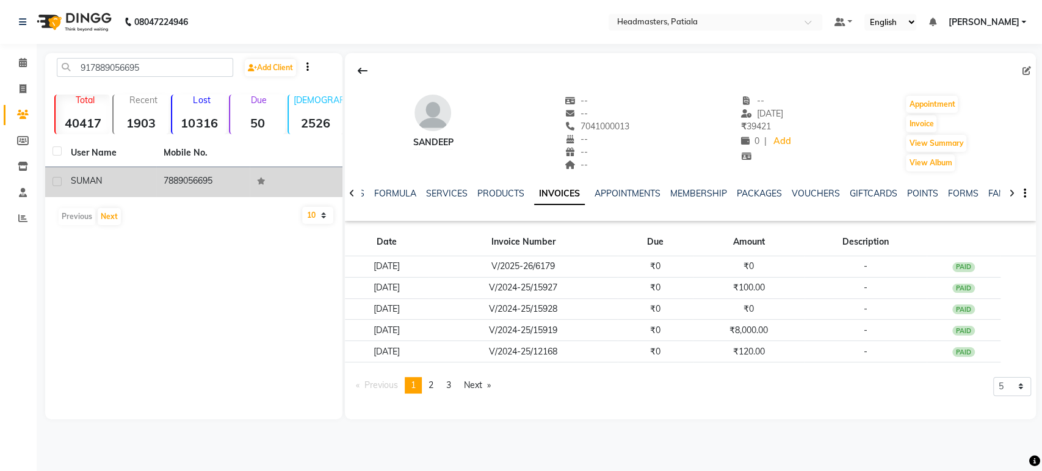
click at [151, 179] on td "SUMAN" at bounding box center [109, 182] width 93 height 30
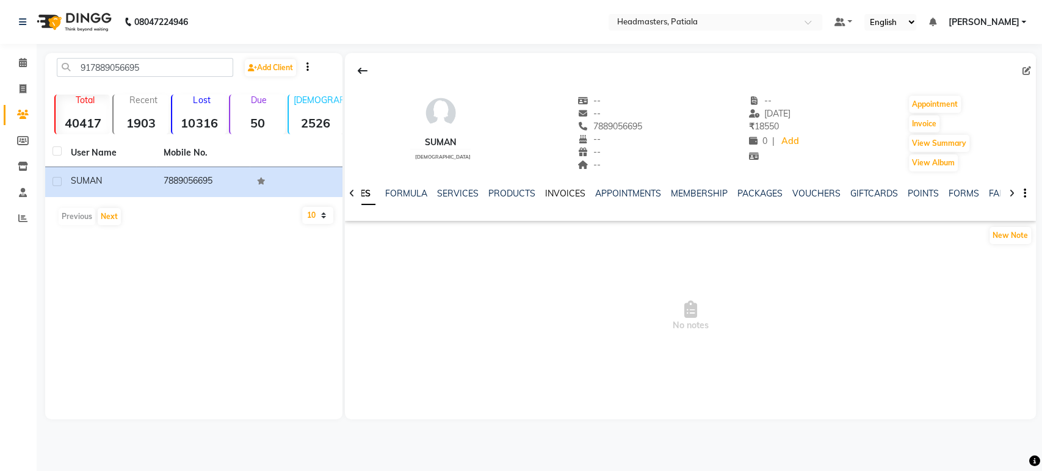
click at [566, 194] on link "INVOICES" at bounding box center [565, 193] width 40 height 11
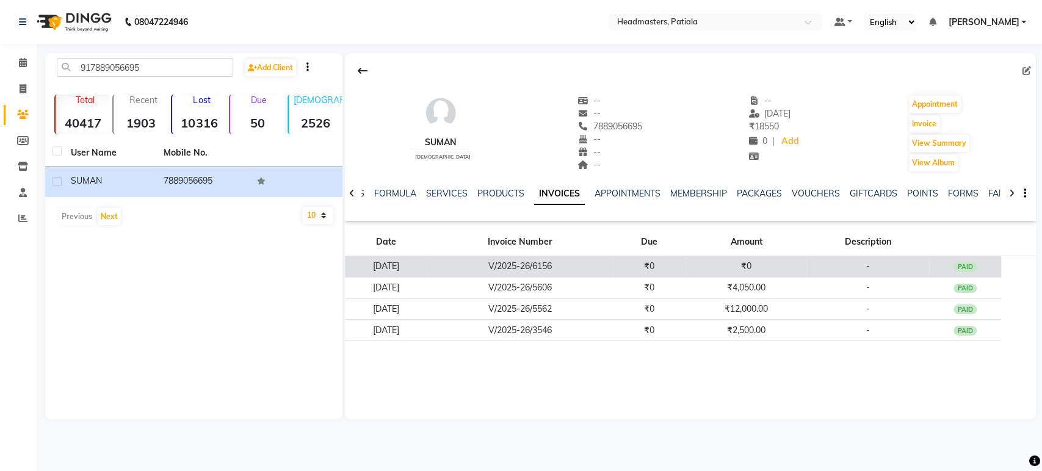
click at [648, 272] on td "₹0" at bounding box center [649, 266] width 73 height 21
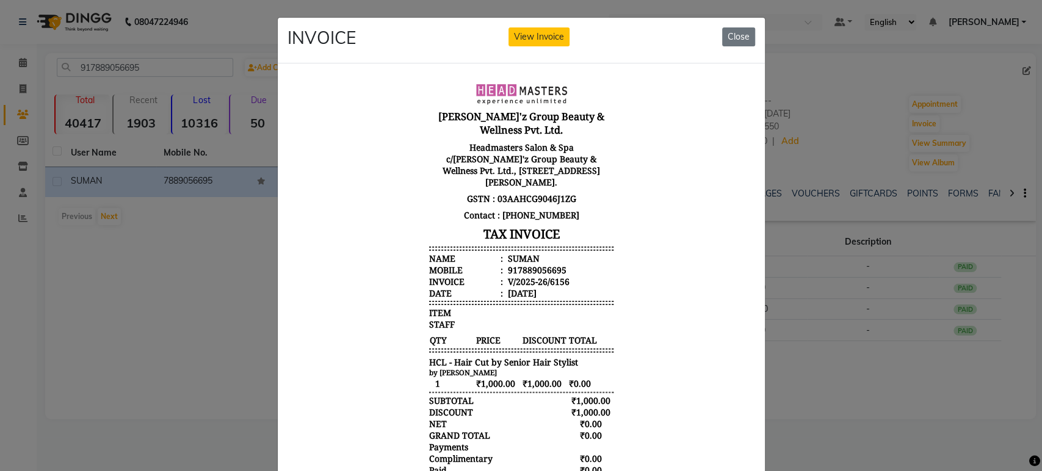
click at [815, 364] on ngb-modal-window "INVOICE View Invoice Close" at bounding box center [521, 235] width 1042 height 471
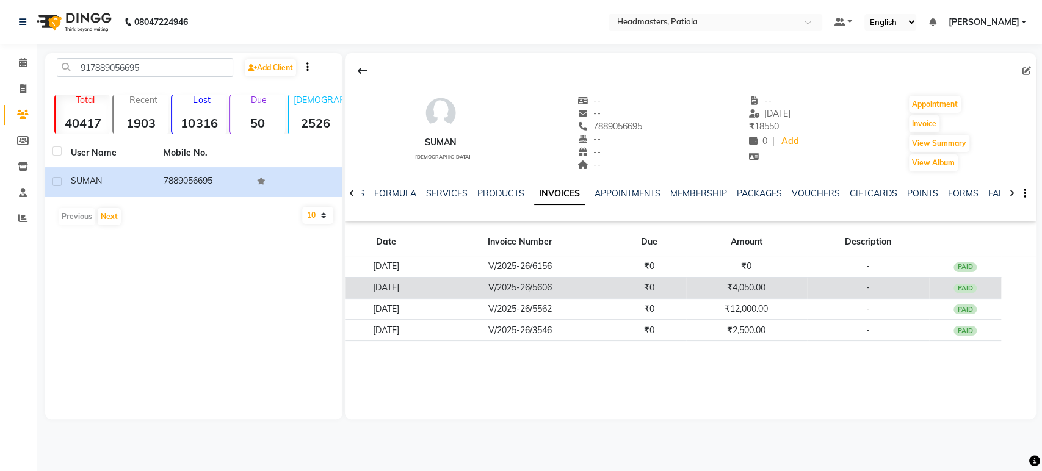
click at [786, 294] on td "₹4,050.00" at bounding box center [746, 287] width 121 height 21
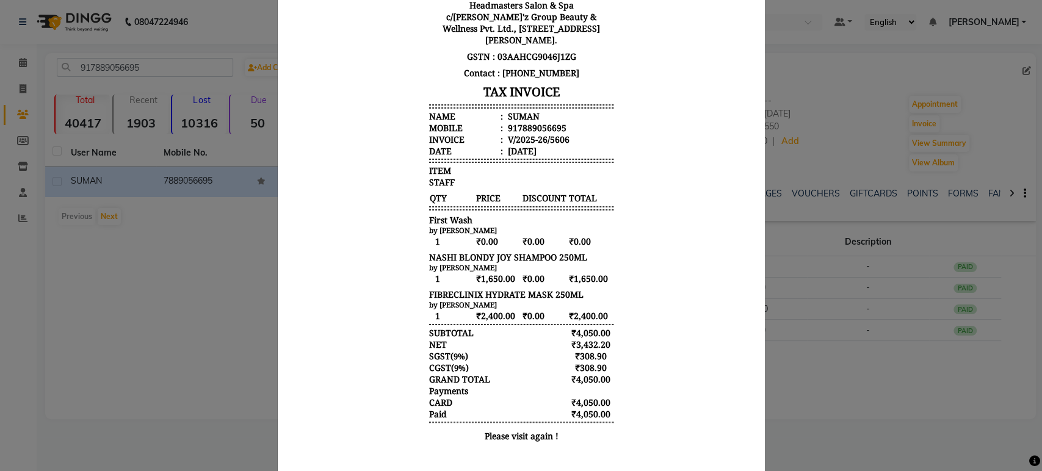
scroll to position [172, 0]
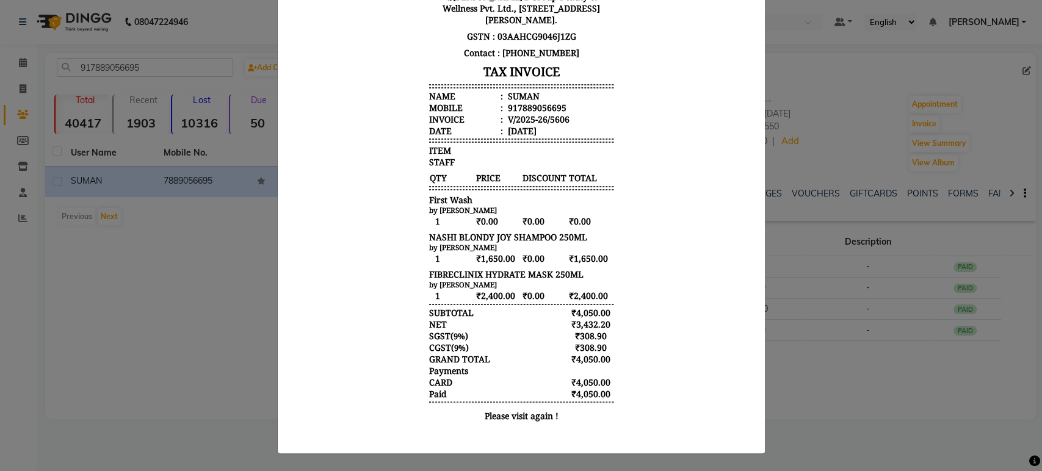
click at [825, 377] on ngb-modal-window "INVOICE View Invoice Close" at bounding box center [521, 235] width 1042 height 471
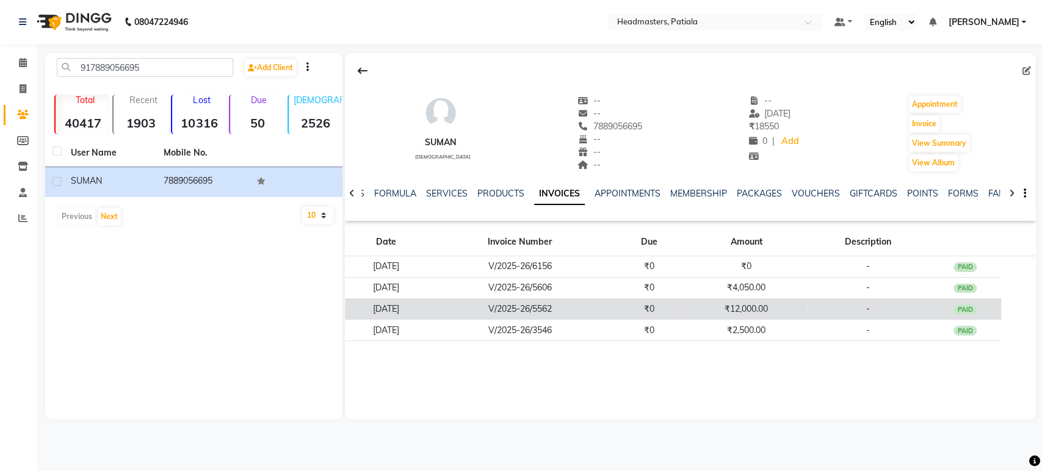
click at [734, 305] on td "₹12,000.00" at bounding box center [746, 309] width 121 height 21
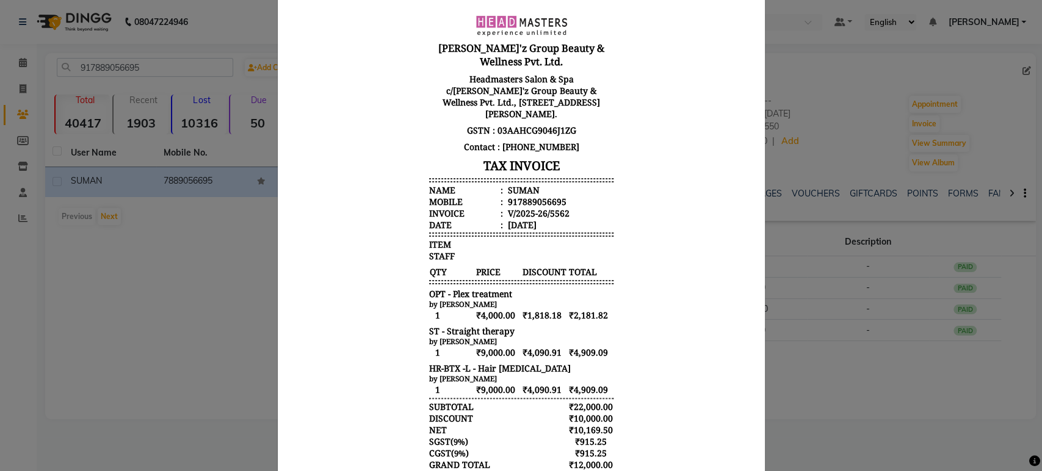
scroll to position [183, 0]
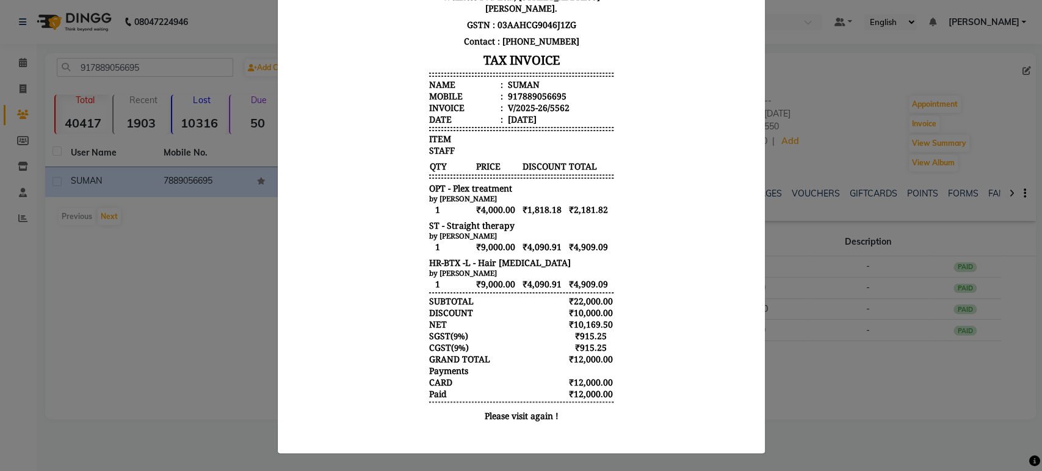
click at [823, 384] on ngb-modal-window "INVOICE View Invoice Close" at bounding box center [521, 235] width 1042 height 471
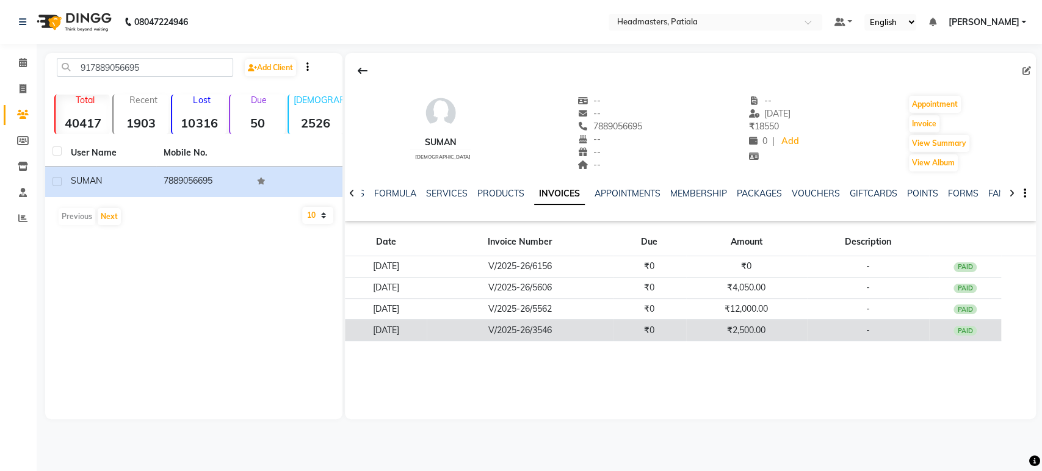
click at [830, 332] on td "-" at bounding box center [868, 330] width 122 height 21
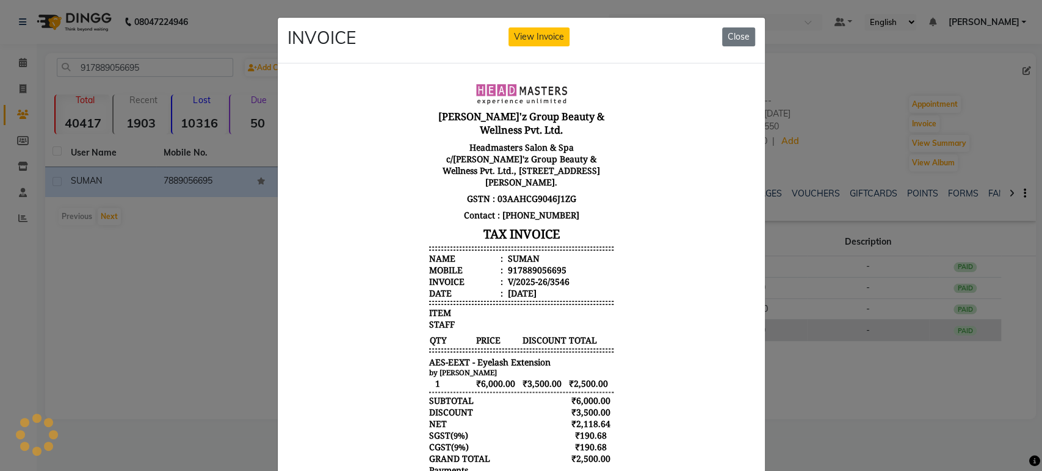
scroll to position [0, 0]
click at [849, 392] on ngb-modal-window "INVOICE View Invoice Close" at bounding box center [521, 235] width 1042 height 471
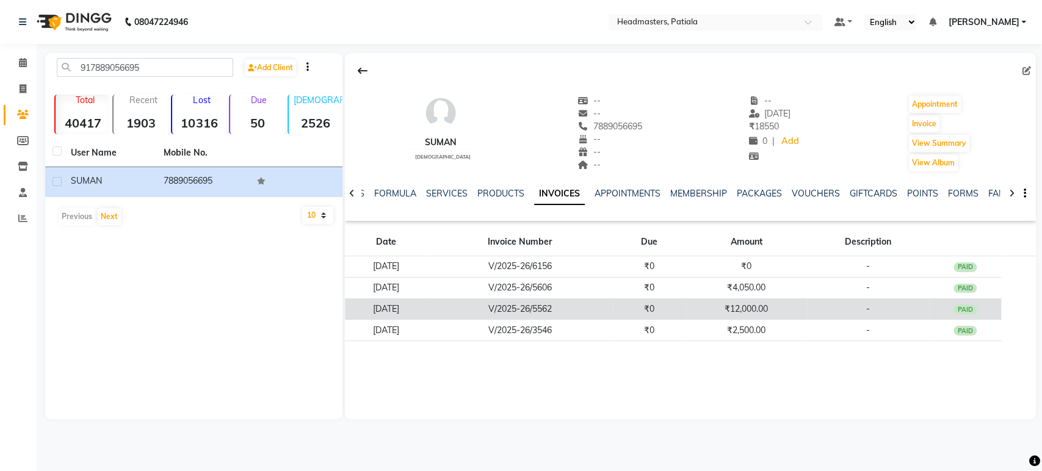
click at [802, 301] on td "₹12,000.00" at bounding box center [746, 309] width 121 height 21
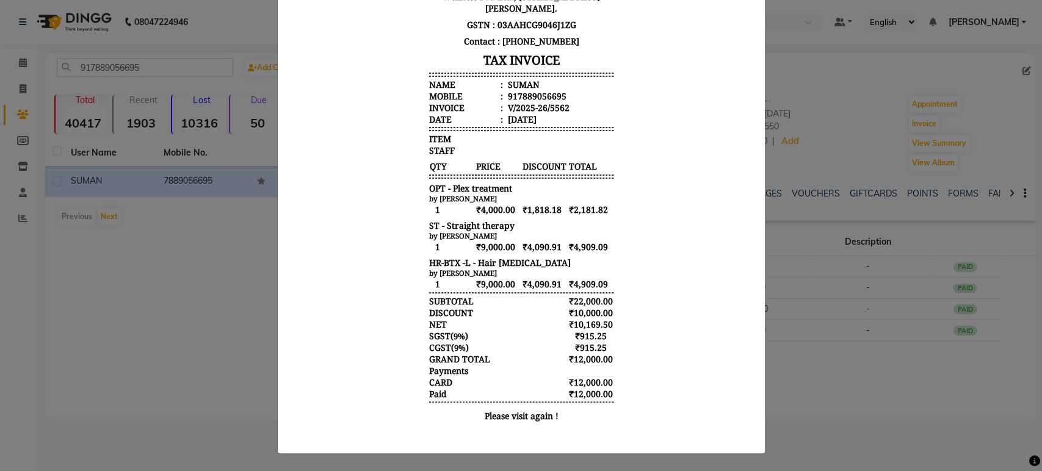
scroll to position [183, 0]
click at [857, 386] on ngb-modal-window "INVOICE View Invoice Close" at bounding box center [521, 235] width 1042 height 471
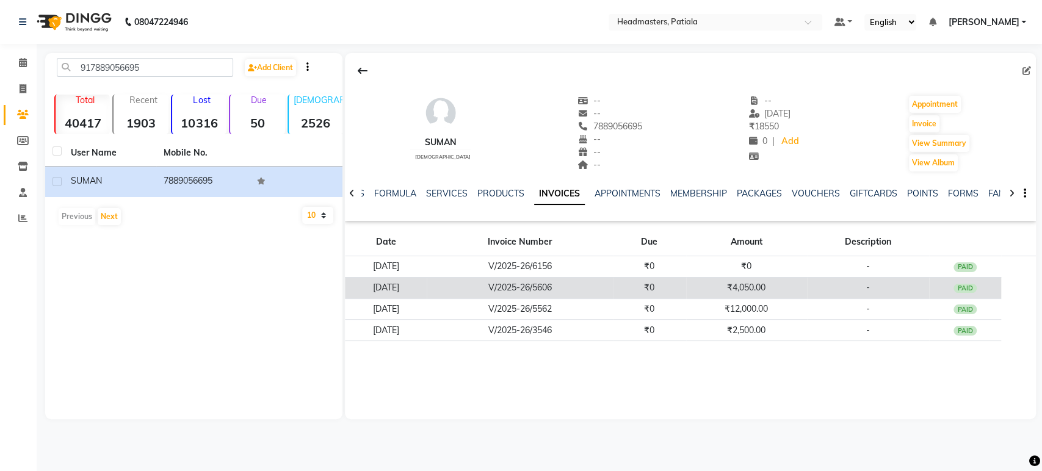
click at [788, 283] on td "₹4,050.00" at bounding box center [746, 287] width 121 height 21
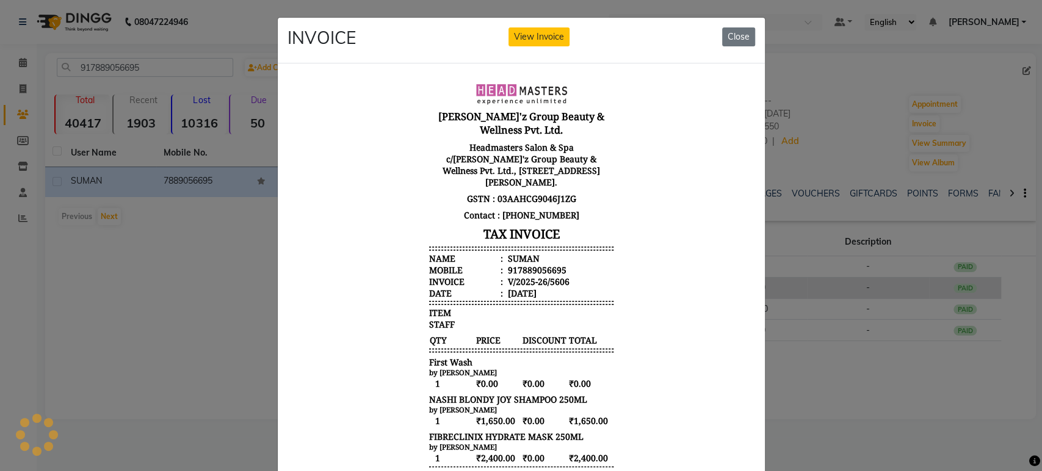
scroll to position [0, 0]
click at [823, 389] on ngb-modal-window "INVOICE View Invoice Close" at bounding box center [521, 235] width 1042 height 471
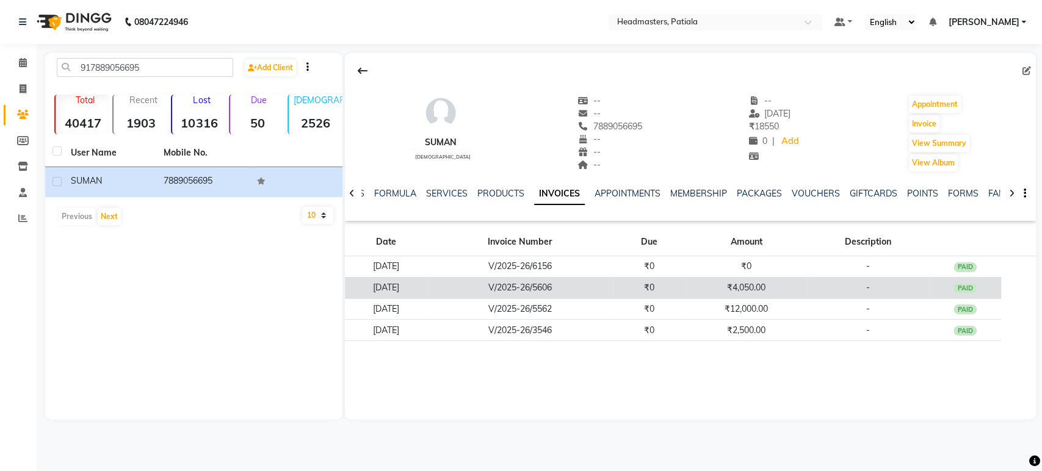
click at [772, 277] on td "₹4,050.00" at bounding box center [746, 287] width 121 height 21
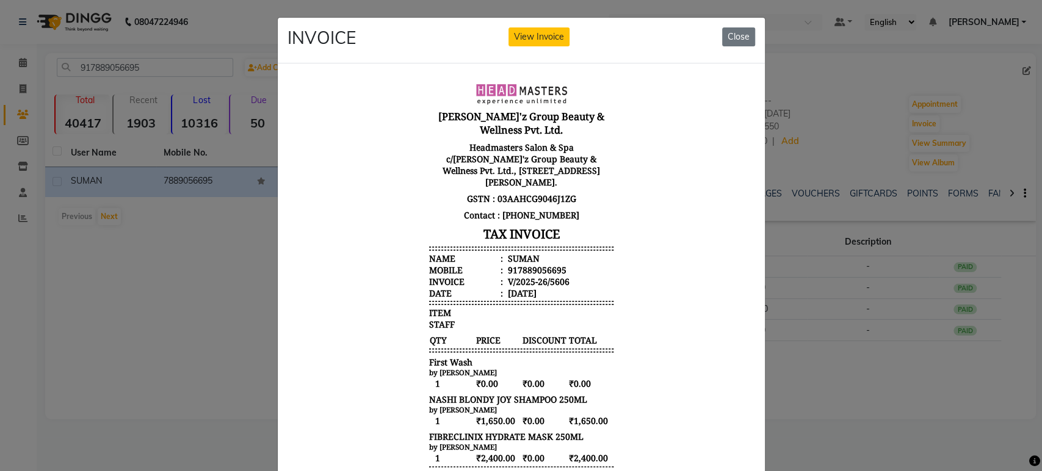
click at [840, 393] on ngb-modal-window "INVOICE View Invoice Close" at bounding box center [521, 235] width 1042 height 471
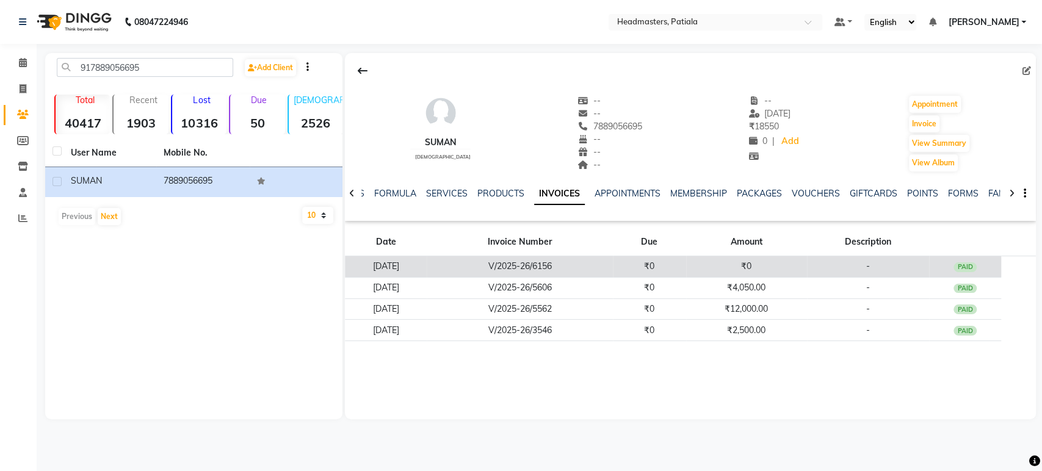
click at [777, 264] on td "₹0" at bounding box center [746, 266] width 121 height 21
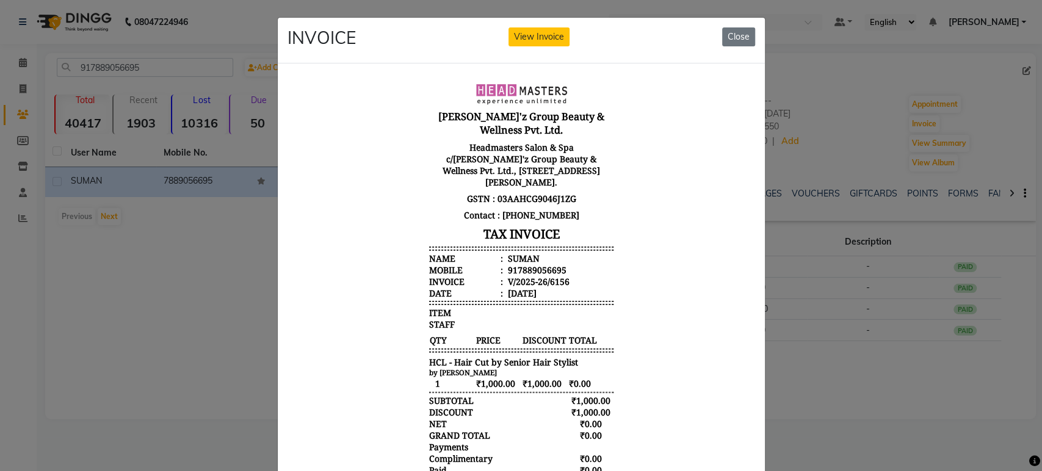
click at [223, 329] on ngb-modal-window "INVOICE View Invoice Close" at bounding box center [521, 235] width 1042 height 471
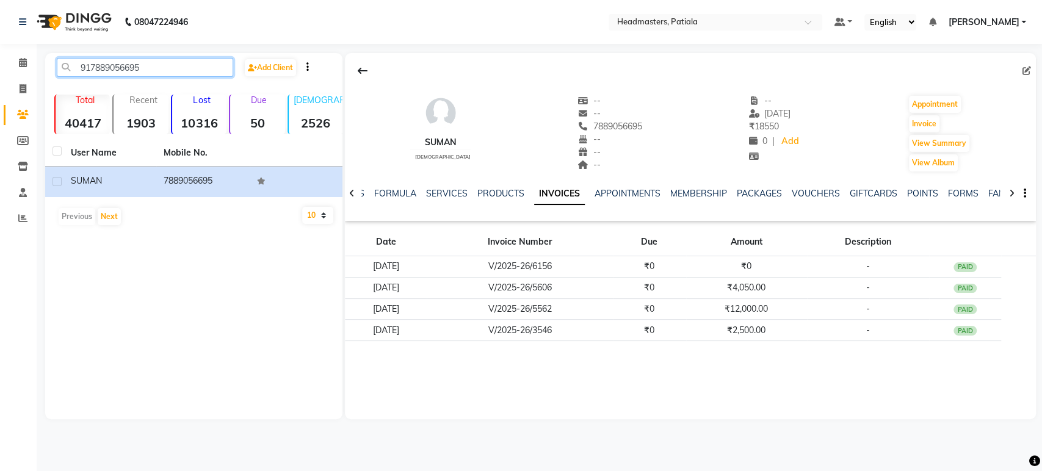
drag, startPoint x: 152, startPoint y: 69, endPoint x: 0, endPoint y: 71, distance: 152.0
click at [0, 71] on app-home "08047224946 Select Location × Headmasters, Patiala Default Panel My Panel Engli…" at bounding box center [521, 219] width 1042 height 438
paste input "919357295746"
click at [98, 63] on input "919357295746" at bounding box center [145, 67] width 176 height 19
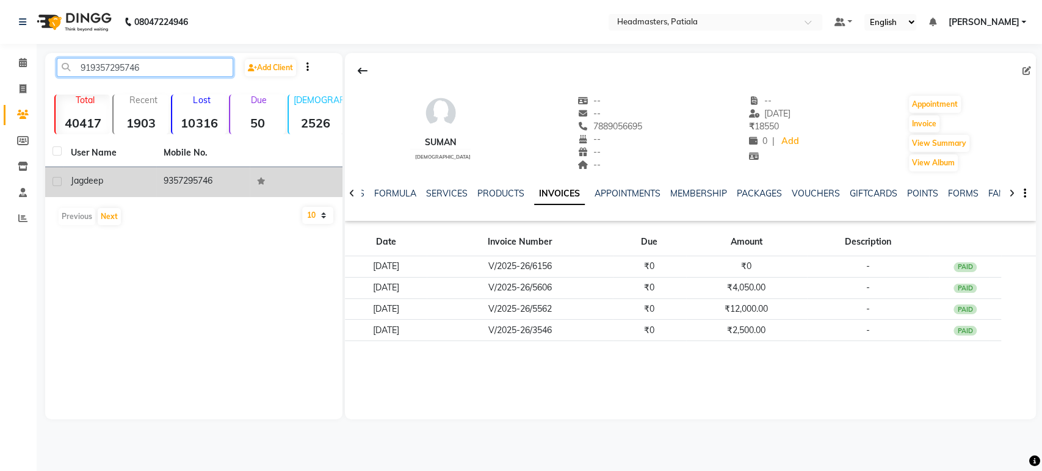
type input "919357295746"
click at [108, 179] on div "Jagdeep" at bounding box center [110, 181] width 78 height 13
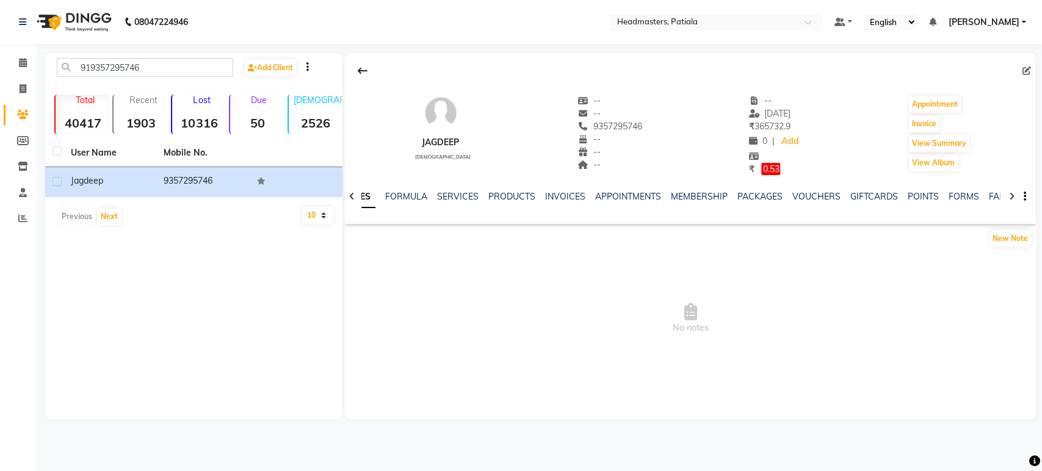
click at [565, 189] on div "NOTES FORMULA SERVICES PRODUCTS INVOICES APPOINTMENTS MEMBERSHIP PACKAGES VOUCH…" at bounding box center [690, 197] width 691 height 42
click at [563, 206] on div "NOTES FORMULA SERVICES PRODUCTS INVOICES APPOINTMENTS MEMBERSHIP PACKAGES VOUCH…" at bounding box center [675, 201] width 619 height 23
click at [570, 194] on link "INVOICES" at bounding box center [565, 196] width 40 height 11
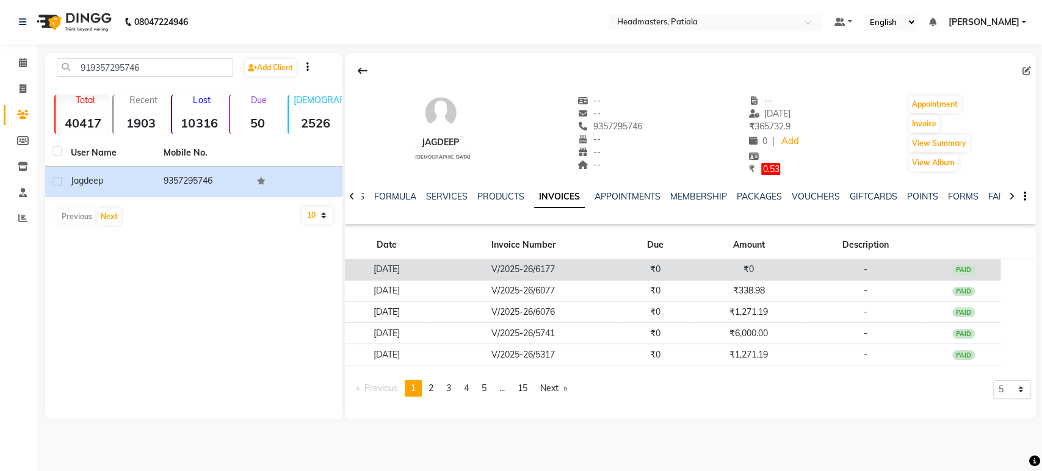
click at [618, 275] on td "V/2025-26/6177" at bounding box center [523, 269] width 189 height 21
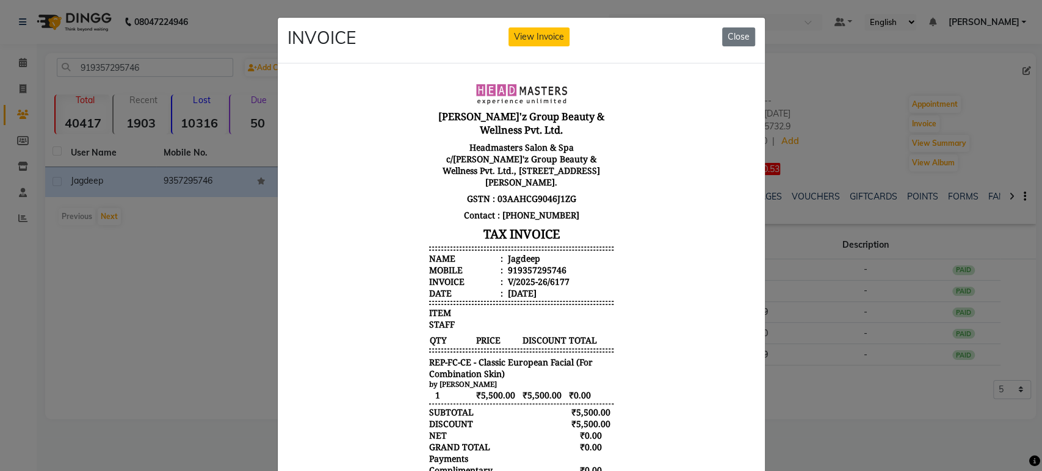
click at [156, 304] on ngb-modal-window "INVOICE View Invoice Close" at bounding box center [521, 235] width 1042 height 471
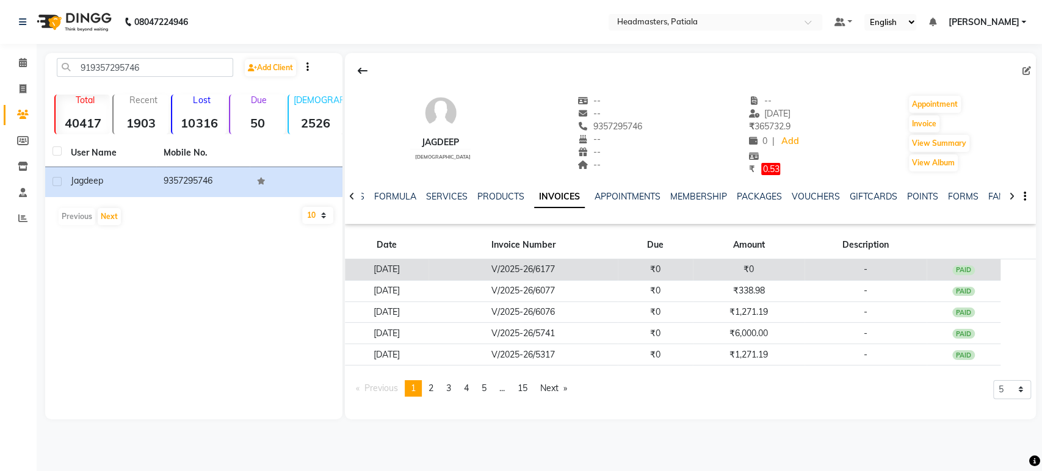
click at [690, 272] on td "₹0" at bounding box center [655, 269] width 75 height 21
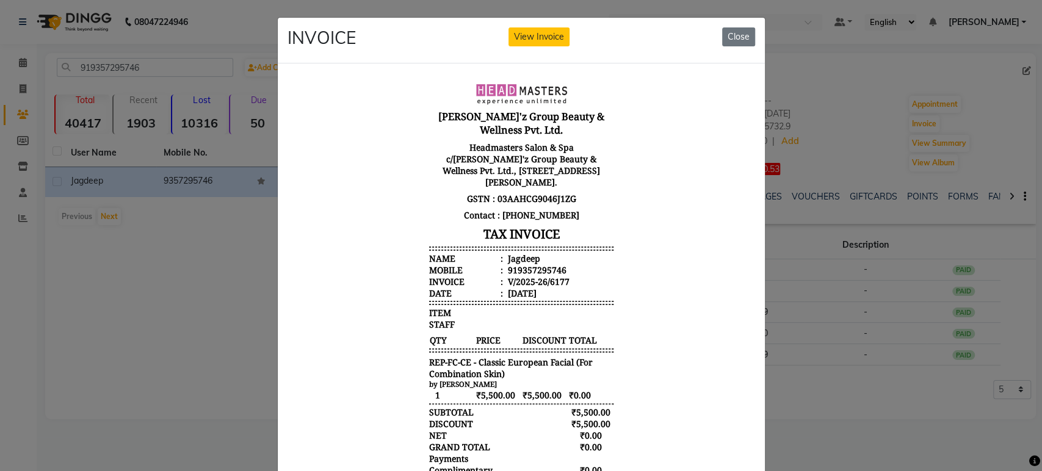
click at [861, 363] on ngb-modal-window "INVOICE View Invoice Close" at bounding box center [521, 235] width 1042 height 471
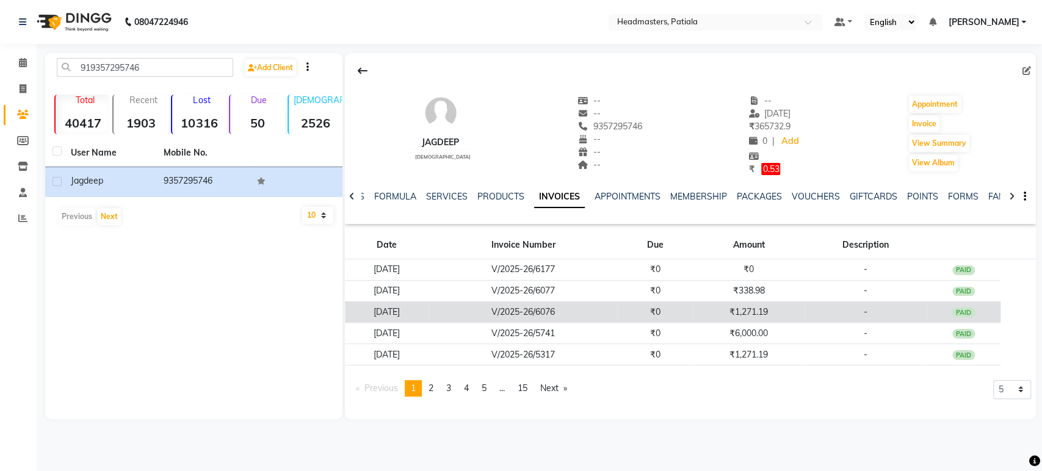
click at [788, 316] on td "₹1,271.19" at bounding box center [749, 312] width 112 height 21
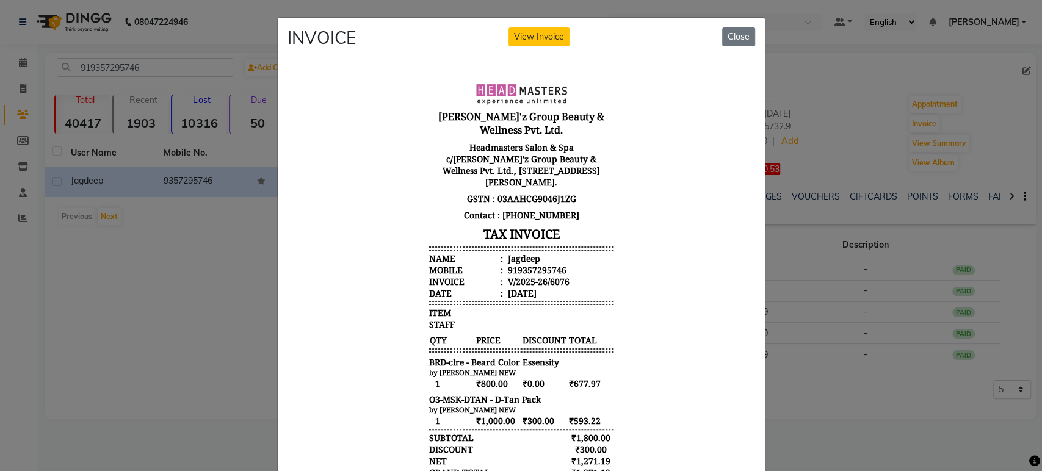
click at [799, 333] on ngb-modal-window "INVOICE View Invoice Close" at bounding box center [521, 235] width 1042 height 471
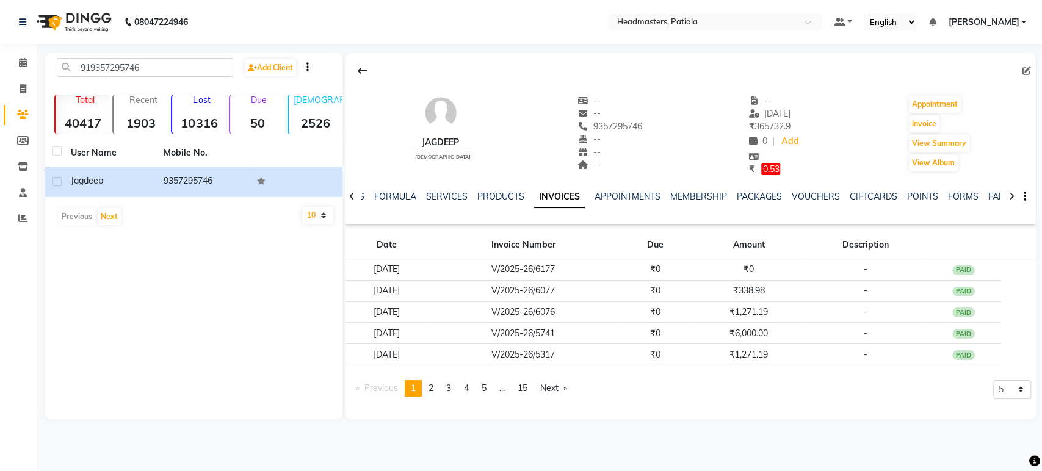
click at [838, 408] on div "Jagdeep male -- -- 9357295746 -- -- -- -- 01-09-2025 ₹ 365732.9 0 | Add ₹ 0.53 …" at bounding box center [690, 232] width 691 height 358
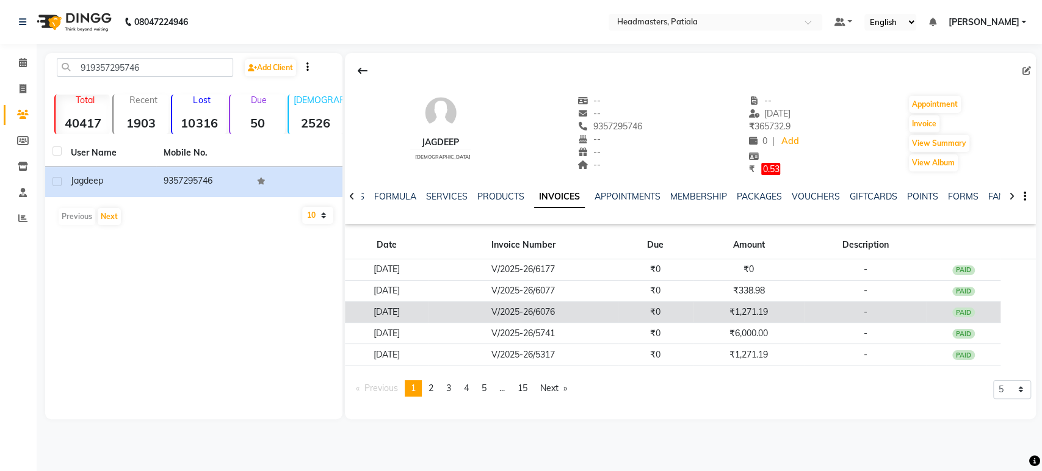
click at [770, 317] on td "₹1,271.19" at bounding box center [749, 312] width 112 height 21
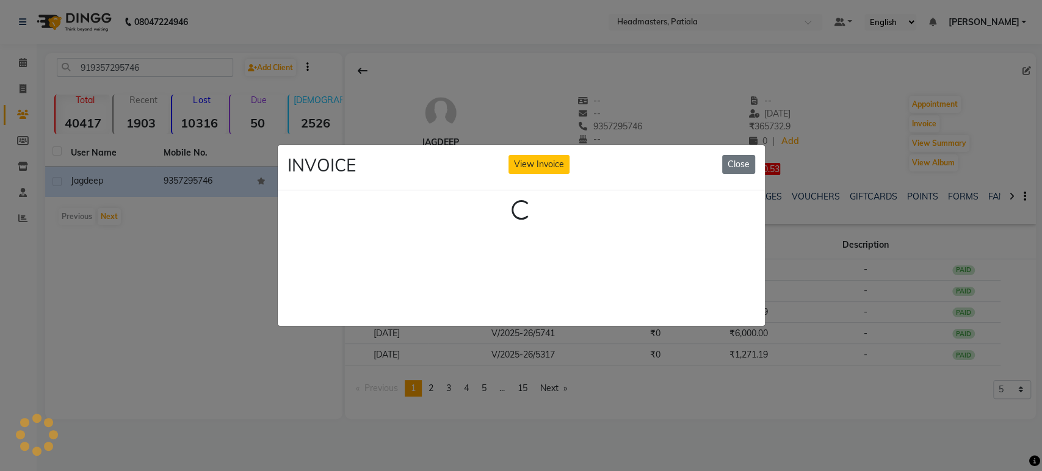
click at [816, 379] on ngb-modal-window "INVOICE View Invoice Close Loading..." at bounding box center [521, 235] width 1042 height 471
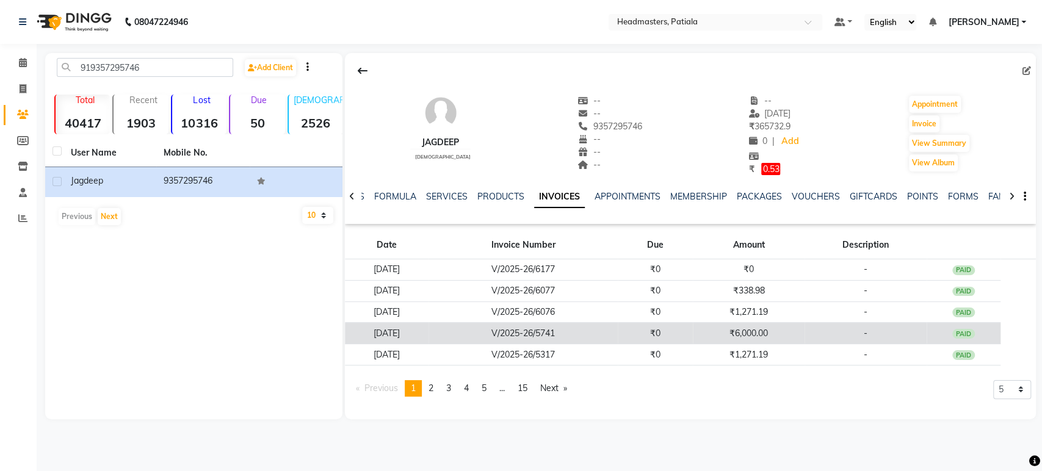
click at [786, 328] on td "₹6,000.00" at bounding box center [749, 333] width 112 height 21
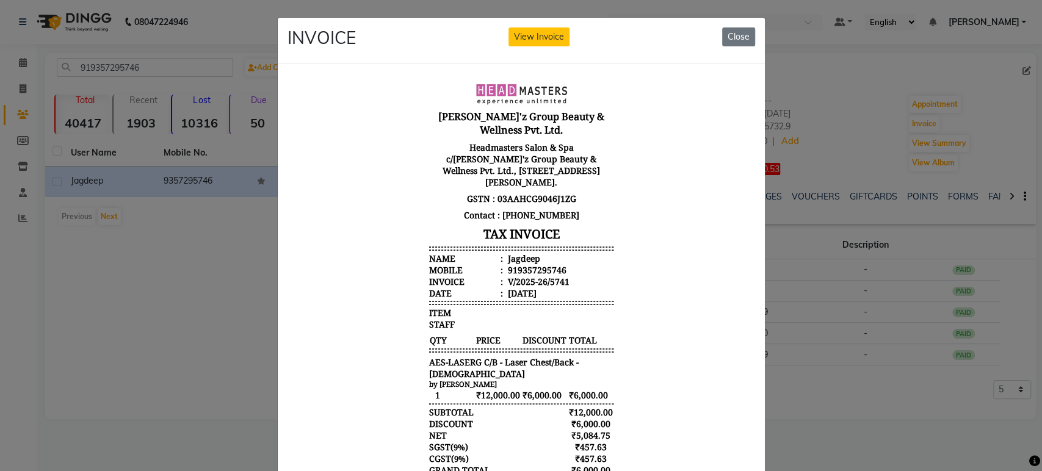
click at [869, 406] on ngb-modal-window "INVOICE View Invoice Close" at bounding box center [521, 235] width 1042 height 471
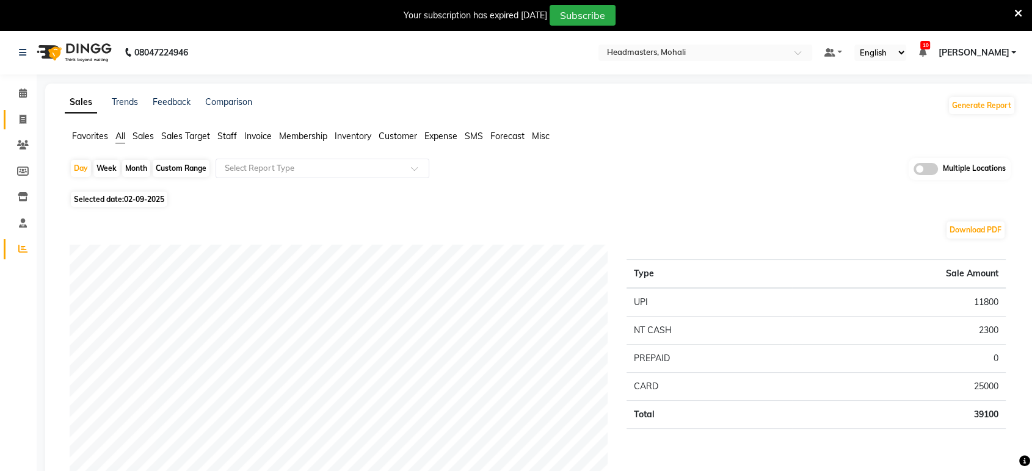
click at [29, 120] on span at bounding box center [22, 120] width 21 height 14
select select "service"
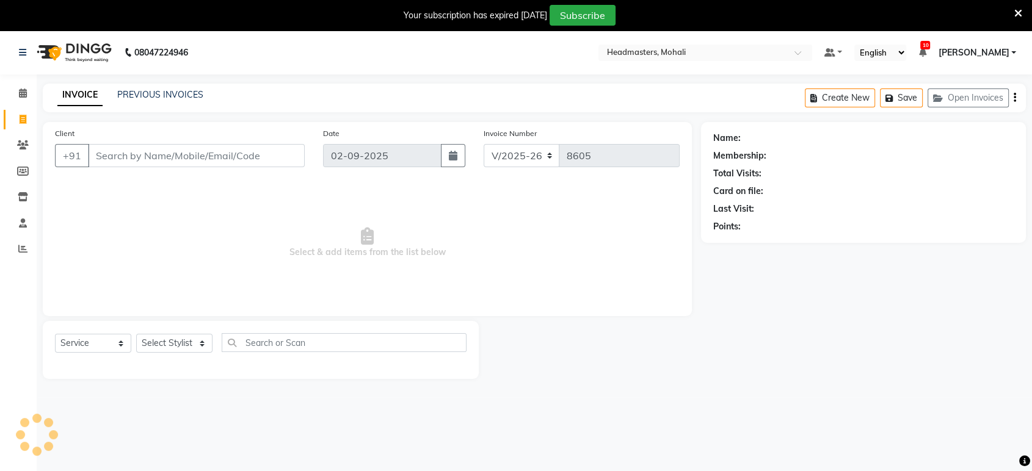
scroll to position [30, 0]
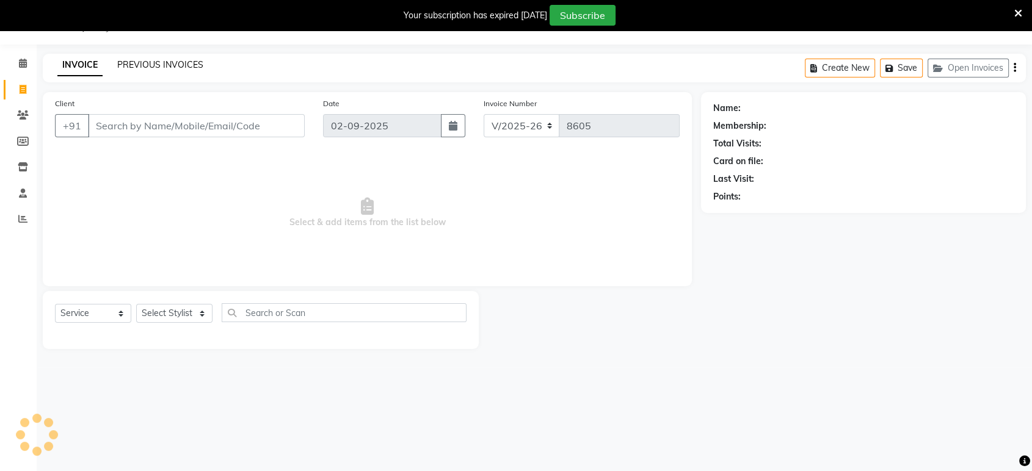
click at [171, 67] on link "PREVIOUS INVOICES" at bounding box center [160, 64] width 86 height 11
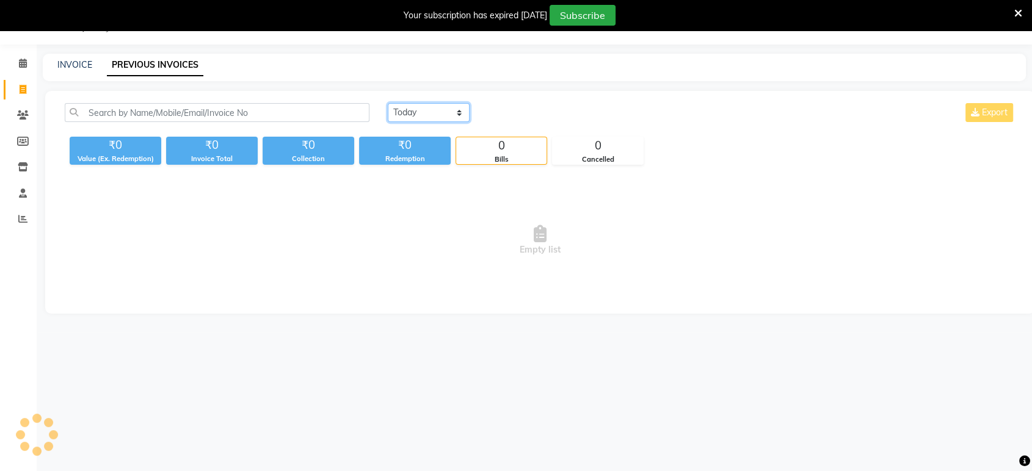
click at [448, 109] on select "Today Yesterday Custom Range" at bounding box center [429, 112] width 82 height 19
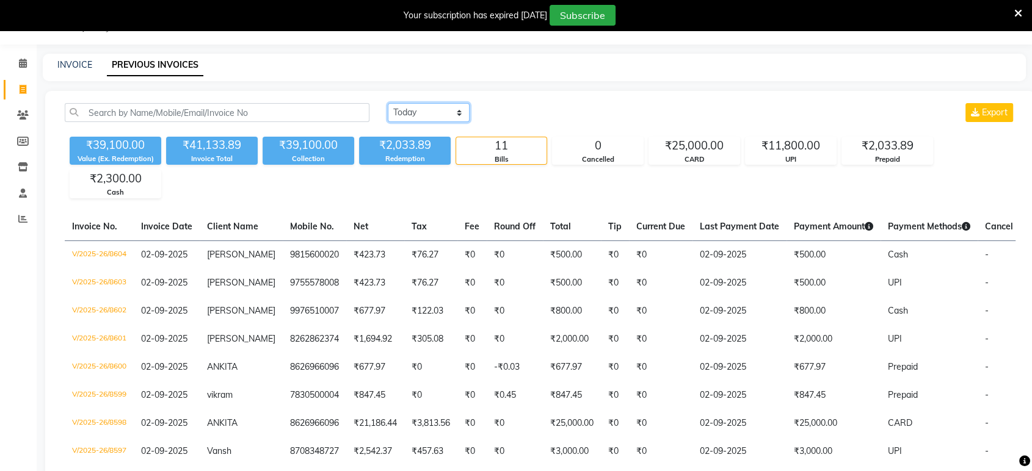
select select "yesterday"
click at [388, 103] on select "Today Yesterday Custom Range" at bounding box center [429, 112] width 82 height 19
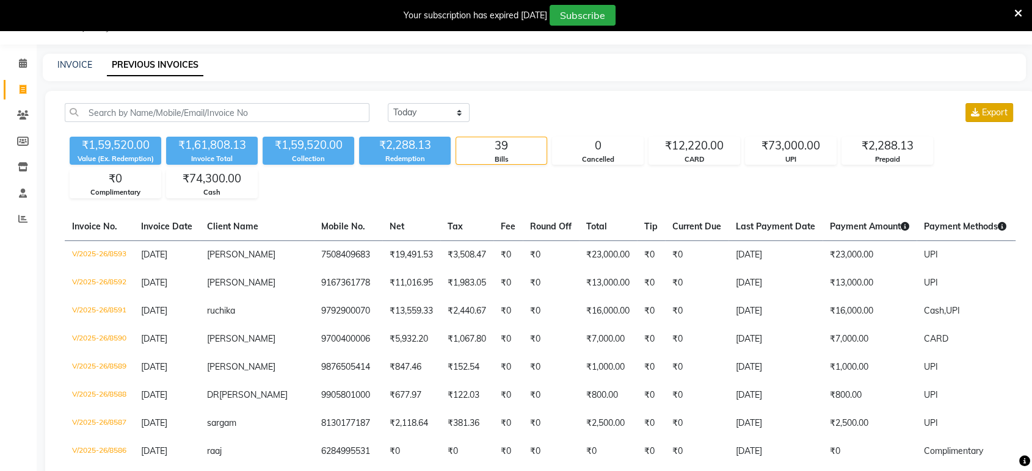
click at [982, 105] on button "Export" at bounding box center [989, 112] width 48 height 19
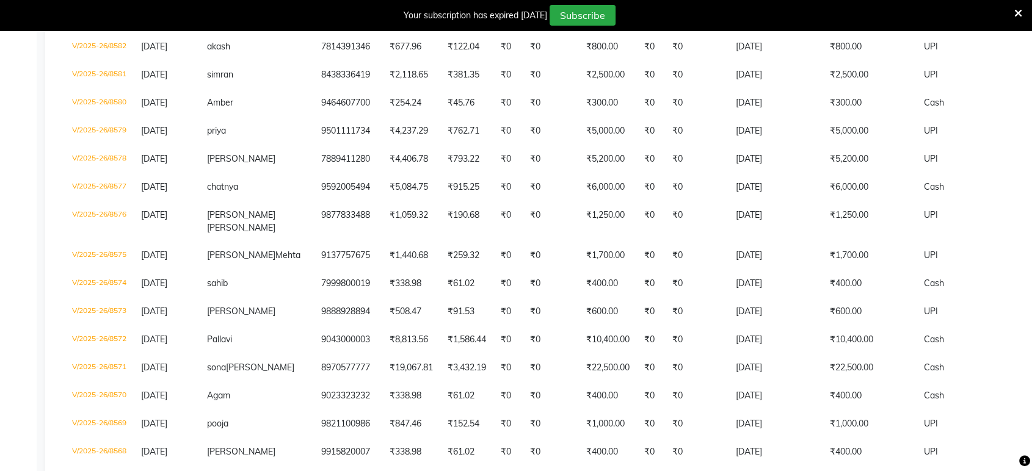
scroll to position [140, 0]
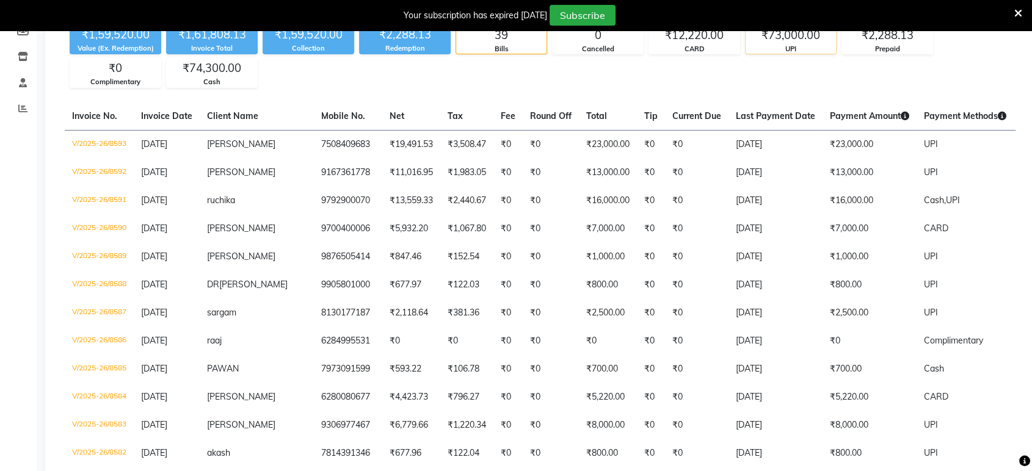
click at [807, 41] on div "₹73,000.00" at bounding box center [790, 35] width 90 height 17
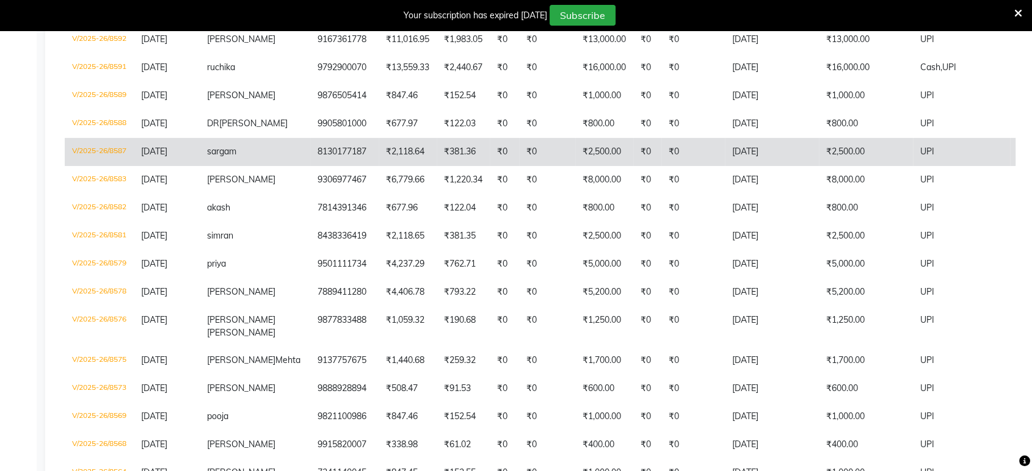
scroll to position [479, 0]
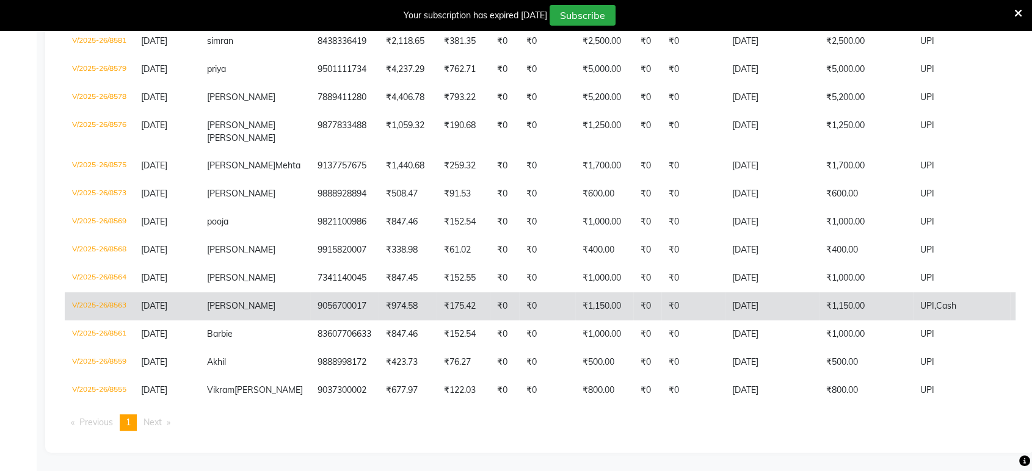
click at [819, 304] on td "₹1,150.00" at bounding box center [866, 306] width 94 height 28
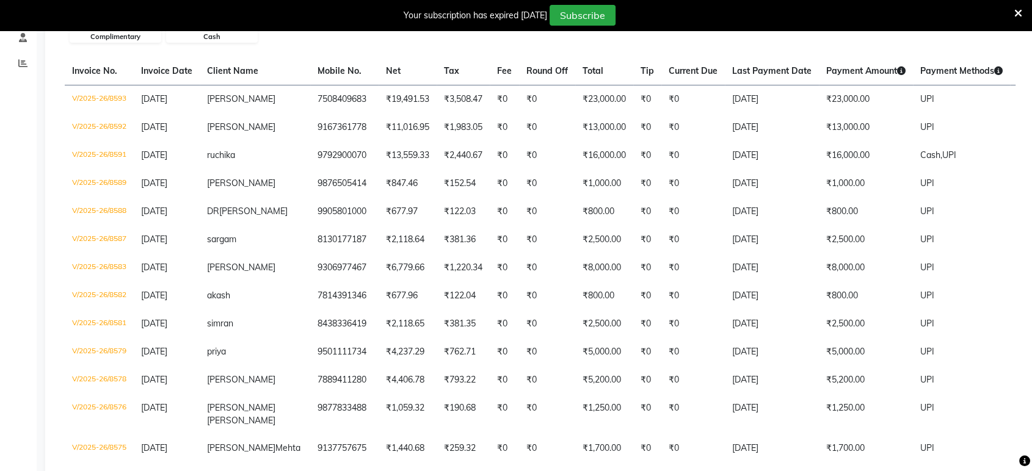
scroll to position [72, 0]
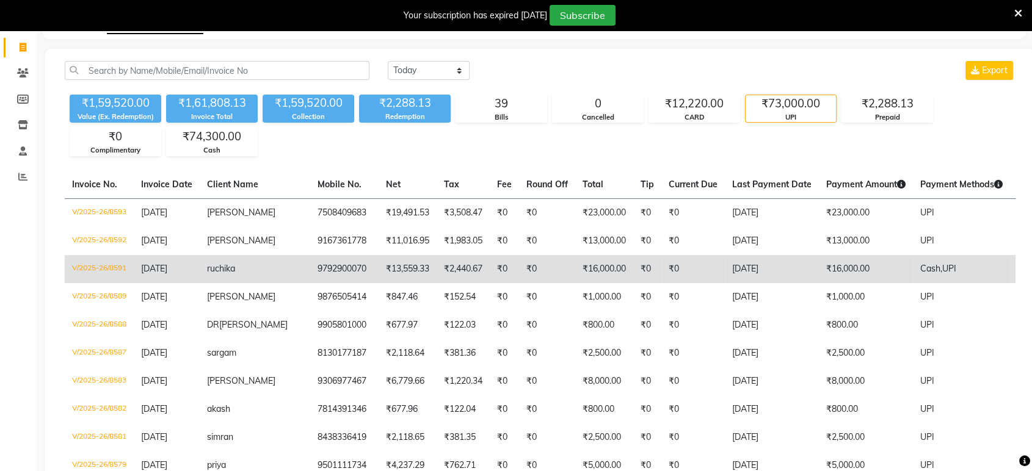
click at [827, 273] on td "₹16,000.00" at bounding box center [866, 269] width 94 height 28
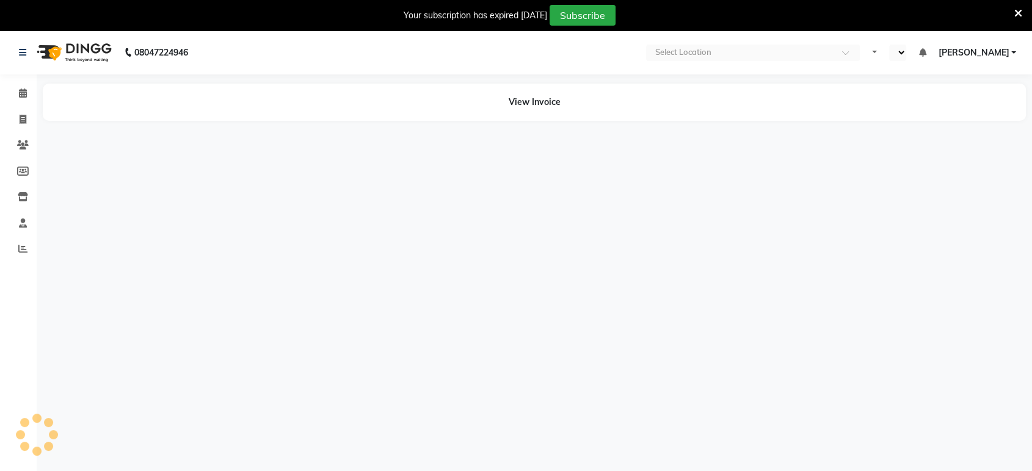
select select "en"
